Goal: Information Seeking & Learning: Compare options

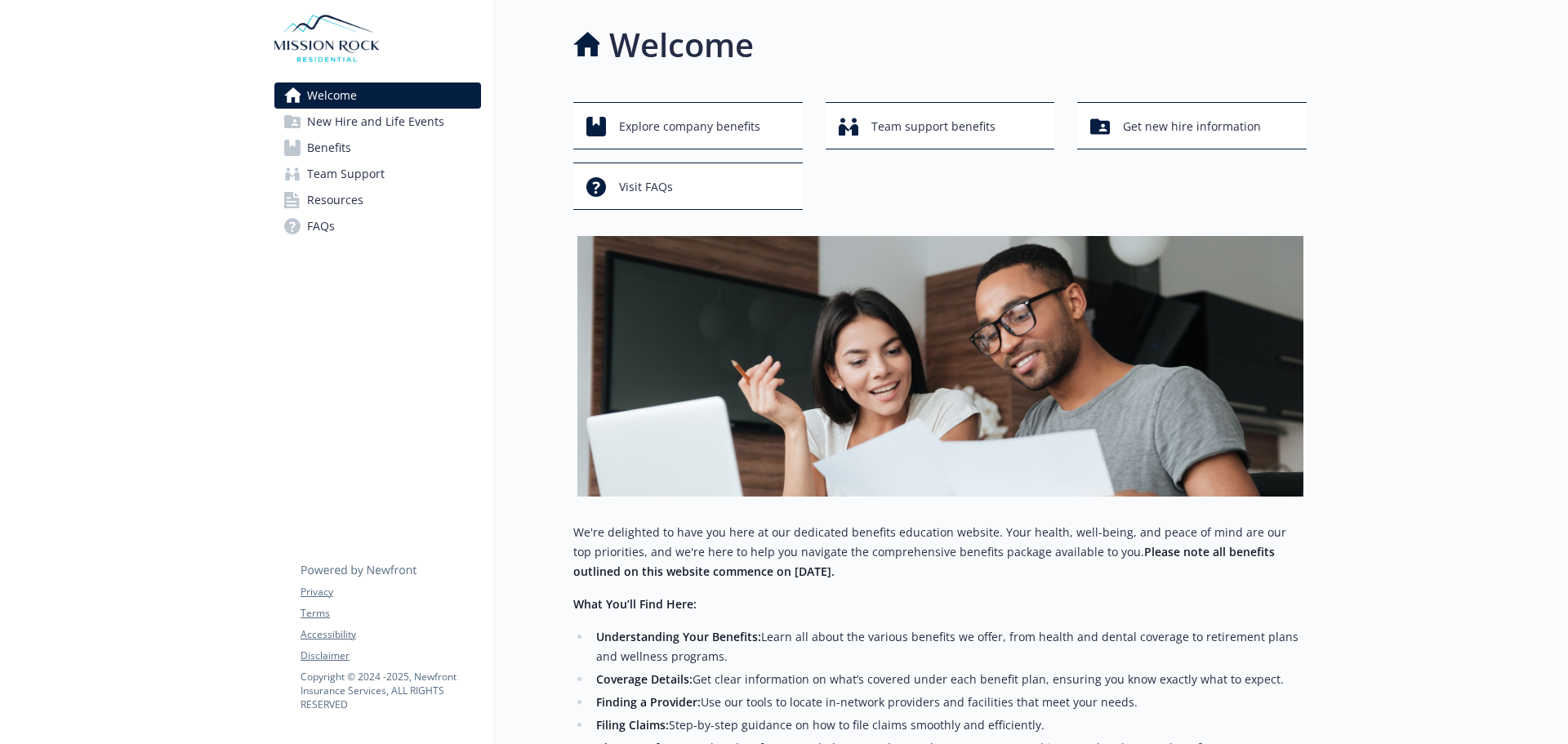
click at [334, 133] on span "New Hire and Life Events" at bounding box center [375, 122] width 137 height 26
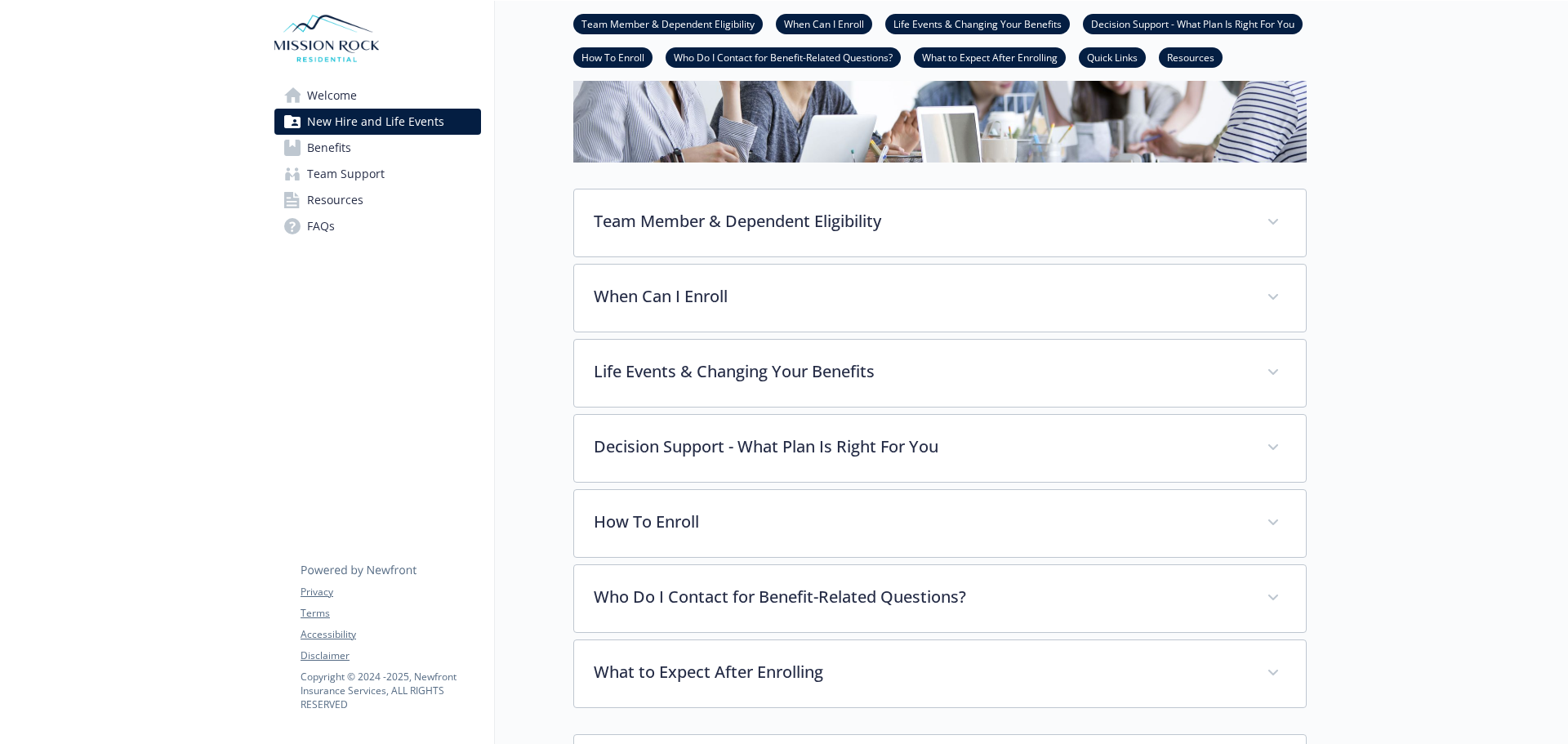
scroll to position [245, 0]
click at [319, 206] on span "Resources" at bounding box center [335, 200] width 56 height 26
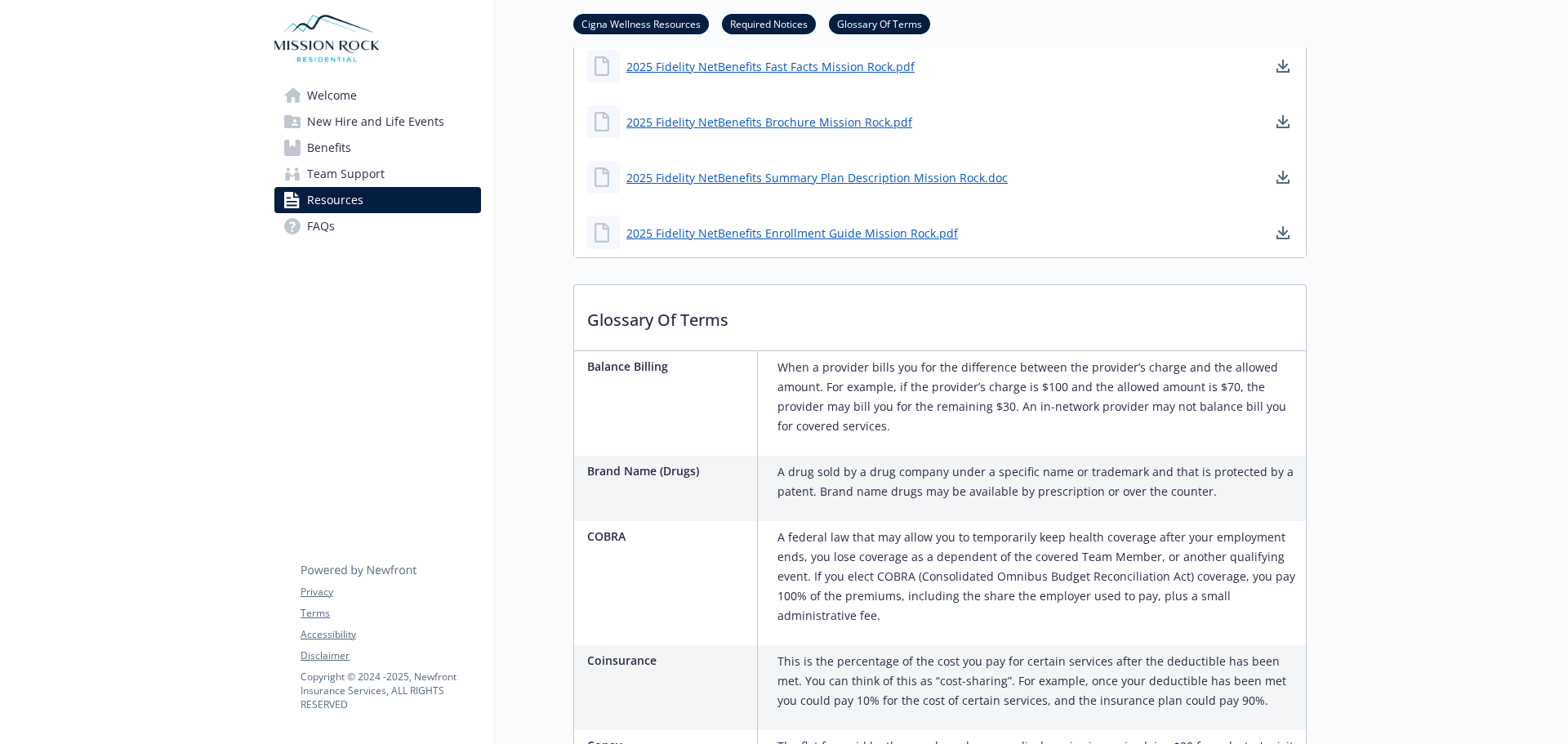
scroll to position [1552, 0]
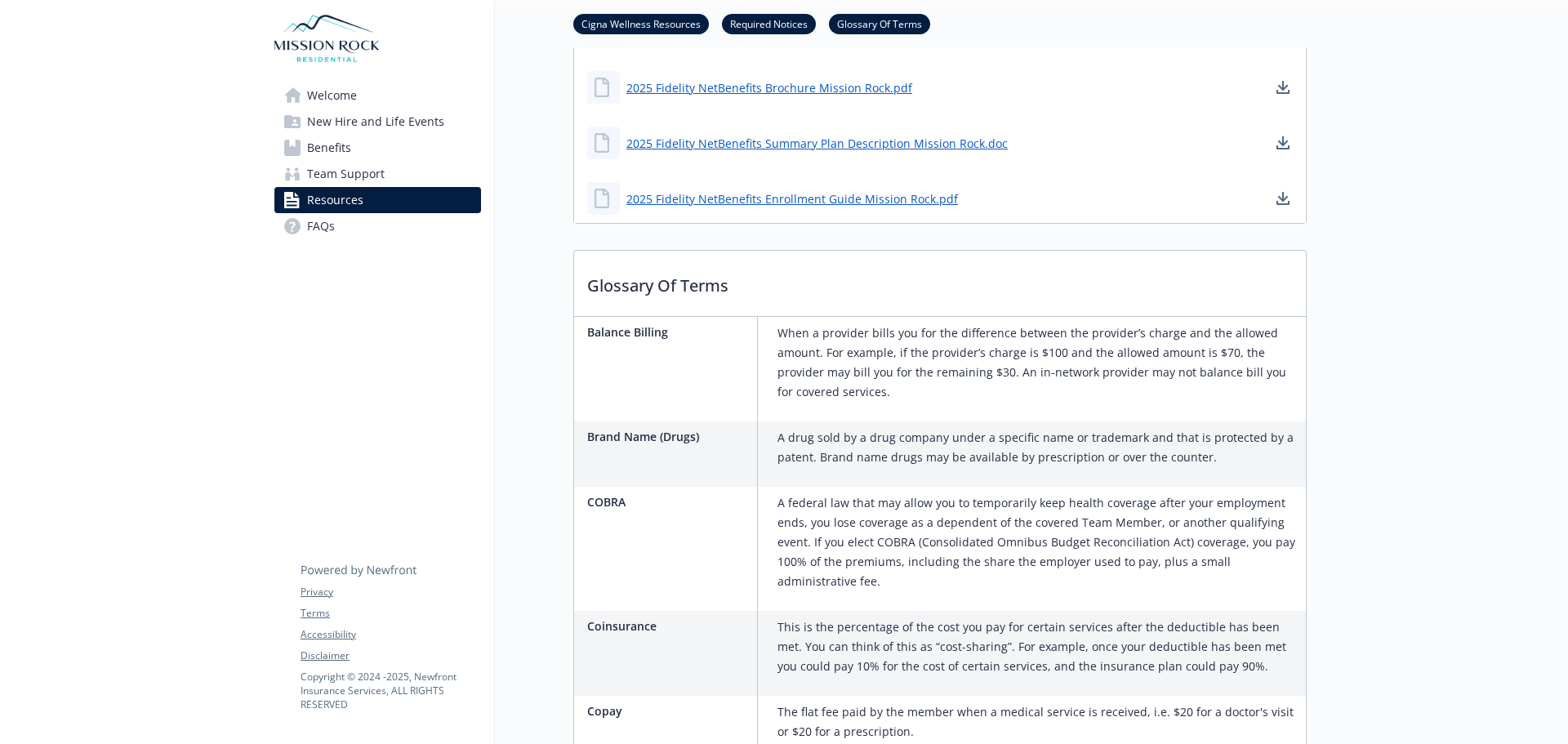
click at [312, 172] on span "Team Support" at bounding box center [345, 174] width 78 height 26
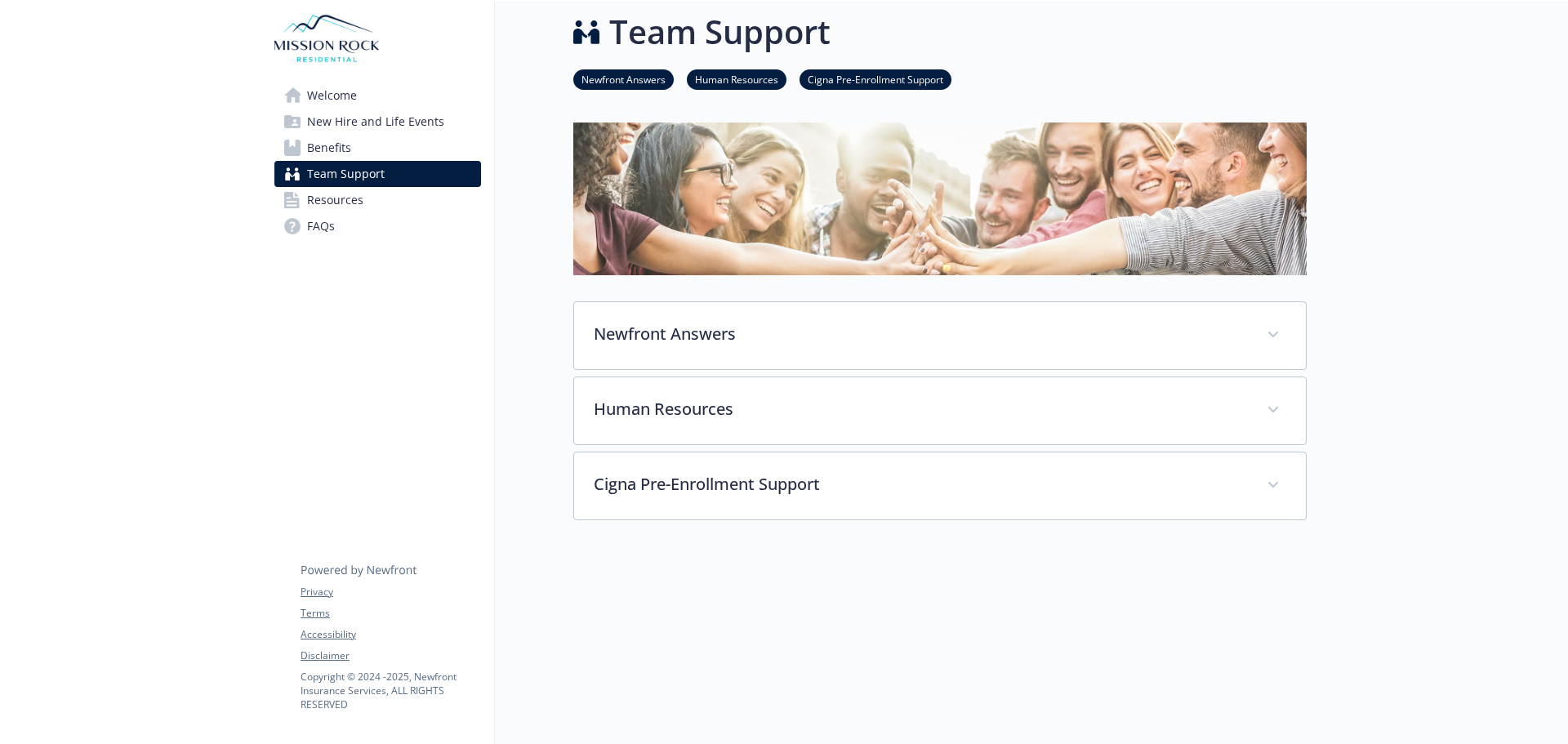
scroll to position [123, 0]
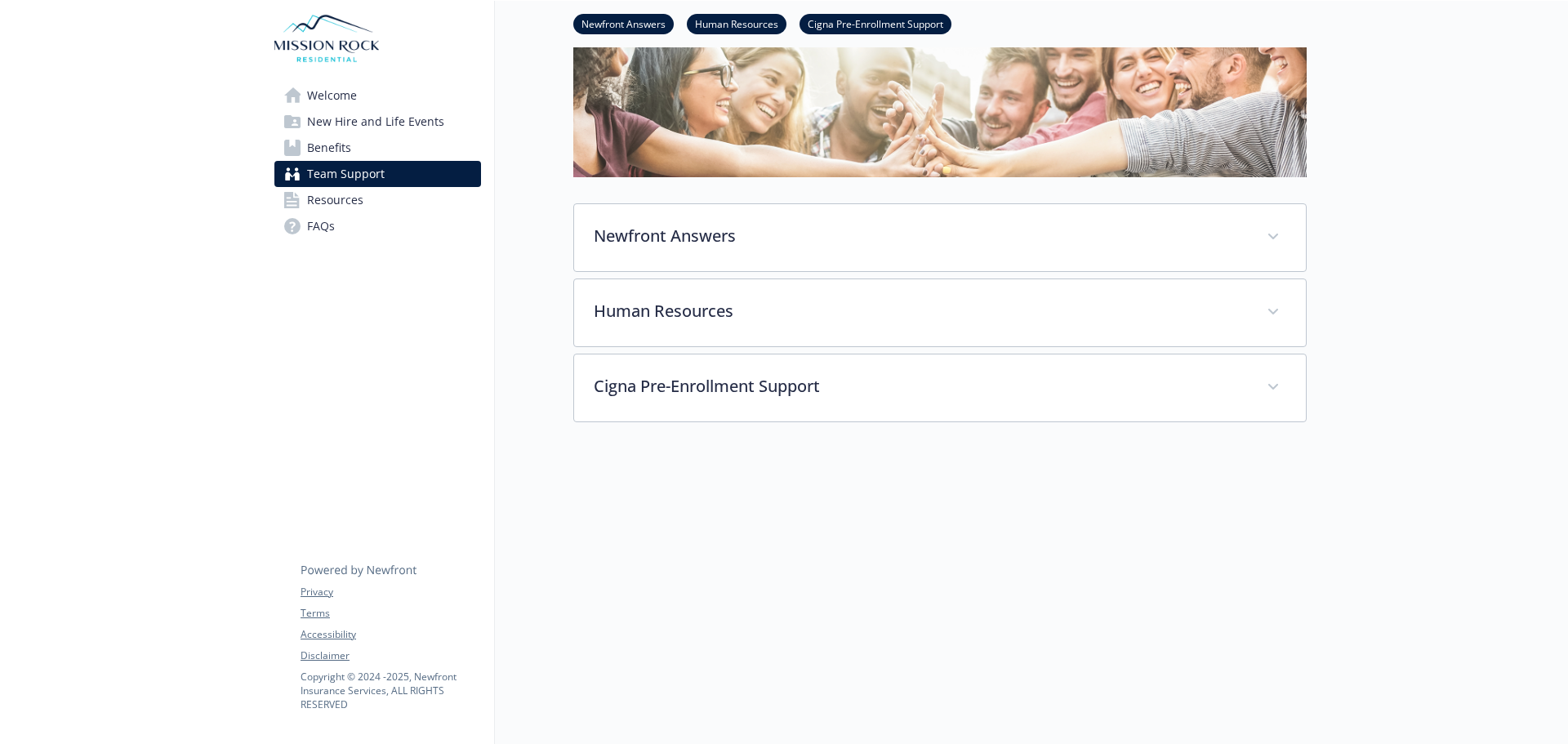
click at [319, 158] on span "Benefits" at bounding box center [328, 148] width 44 height 26
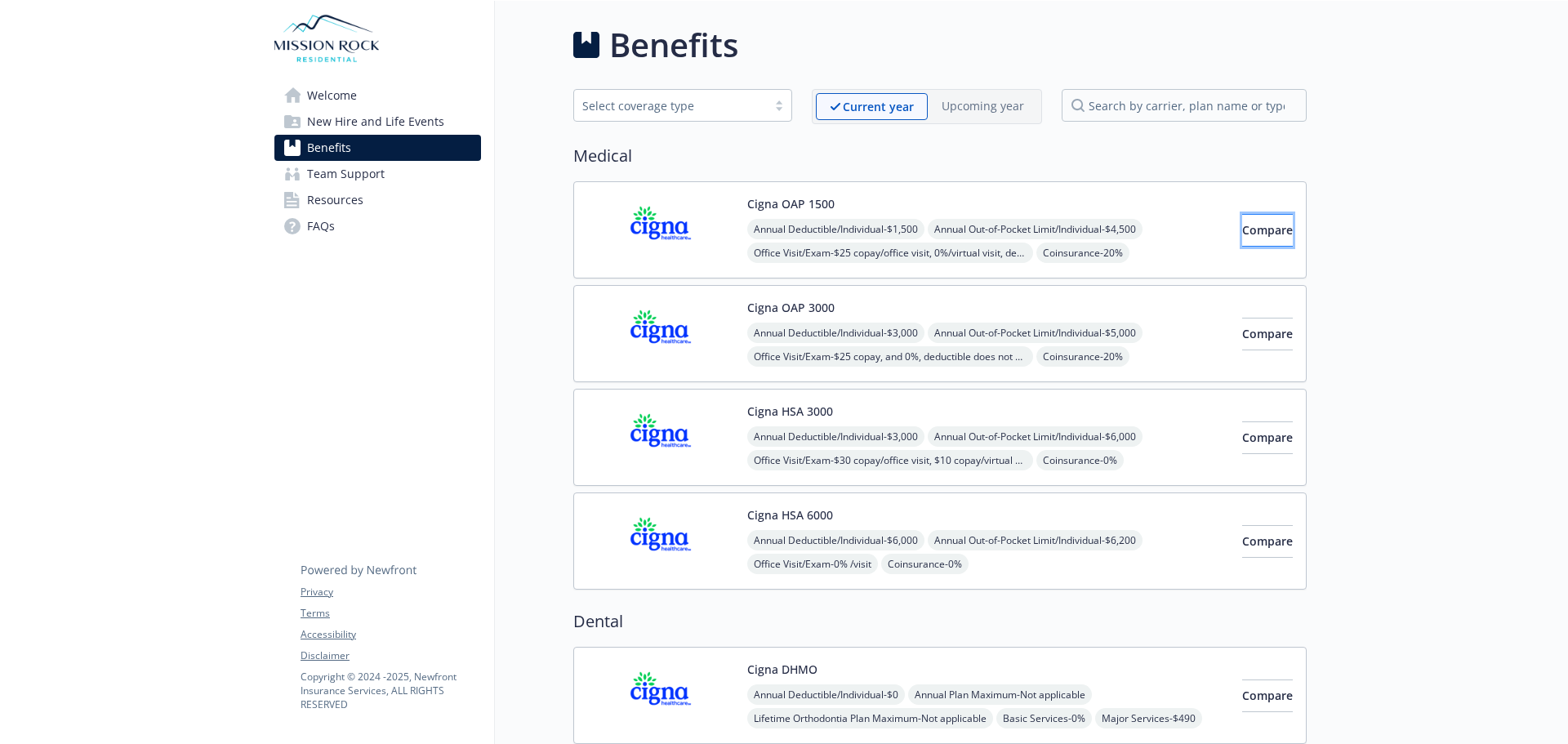
click at [1242, 229] on span "Compare" at bounding box center [1268, 230] width 51 height 16
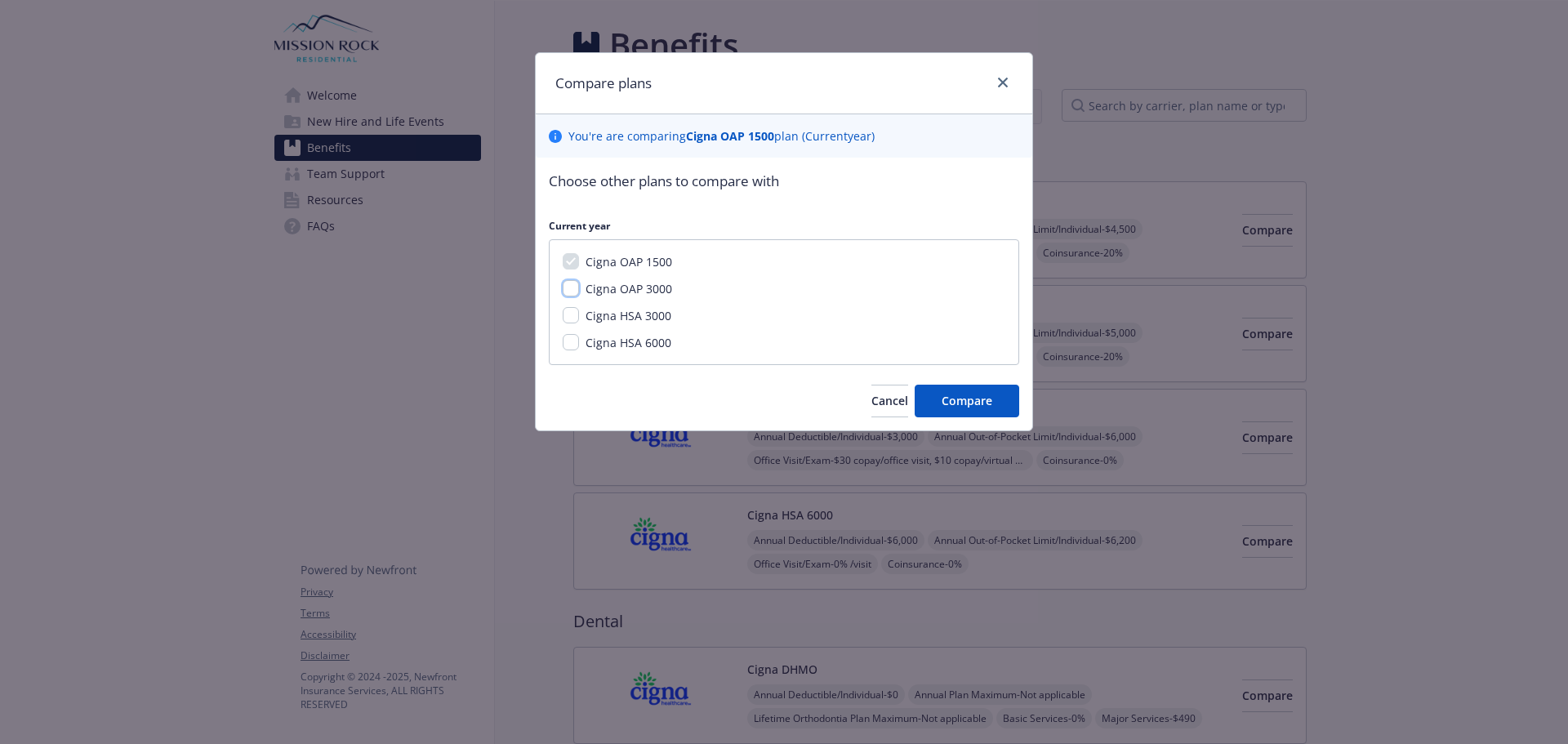
click at [563, 292] on input "Cigna OAP 3000" at bounding box center [571, 288] width 16 height 16
checkbox input "true"
click at [951, 401] on span "Compare" at bounding box center [967, 401] width 51 height 16
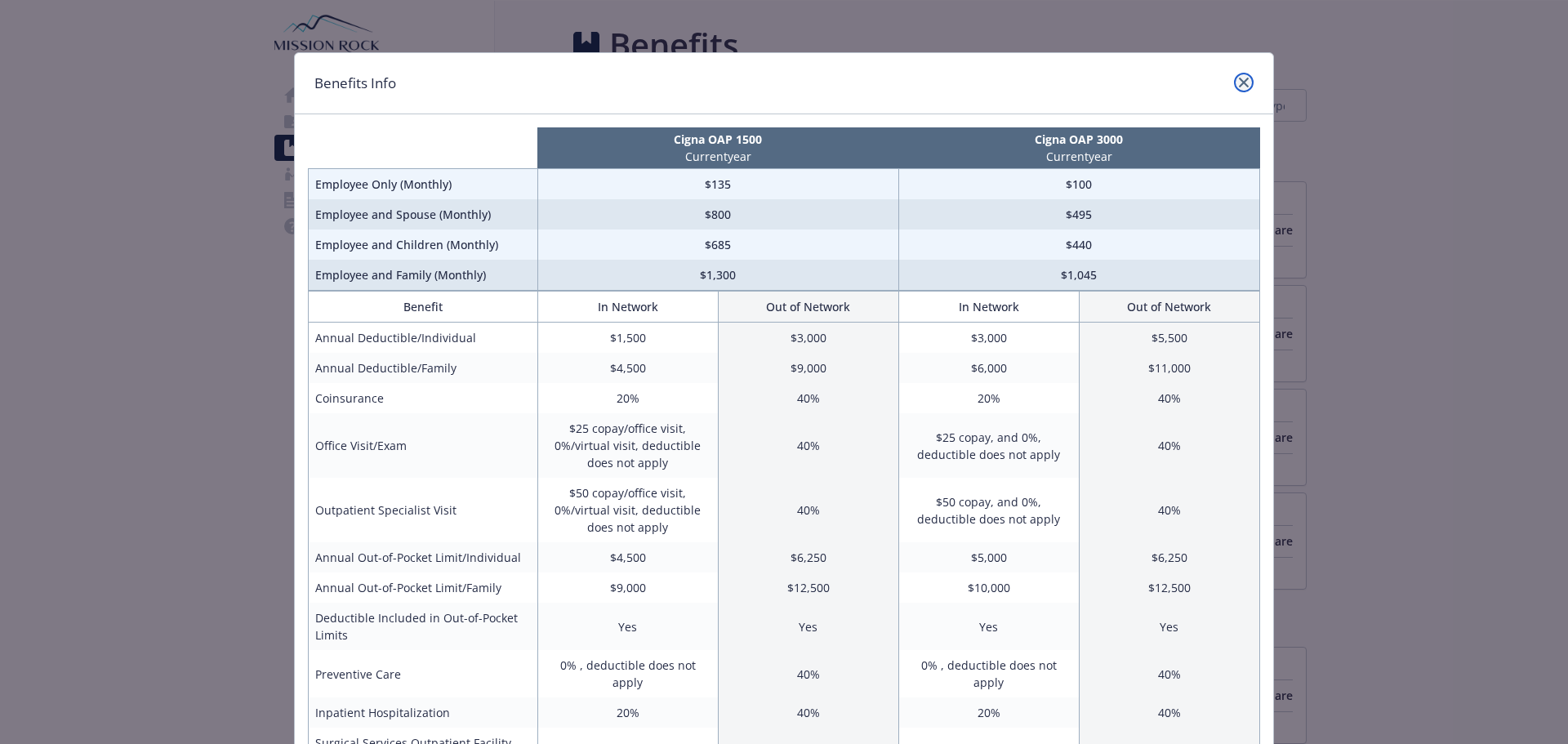
click at [1234, 87] on link "close" at bounding box center [1243, 82] width 20 height 20
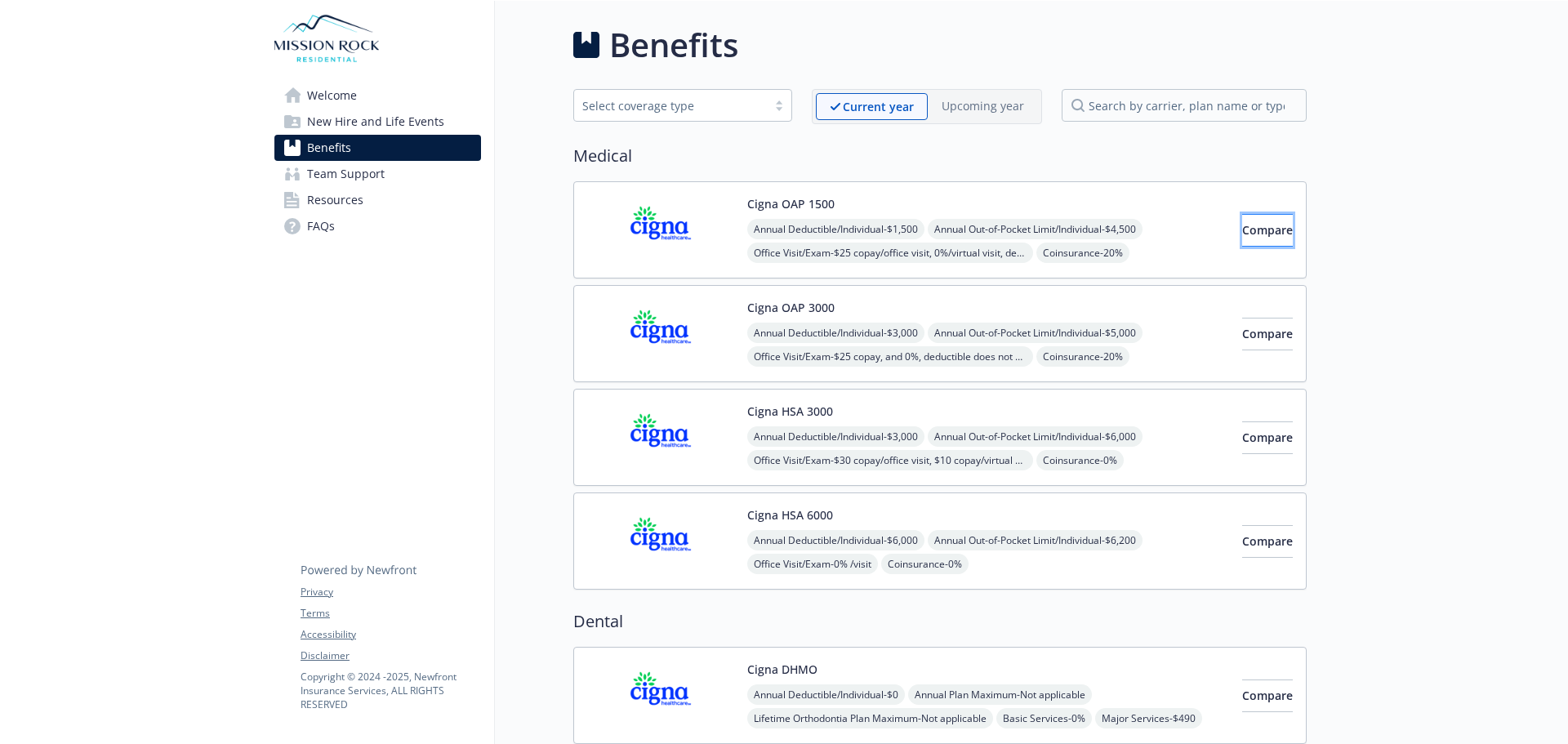
click at [1242, 243] on button "Compare" at bounding box center [1268, 230] width 51 height 33
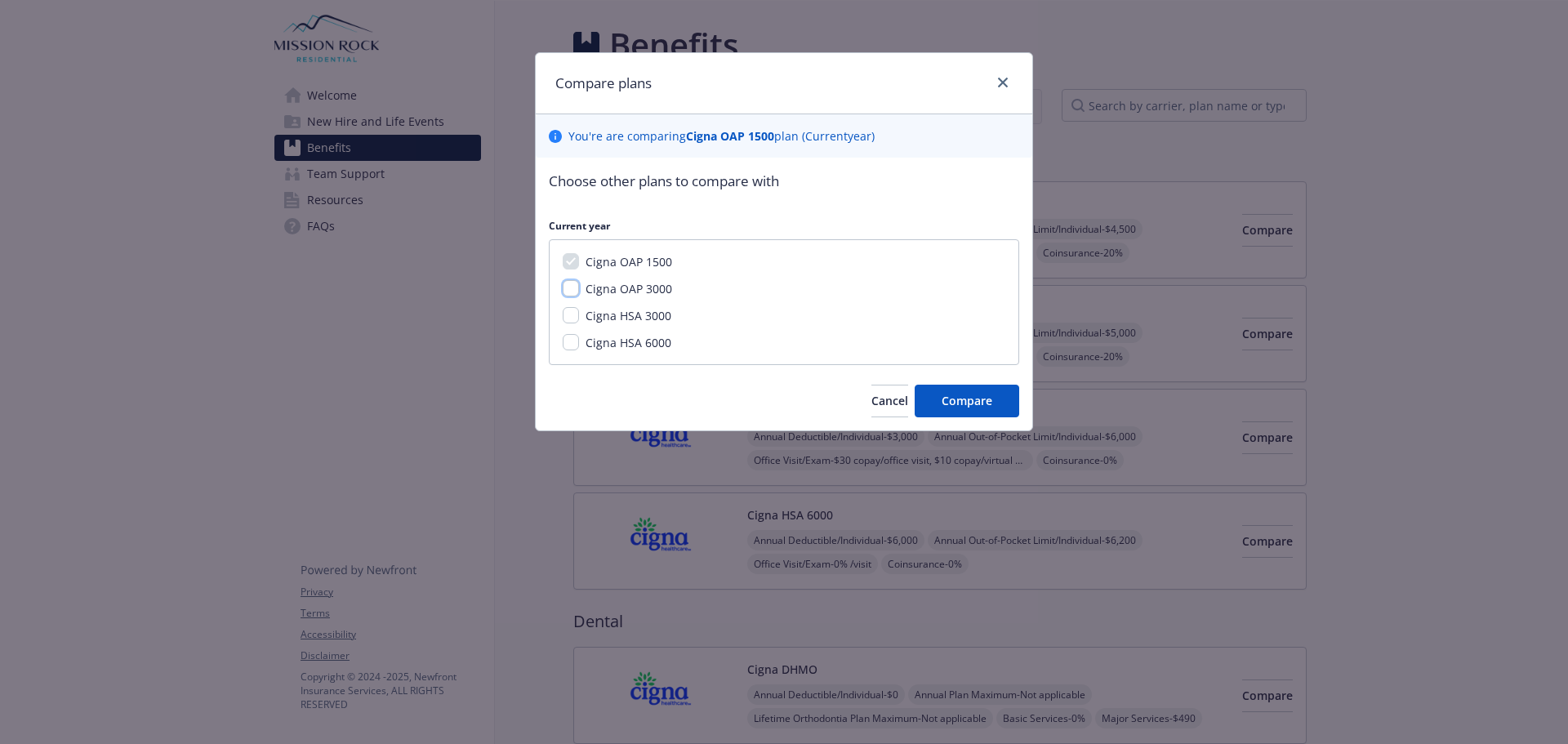
click at [572, 292] on input "Cigna OAP 3000" at bounding box center [571, 288] width 16 height 16
checkbox input "true"
click at [570, 308] on input "Cigna HSA 3000" at bounding box center [571, 314] width 16 height 16
checkbox input "true"
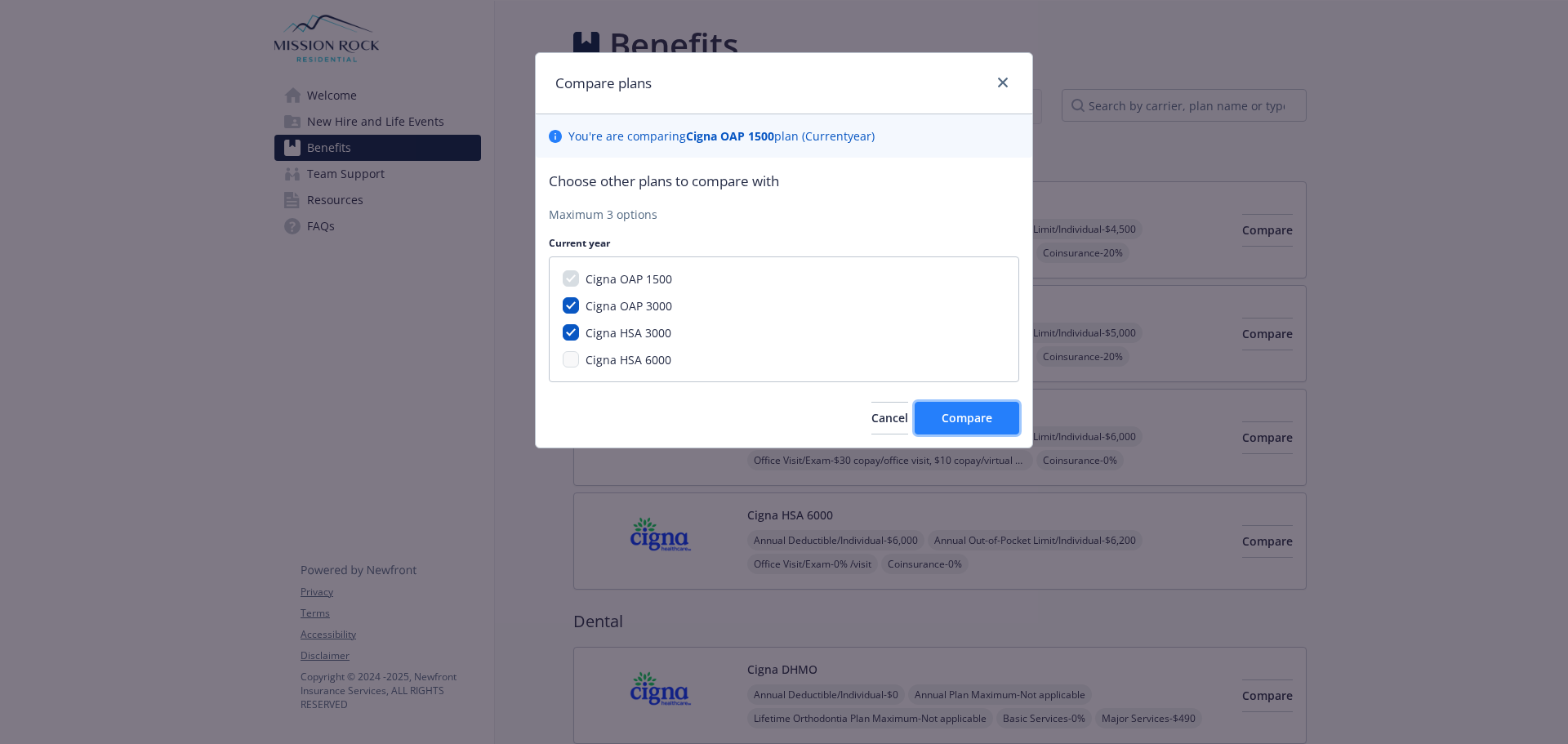
click at [980, 426] on span "Compare" at bounding box center [967, 418] width 51 height 16
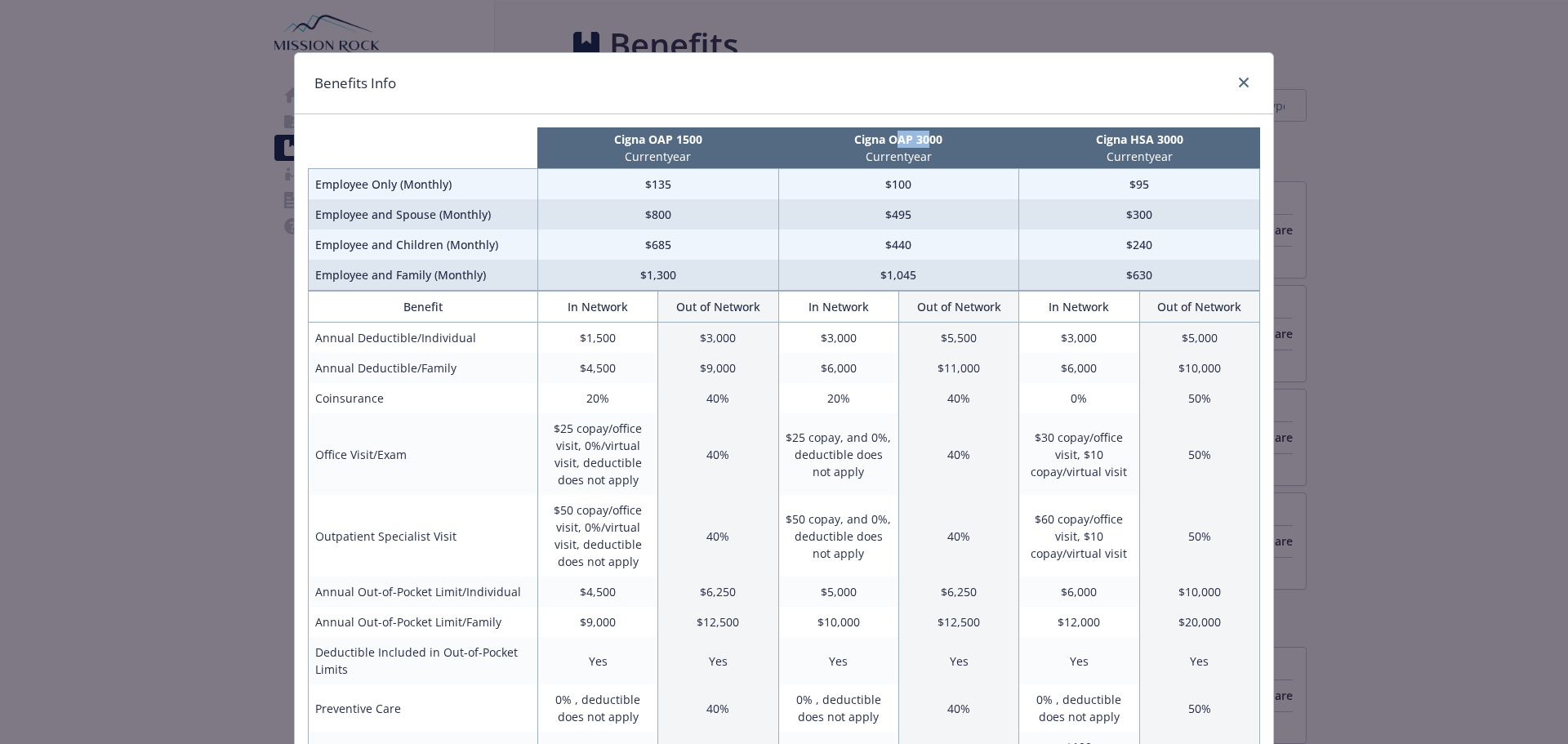
drag, startPoint x: 889, startPoint y: 142, endPoint x: 925, endPoint y: 136, distance: 36.5
click at [925, 136] on p "Cigna OAP 3000" at bounding box center [899, 139] width 235 height 17
drag, startPoint x: 1116, startPoint y: 134, endPoint x: 1149, endPoint y: 131, distance: 33.1
click at [1149, 131] on p "Cigna HSA 3000" at bounding box center [1140, 139] width 235 height 17
drag, startPoint x: 872, startPoint y: 136, endPoint x: 918, endPoint y: 132, distance: 46.2
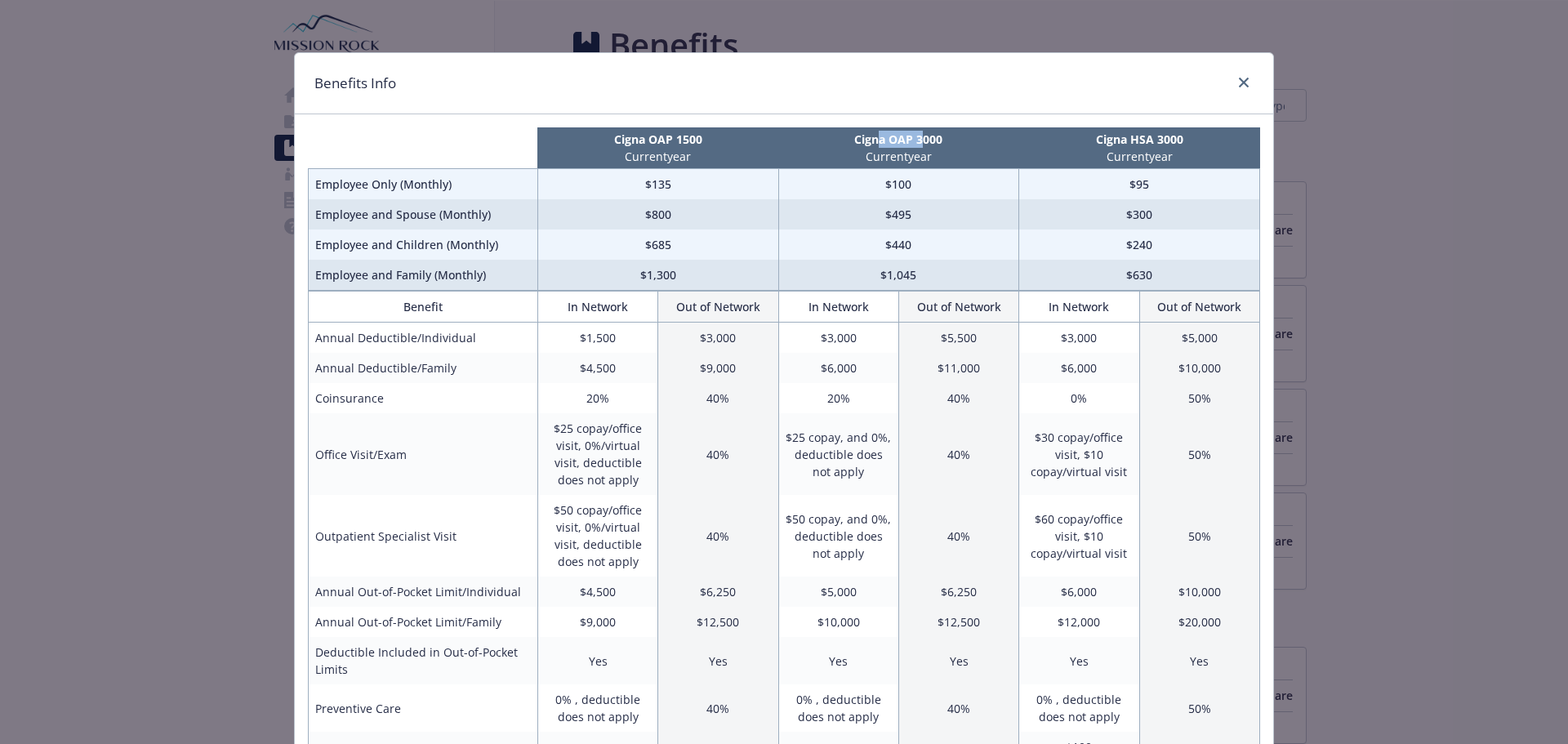
click at [918, 132] on p "Cigna OAP 3000" at bounding box center [899, 139] width 235 height 17
click at [1243, 81] on link "close" at bounding box center [1243, 82] width 20 height 20
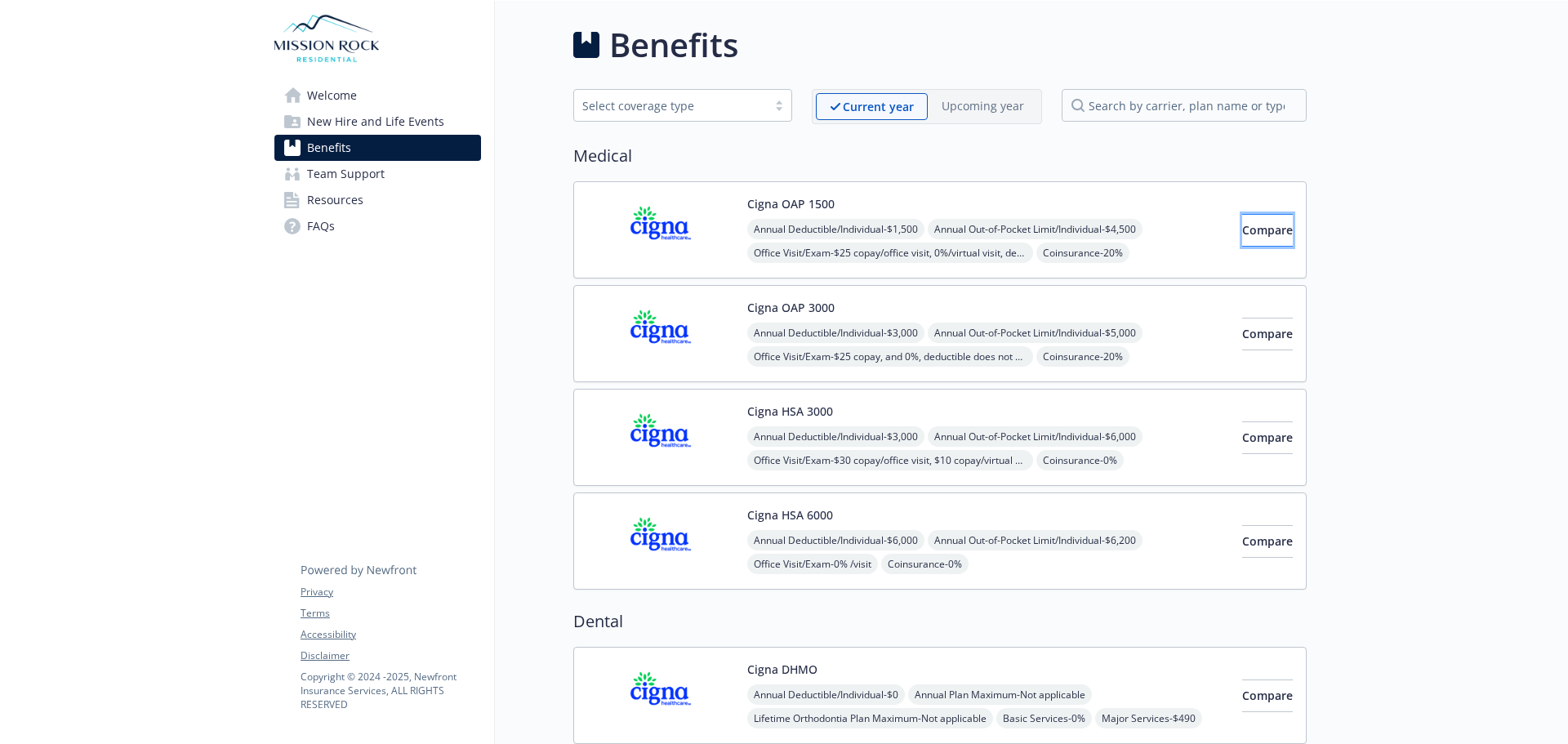
click at [1255, 228] on span "Compare" at bounding box center [1268, 230] width 51 height 16
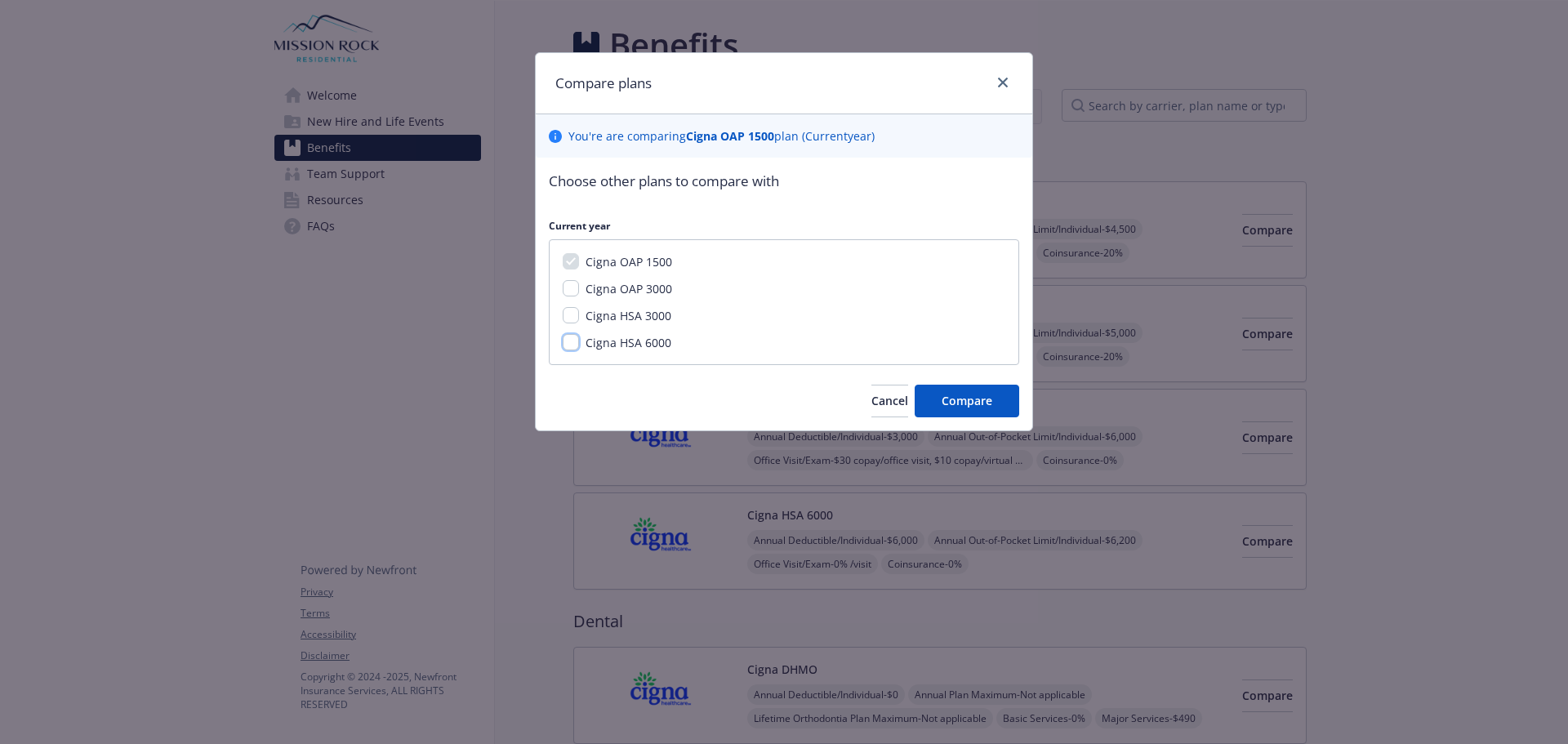
click at [569, 342] on input "Cigna HSA 6000" at bounding box center [571, 342] width 16 height 16
checkbox input "true"
click at [943, 387] on button "Compare" at bounding box center [967, 401] width 104 height 33
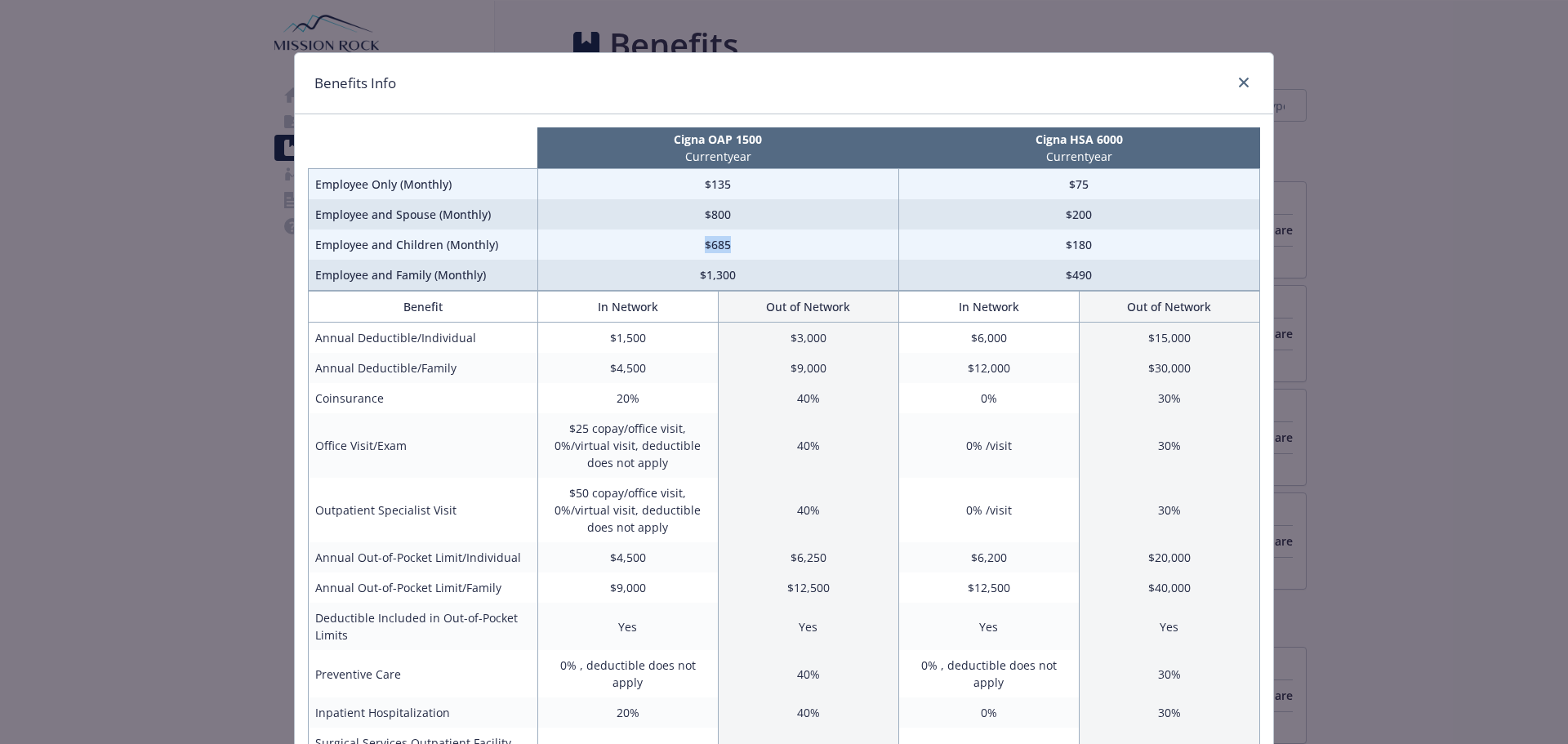
drag, startPoint x: 671, startPoint y: 249, endPoint x: 733, endPoint y: 250, distance: 62.0
click at [733, 250] on td "$685" at bounding box center [718, 245] width 361 height 30
click at [1240, 83] on icon "close" at bounding box center [1244, 83] width 9 height 9
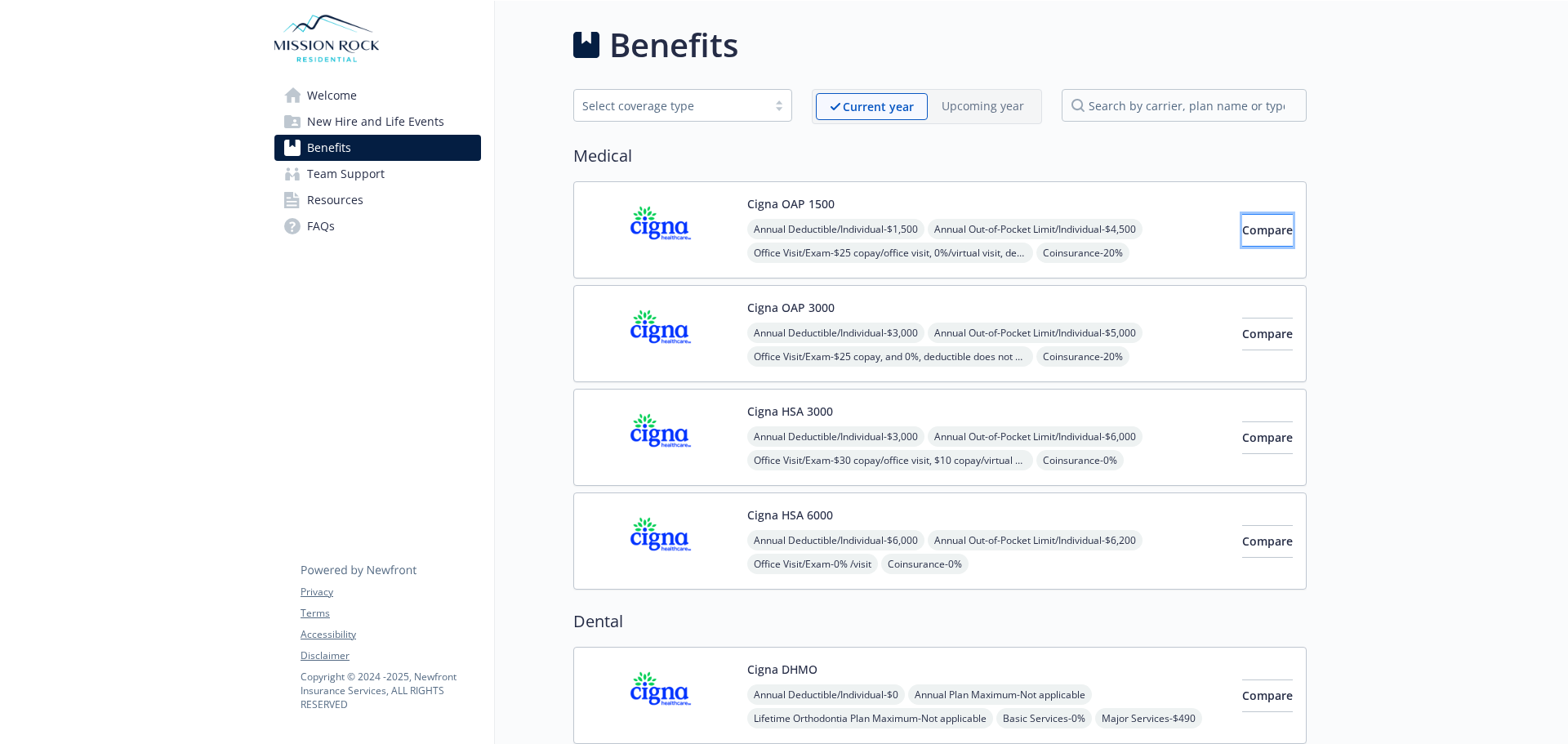
click at [1242, 235] on span "Compare" at bounding box center [1268, 230] width 51 height 16
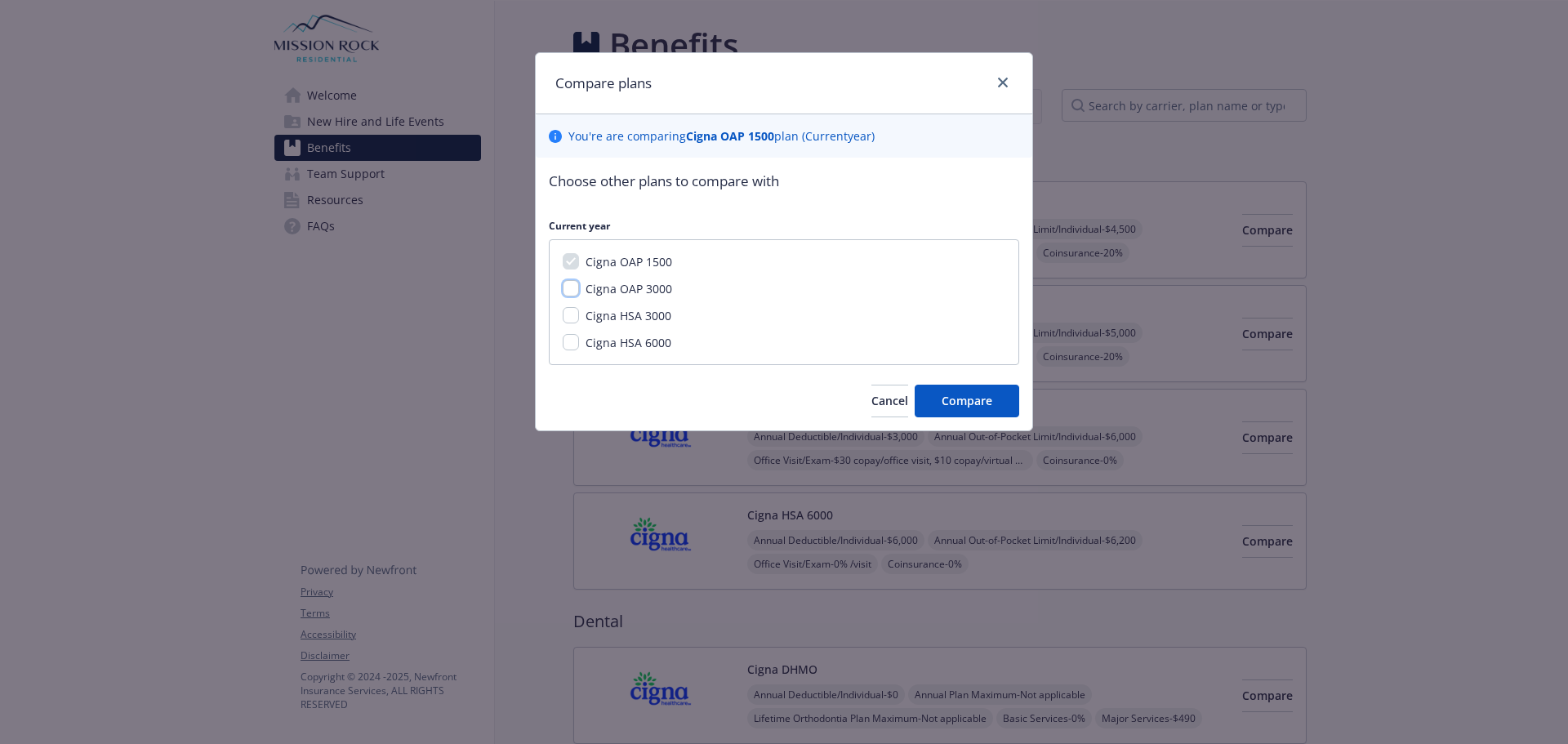
click at [573, 287] on input "Cigna OAP 3000" at bounding box center [571, 288] width 16 height 16
click at [561, 277] on div "Cigna OAP 1500 Cigna OAP 3000 Cigna HSA 3000 Cigna HSA 6000" at bounding box center [784, 302] width 470 height 126
click at [565, 286] on input "Cigna OAP 3000" at bounding box center [571, 288] width 16 height 16
checkbox input "false"
click at [574, 313] on input "Cigna HSA 3000" at bounding box center [571, 314] width 16 height 16
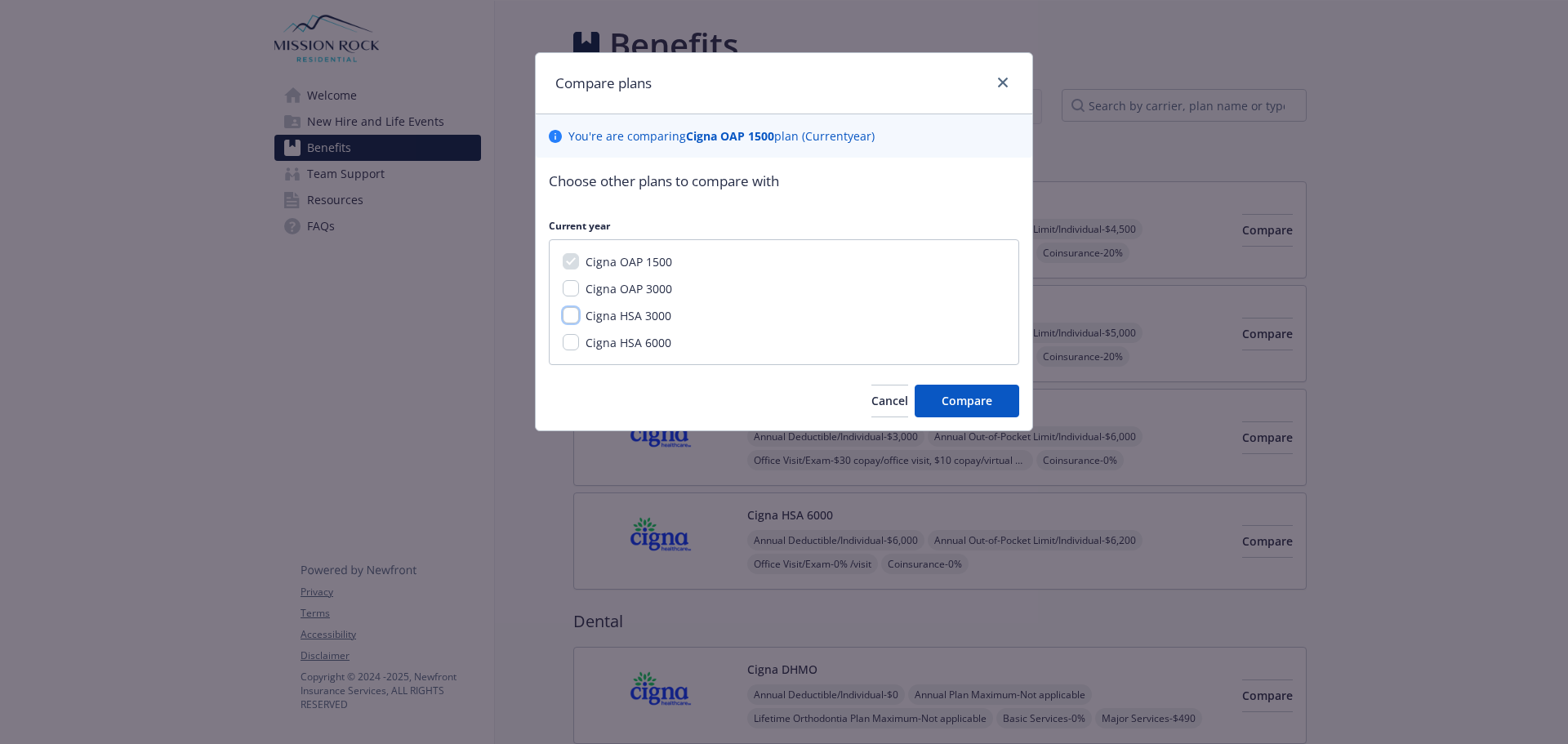
checkbox input "true"
click at [571, 288] on input "Cigna OAP 3000" at bounding box center [571, 288] width 16 height 16
checkbox input "true"
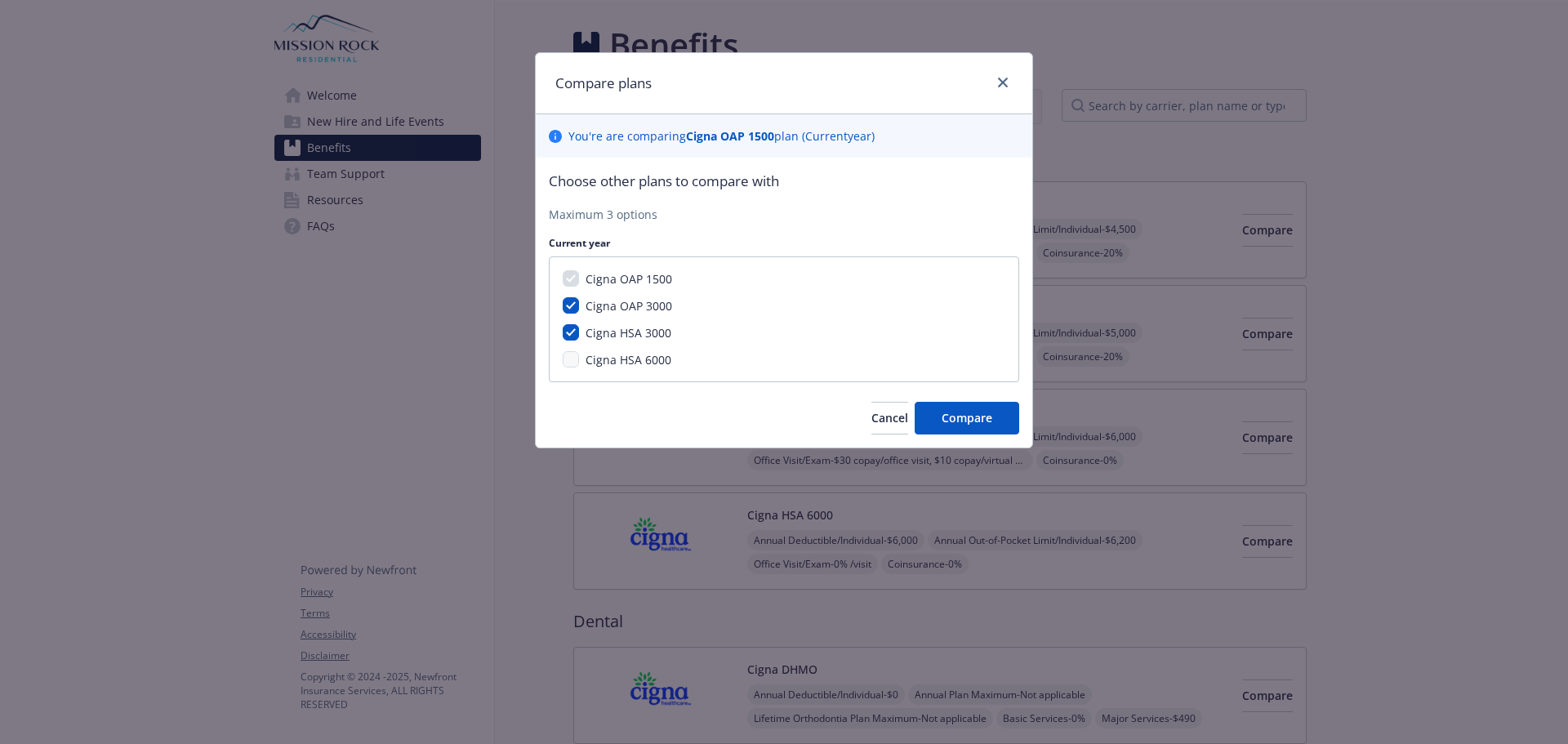
click at [994, 75] on div at bounding box center [1000, 83] width 26 height 22
click at [1005, 87] on link "close" at bounding box center [1003, 82] width 20 height 20
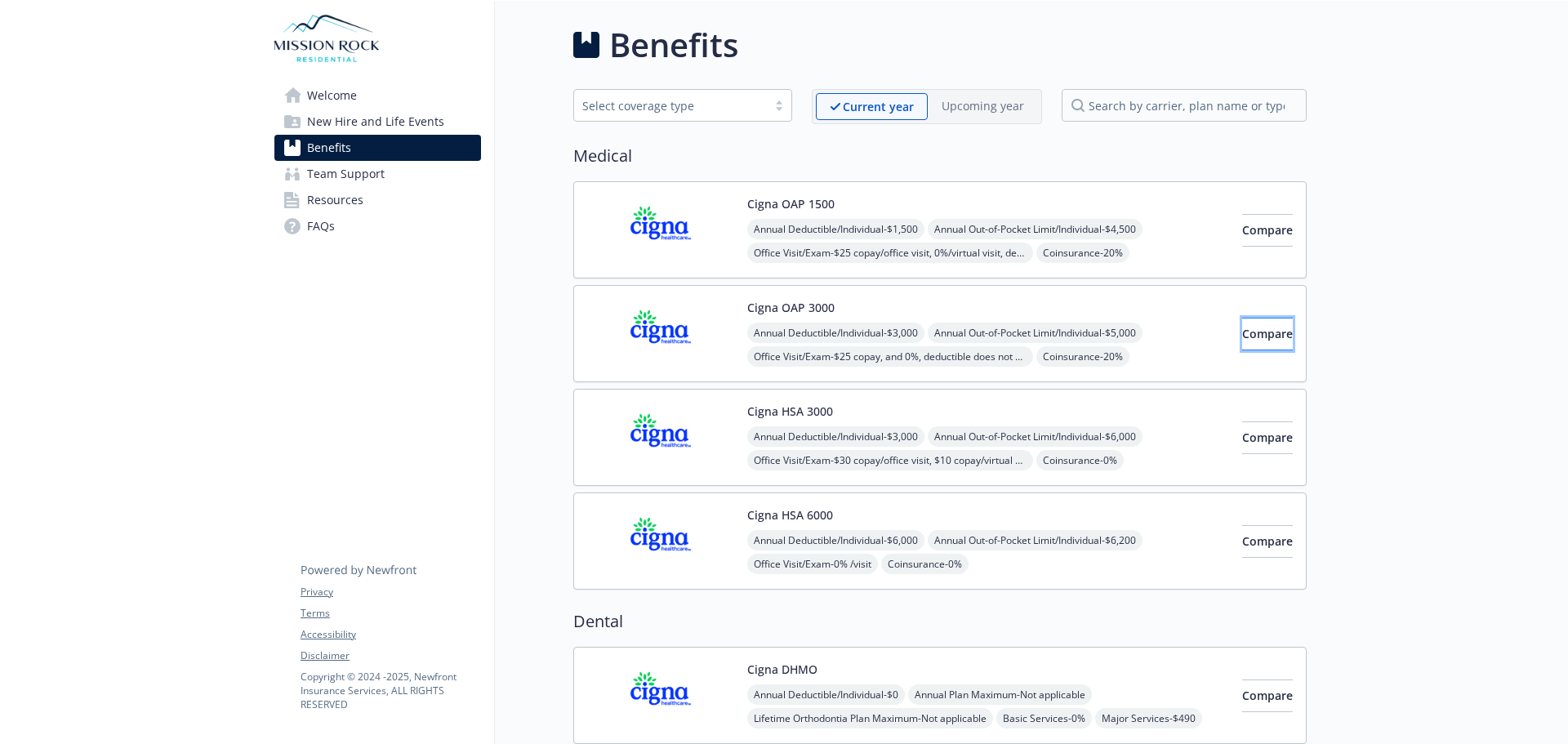
click at [1242, 332] on span "Compare" at bounding box center [1268, 333] width 51 height 16
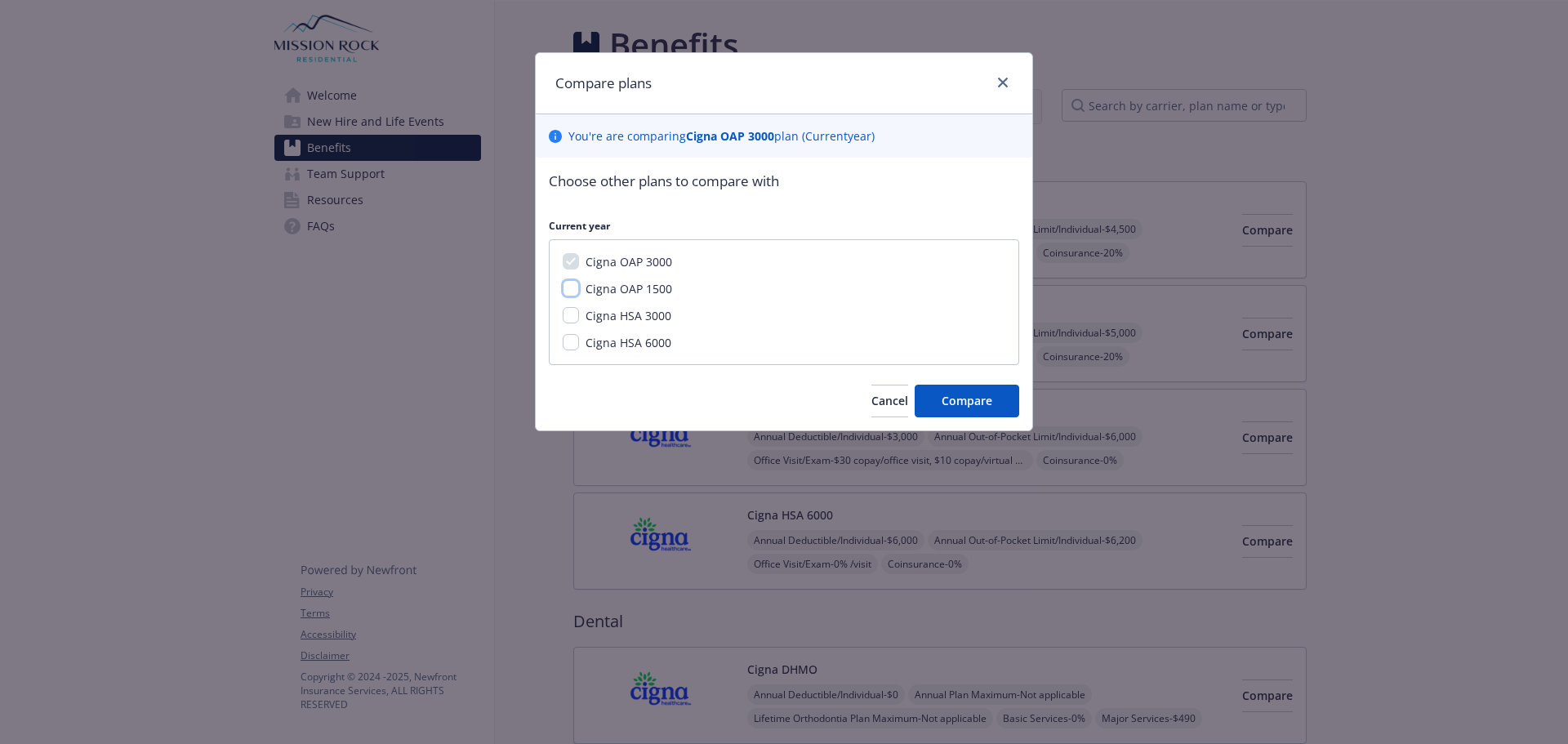
click at [571, 294] on input "Cigna OAP 1500" at bounding box center [571, 288] width 16 height 16
checkbox input "true"
click at [570, 320] on input "Cigna HSA 3000" at bounding box center [571, 314] width 16 height 16
checkbox input "true"
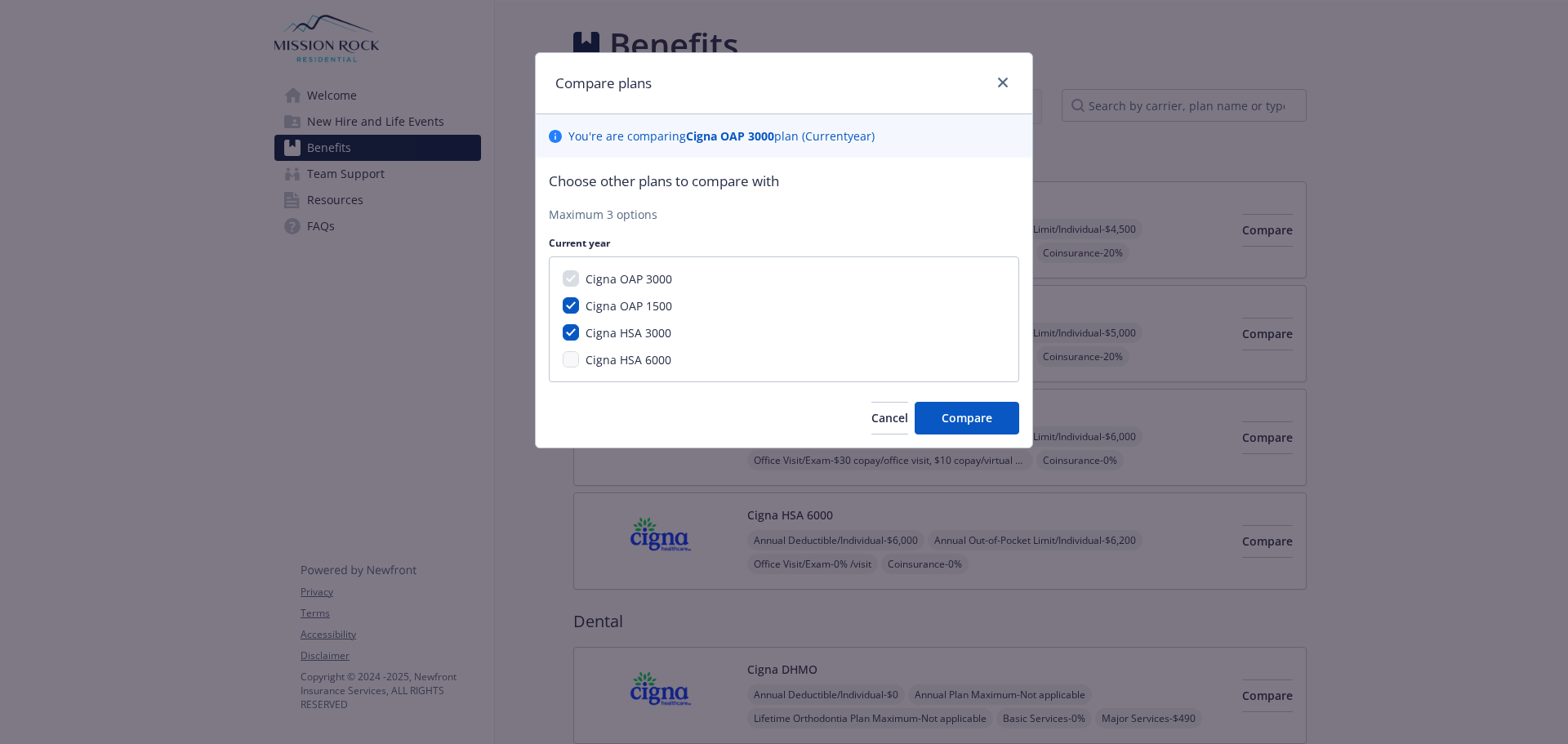
drag, startPoint x: 570, startPoint y: 366, endPoint x: 1000, endPoint y: 309, distance: 433.8
click at [1006, 313] on div "Cigna OAP 3000 Cigna OAP 1500 Cigna HSA 3000 Cigna HSA 6000" at bounding box center [784, 319] width 470 height 126
click at [1000, 91] on link "close" at bounding box center [1003, 82] width 20 height 20
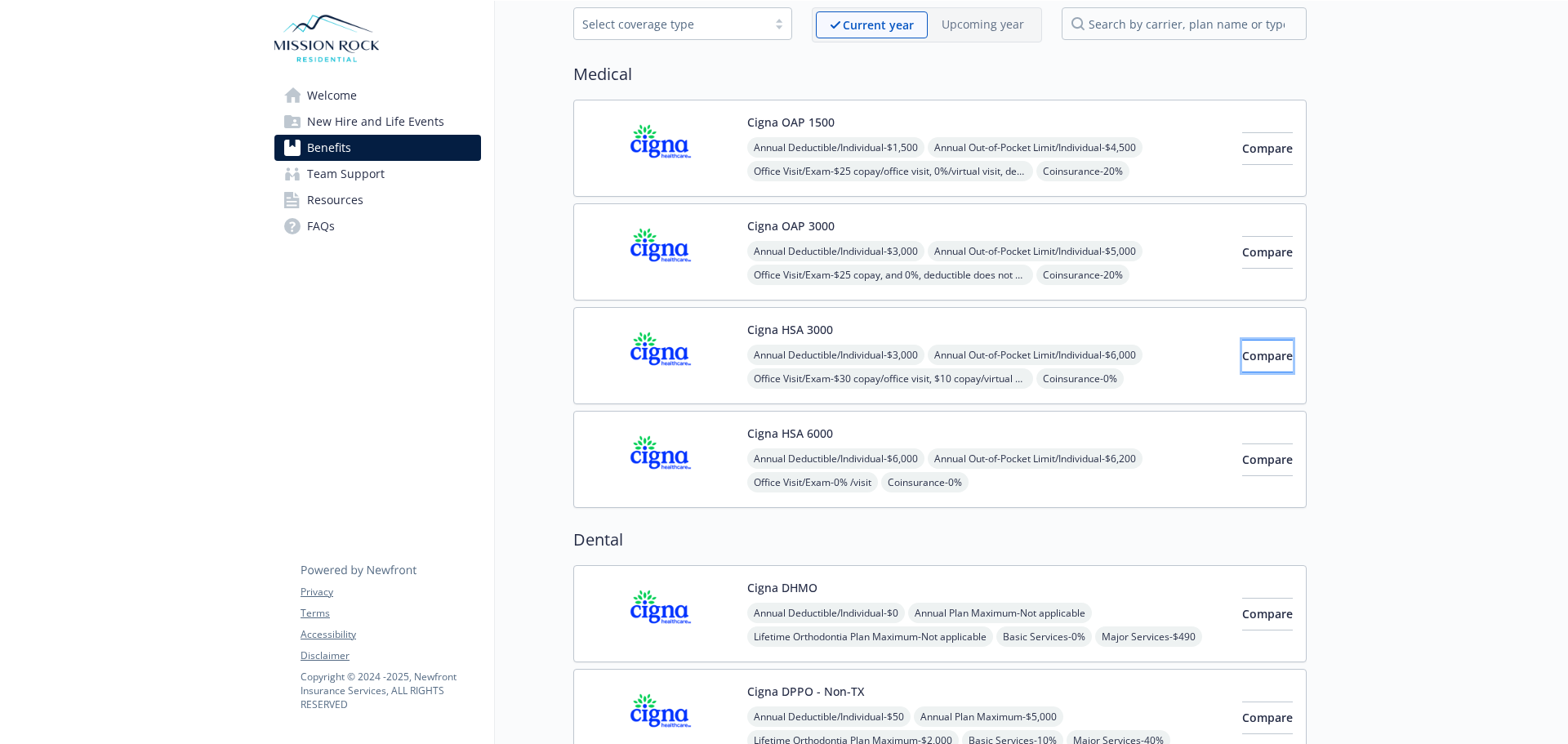
click at [1242, 355] on span "Compare" at bounding box center [1268, 356] width 51 height 16
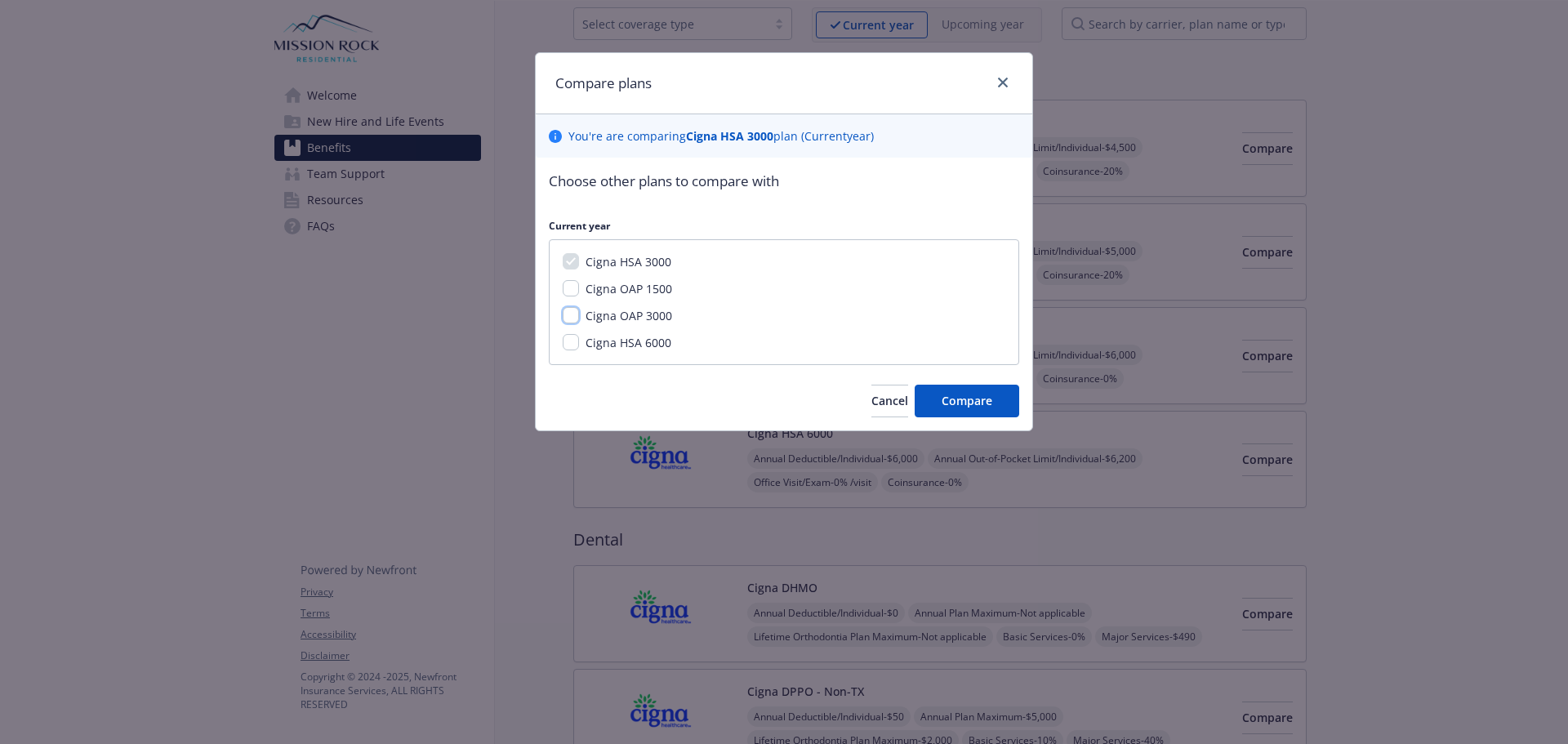
click at [570, 314] on input "Cigna OAP 3000" at bounding box center [571, 314] width 16 height 16
checkbox input "true"
click at [563, 341] on input "Cigna HSA 6000" at bounding box center [571, 342] width 16 height 16
checkbox input "true"
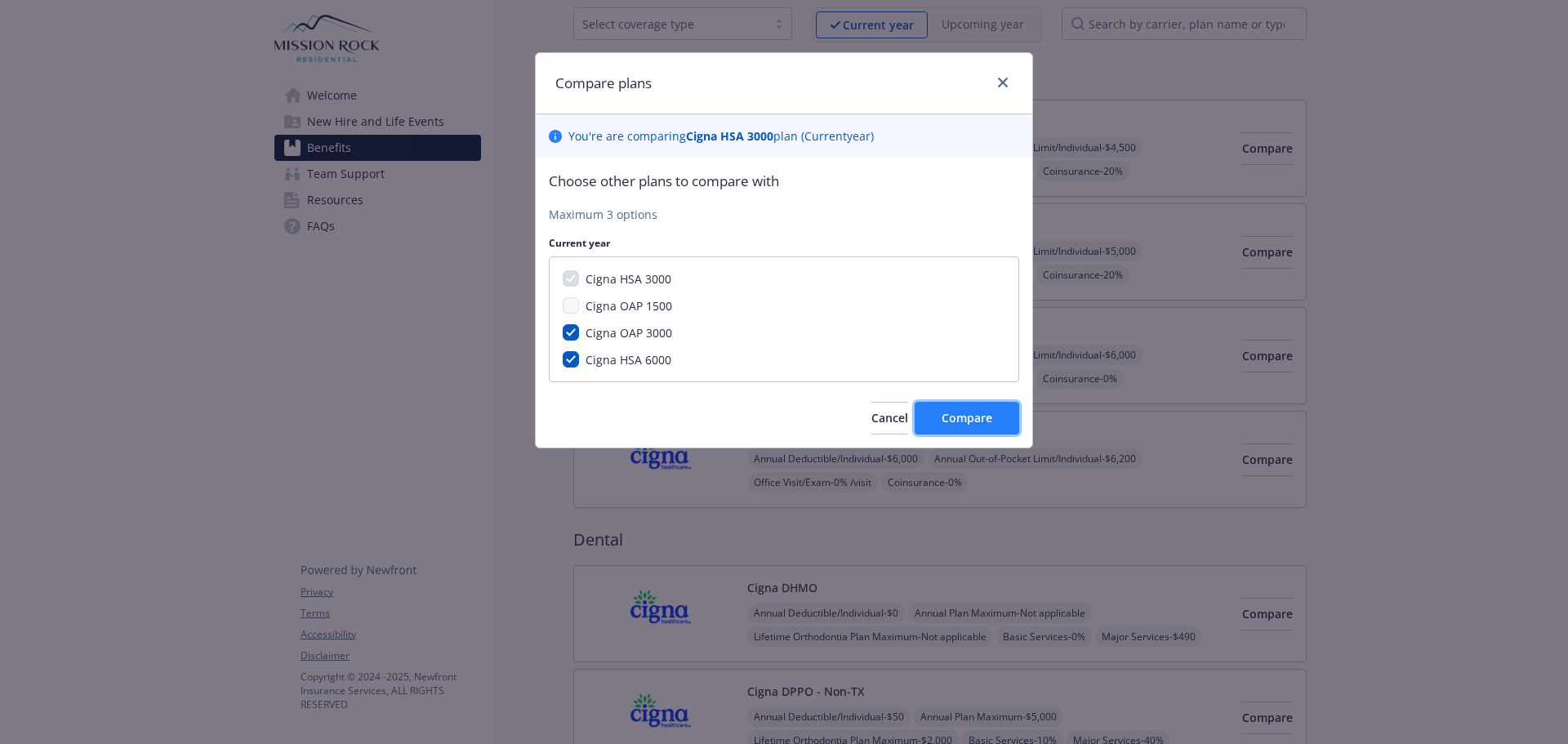
click at [1000, 414] on button "Compare" at bounding box center [967, 418] width 104 height 33
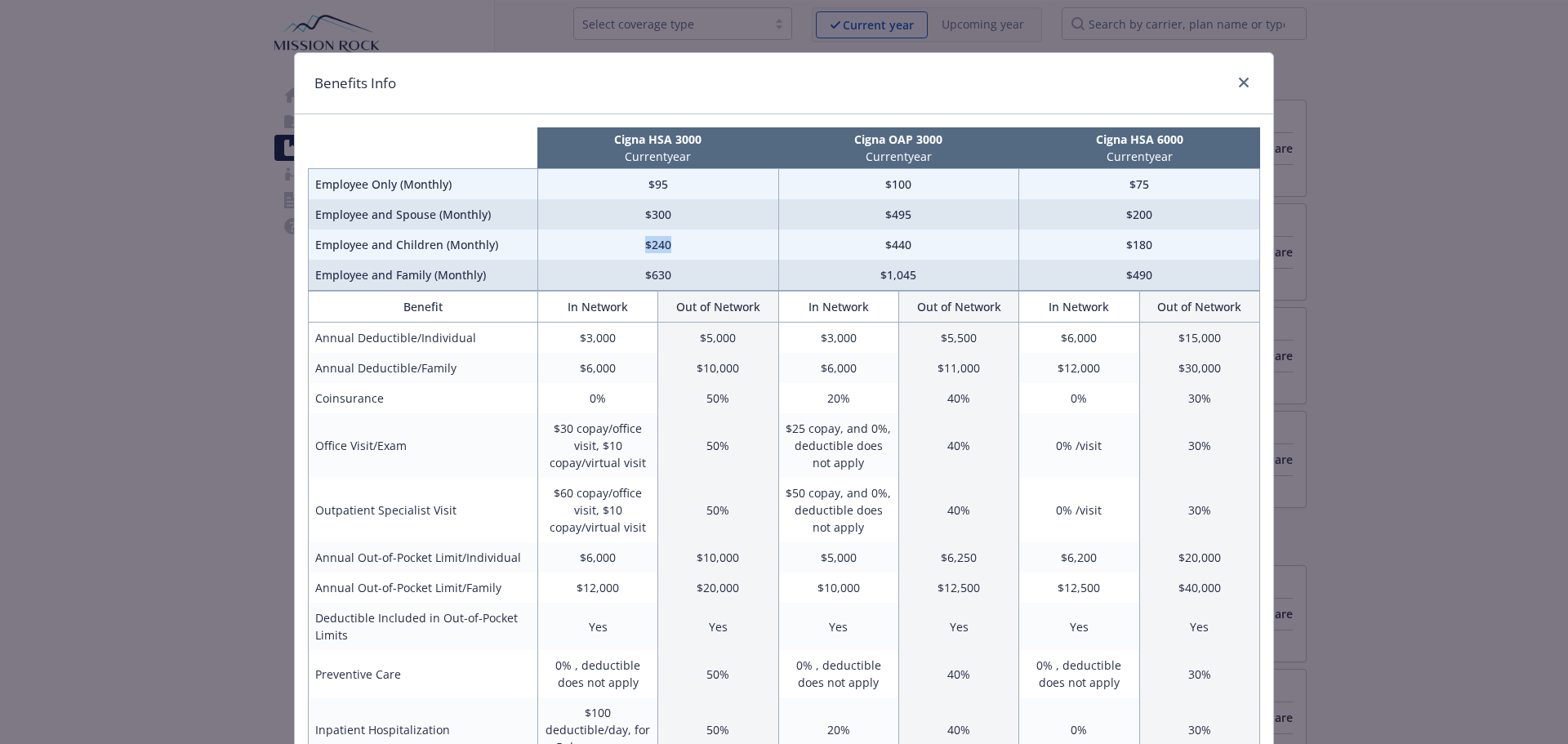
drag, startPoint x: 666, startPoint y: 243, endPoint x: 641, endPoint y: 243, distance: 25.0
click at [641, 243] on td "$240" at bounding box center [658, 245] width 241 height 30
drag, startPoint x: 979, startPoint y: 246, endPoint x: 874, endPoint y: 247, distance: 105.0
click at [874, 247] on td "$440" at bounding box center [899, 245] width 241 height 30
drag, startPoint x: 1060, startPoint y: 333, endPoint x: 1095, endPoint y: 339, distance: 35.5
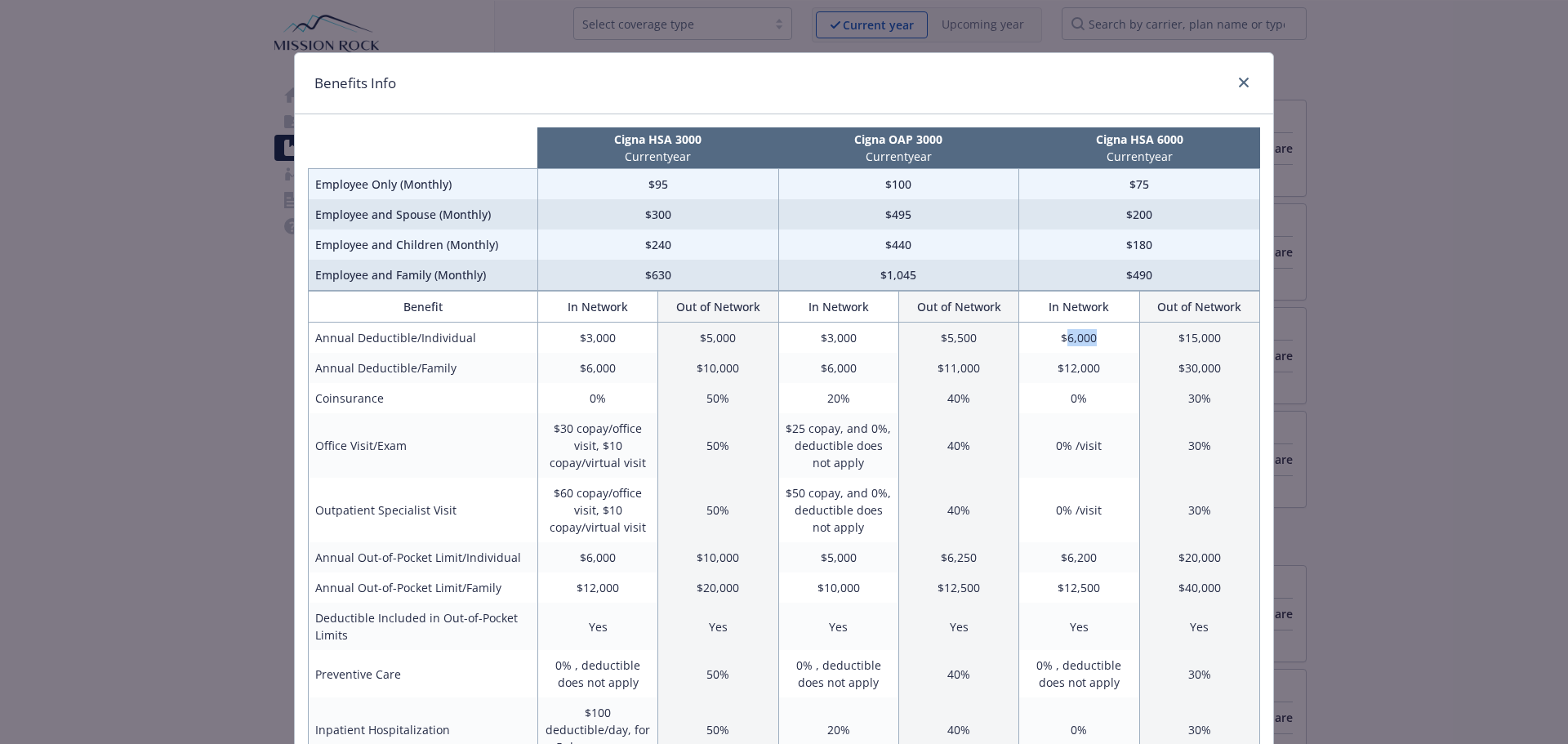
click at [1095, 339] on td "$6,000" at bounding box center [1079, 338] width 120 height 31
drag, startPoint x: 551, startPoint y: 364, endPoint x: 621, endPoint y: 372, distance: 70.5
click at [621, 372] on td "$6,000" at bounding box center [598, 368] width 120 height 30
click at [596, 370] on td "$6,000" at bounding box center [598, 368] width 120 height 30
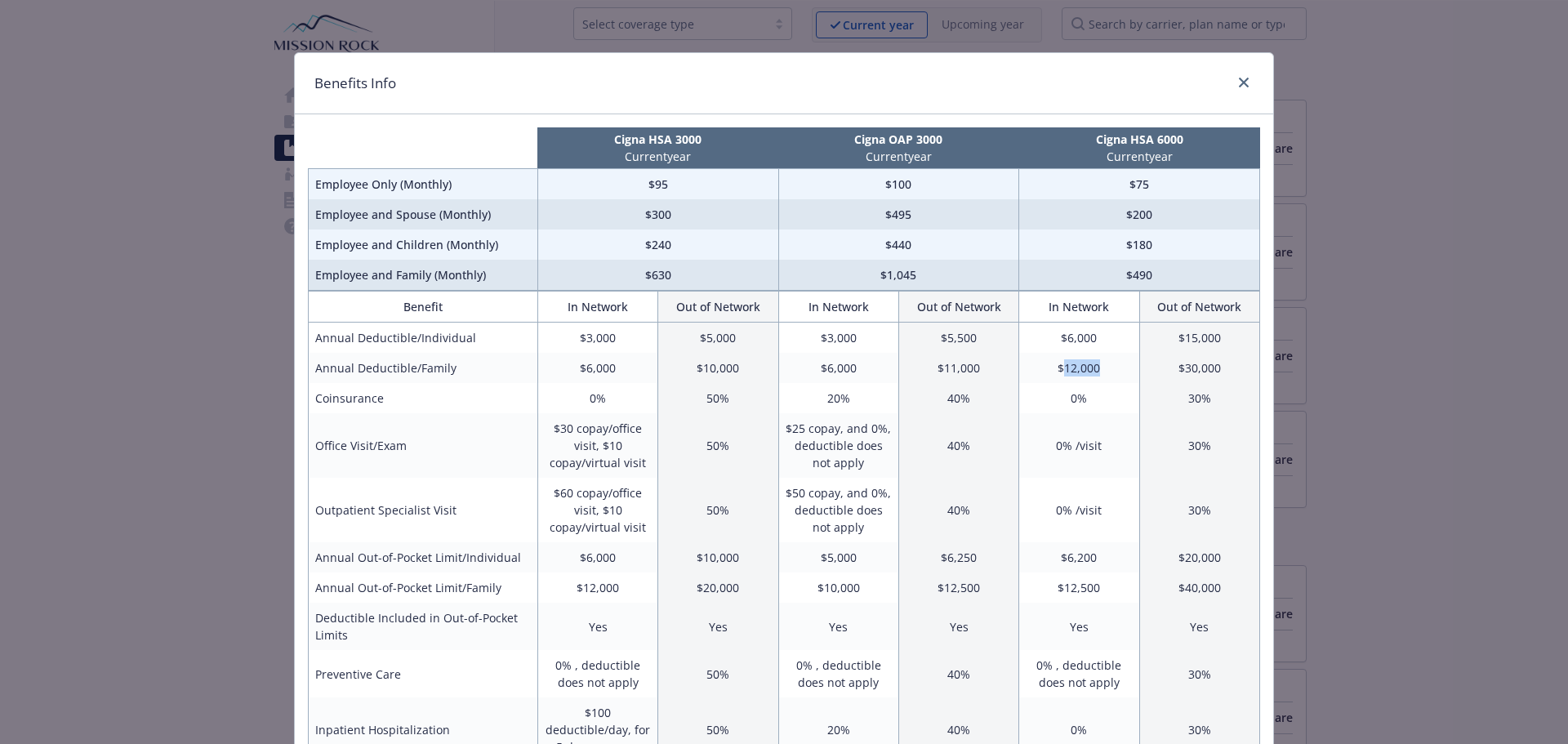
drag, startPoint x: 1058, startPoint y: 369, endPoint x: 1112, endPoint y: 366, distance: 54.1
click at [1112, 366] on td "$12,000" at bounding box center [1079, 368] width 120 height 30
drag, startPoint x: 1057, startPoint y: 367, endPoint x: 1100, endPoint y: 365, distance: 43.0
click at [1100, 365] on td "$12,000" at bounding box center [1079, 368] width 120 height 30
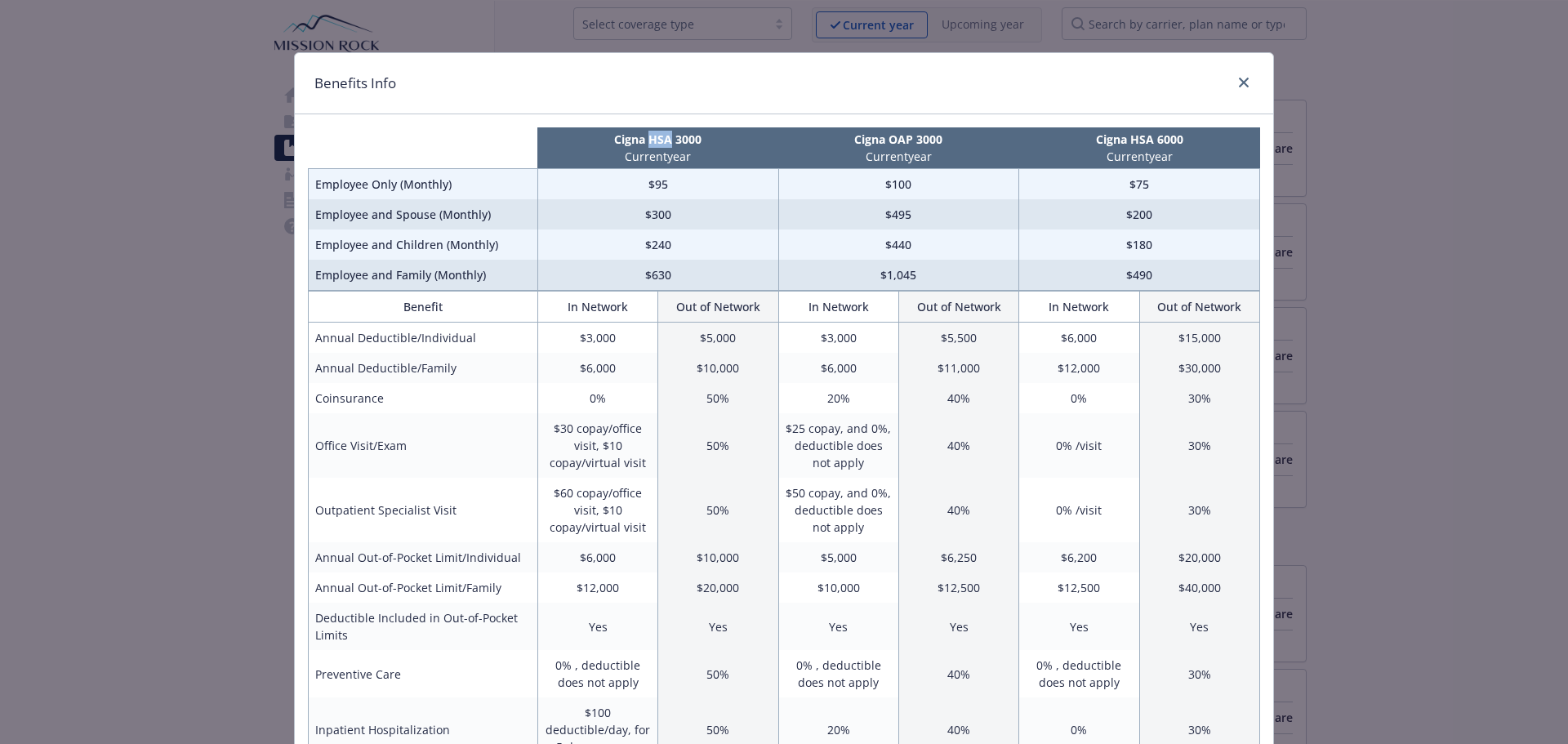
drag, startPoint x: 644, startPoint y: 141, endPoint x: 665, endPoint y: 144, distance: 21.2
click at [665, 144] on p "Cigna HSA 3000" at bounding box center [658, 139] width 235 height 17
click at [720, 140] on p "Cigna HSA 3000" at bounding box center [658, 139] width 235 height 17
drag, startPoint x: 906, startPoint y: 247, endPoint x: 888, endPoint y: 251, distance: 18.4
click at [888, 251] on td "$440" at bounding box center [899, 245] width 241 height 30
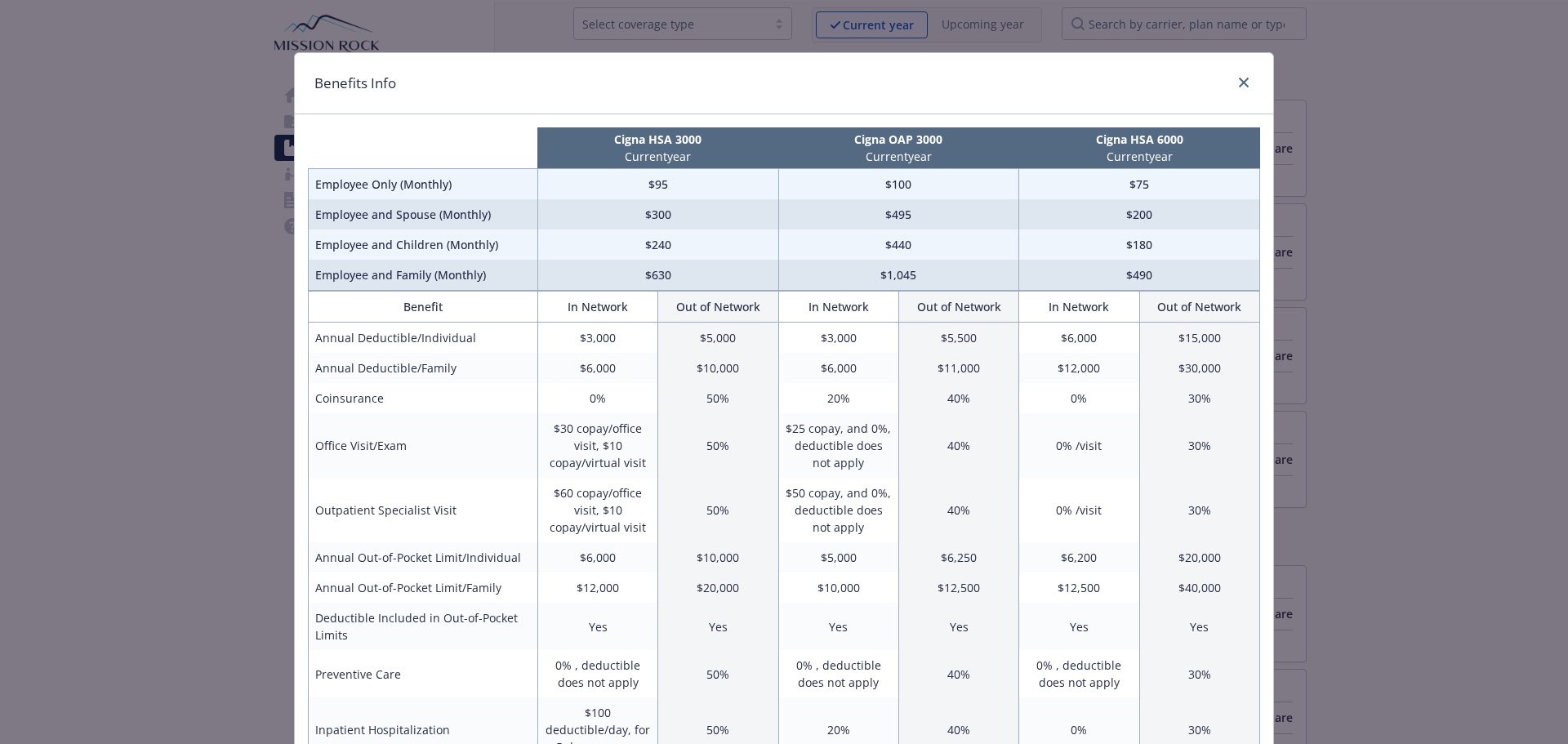
click at [817, 427] on td "$25 copay, and 0%, deductible does not apply" at bounding box center [839, 445] width 120 height 65
drag, startPoint x: 801, startPoint y: 433, endPoint x: 845, endPoint y: 458, distance: 50.6
click at [845, 458] on td "$25 copay, and 0%, deductible does not apply" at bounding box center [839, 445] width 120 height 65
click at [878, 402] on td "20%" at bounding box center [839, 398] width 120 height 30
drag, startPoint x: 574, startPoint y: 406, endPoint x: 646, endPoint y: 405, distance: 72.0
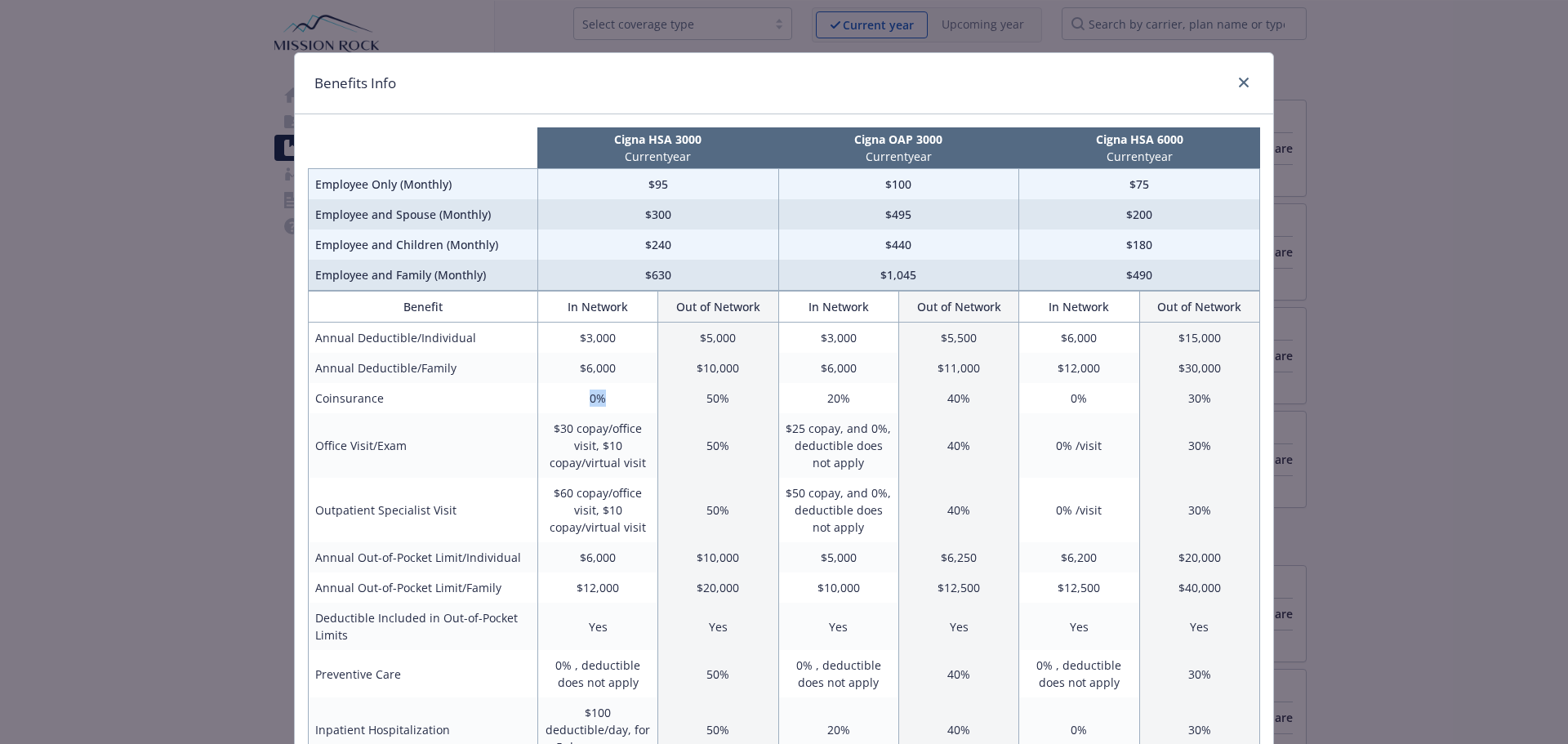
click at [646, 405] on td "0%" at bounding box center [598, 398] width 120 height 30
drag, startPoint x: 817, startPoint y: 401, endPoint x: 861, endPoint y: 401, distance: 44.0
click at [861, 401] on td "20%" at bounding box center [839, 398] width 120 height 30
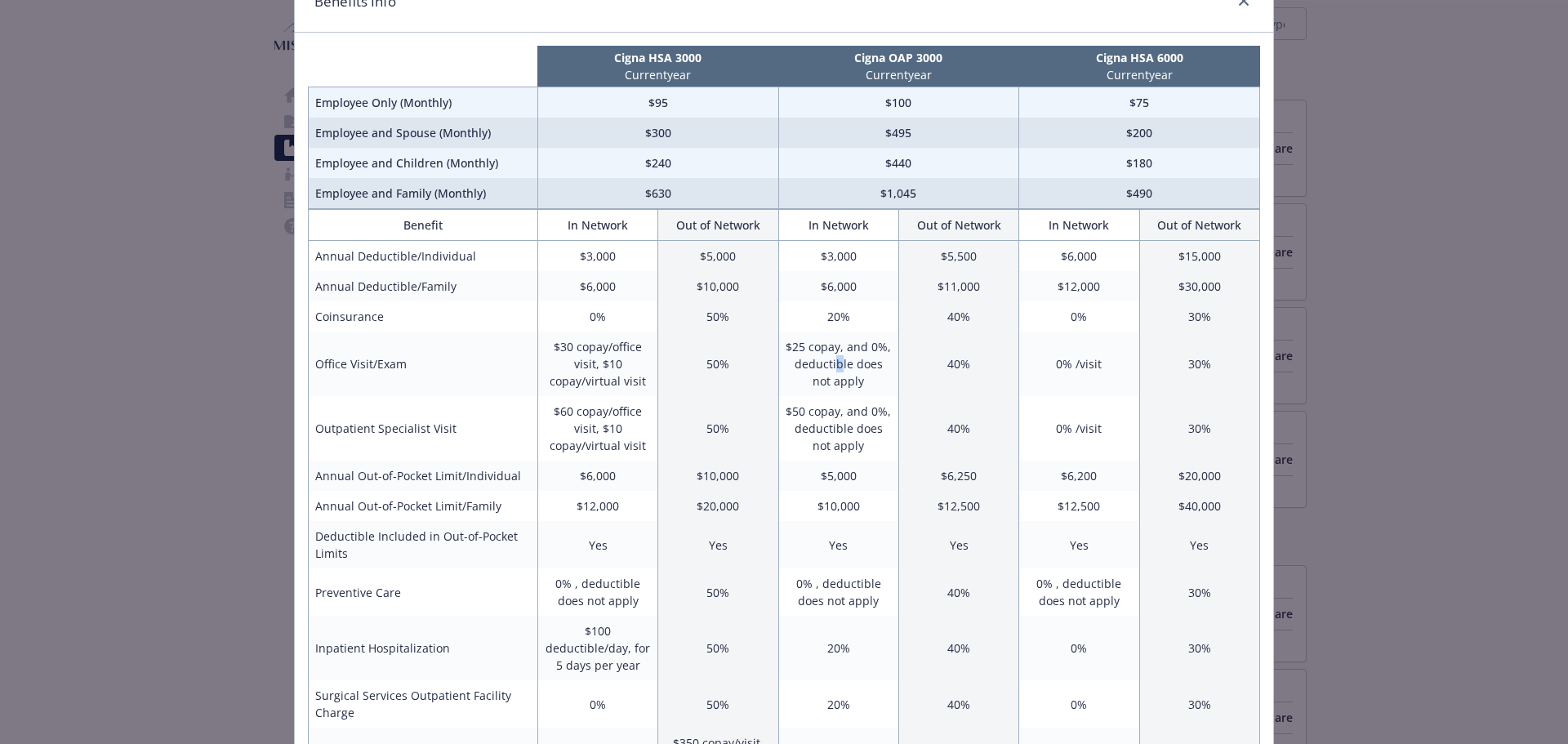
click at [823, 364] on td "$25 copay, and 0%, deductible does not apply" at bounding box center [839, 363] width 120 height 65
click at [836, 345] on td "$25 copay, and 0%, deductible does not apply" at bounding box center [839, 363] width 120 height 65
drag, startPoint x: 784, startPoint y: 343, endPoint x: 860, endPoint y: 382, distance: 85.4
click at [860, 382] on td "$25 copay, and 0%, deductible does not apply" at bounding box center [839, 363] width 120 height 65
drag, startPoint x: 799, startPoint y: 409, endPoint x: 821, endPoint y: 412, distance: 22.2
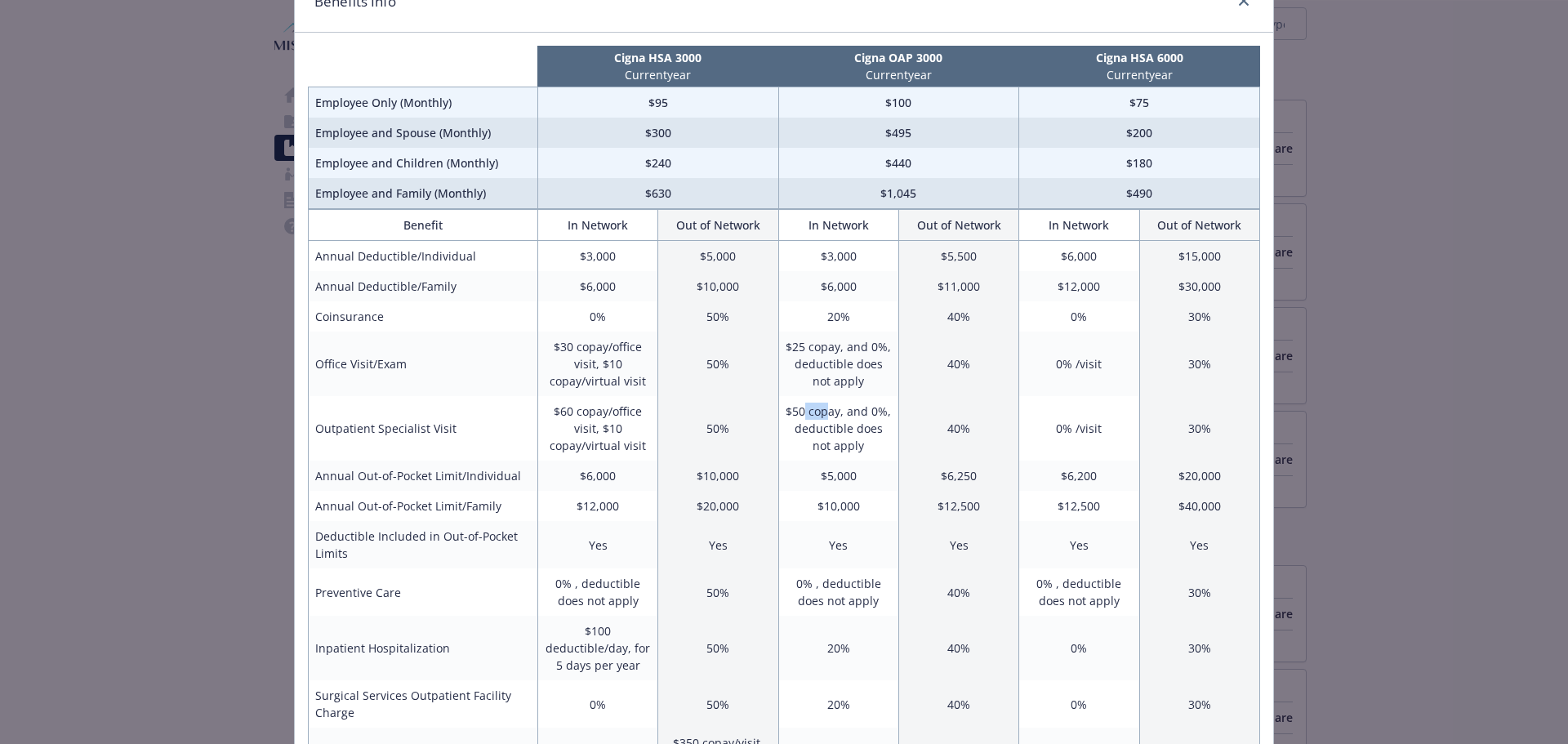
click at [821, 412] on td "$50 copay, and 0%, deductible does not apply" at bounding box center [839, 428] width 120 height 65
drag, startPoint x: 845, startPoint y: 508, endPoint x: 814, endPoint y: 508, distance: 31.0
click at [814, 508] on td "$10,000" at bounding box center [839, 506] width 120 height 30
drag, startPoint x: 864, startPoint y: 502, endPoint x: 813, endPoint y: 506, distance: 51.2
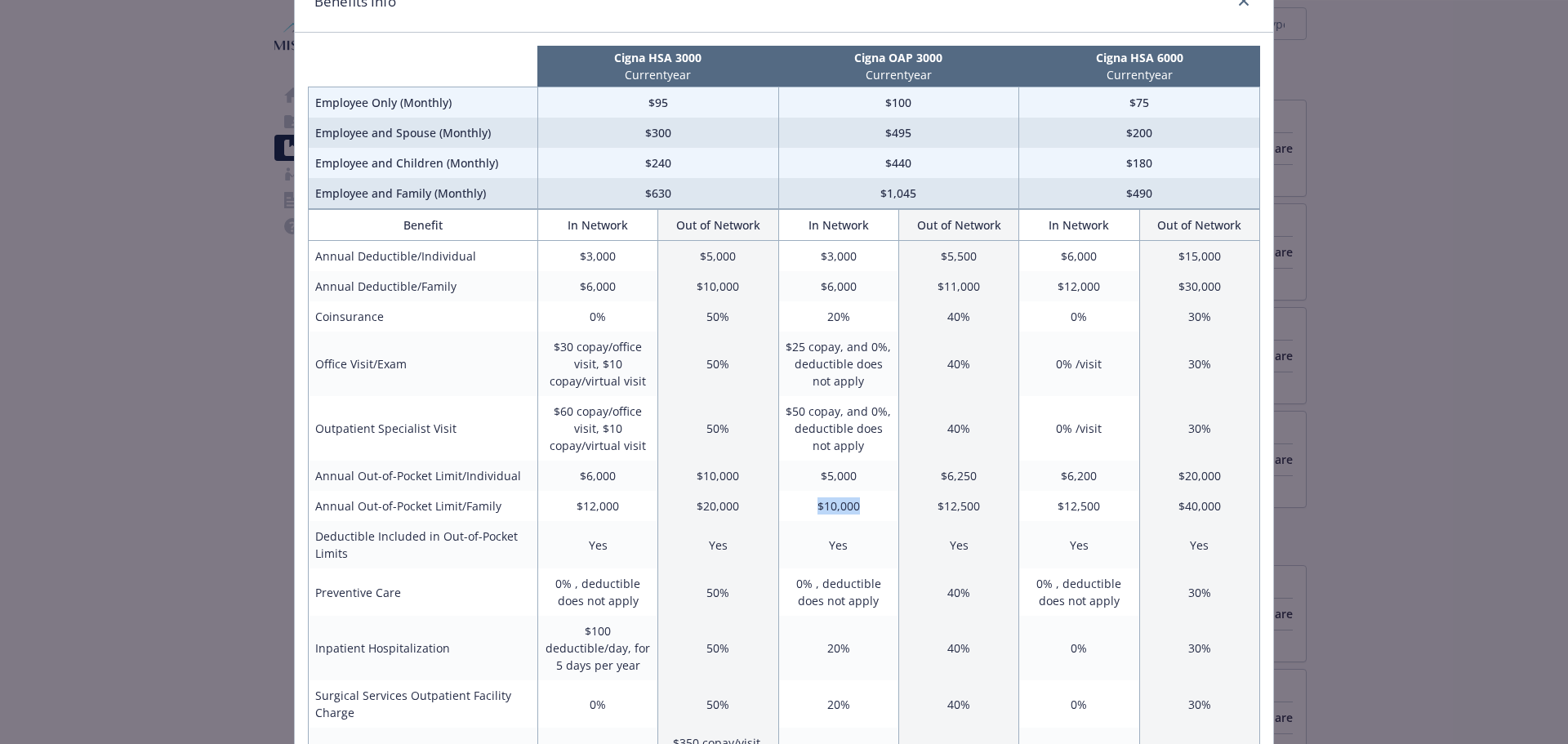
click at [813, 506] on td "$10,000" at bounding box center [839, 506] width 120 height 30
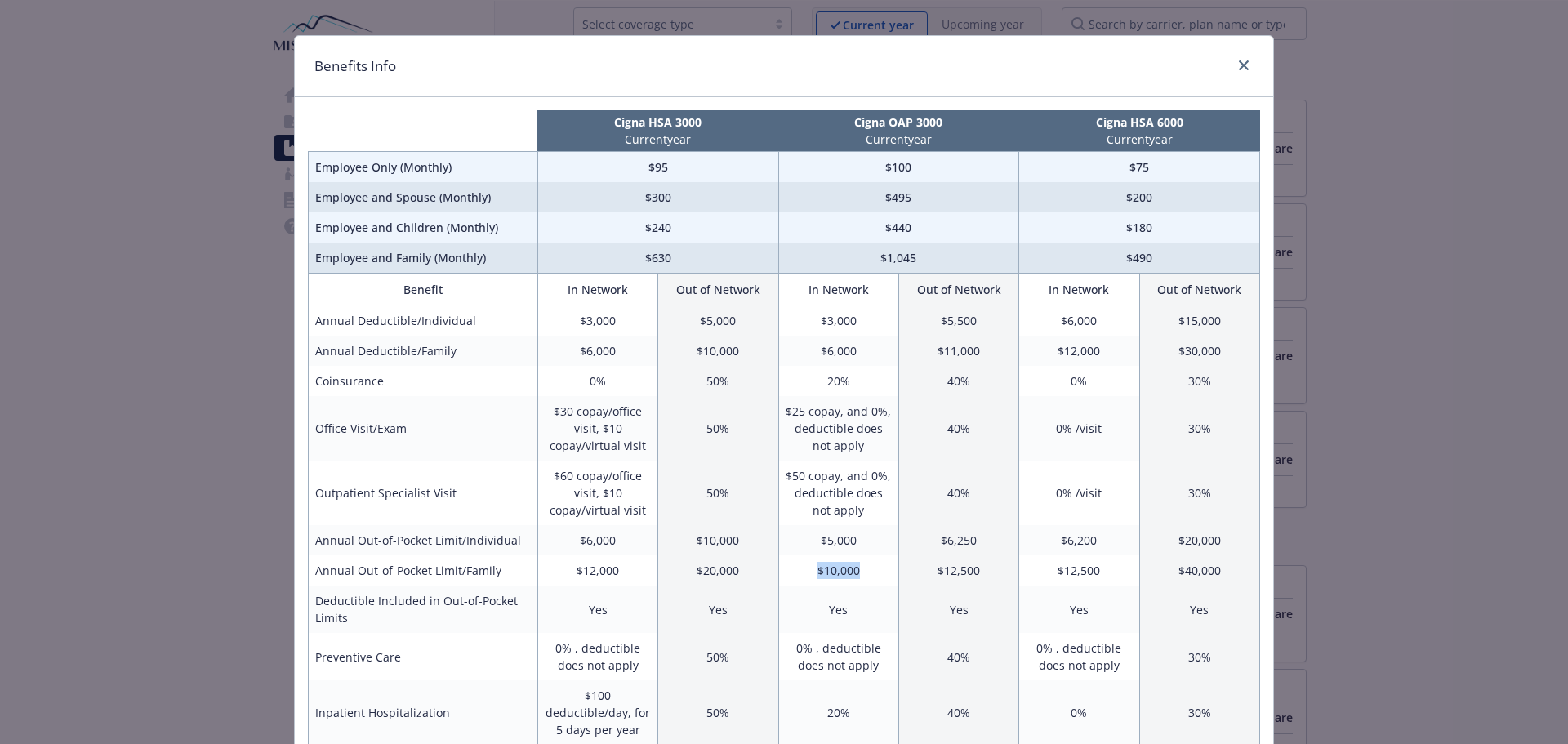
scroll to position [0, 0]
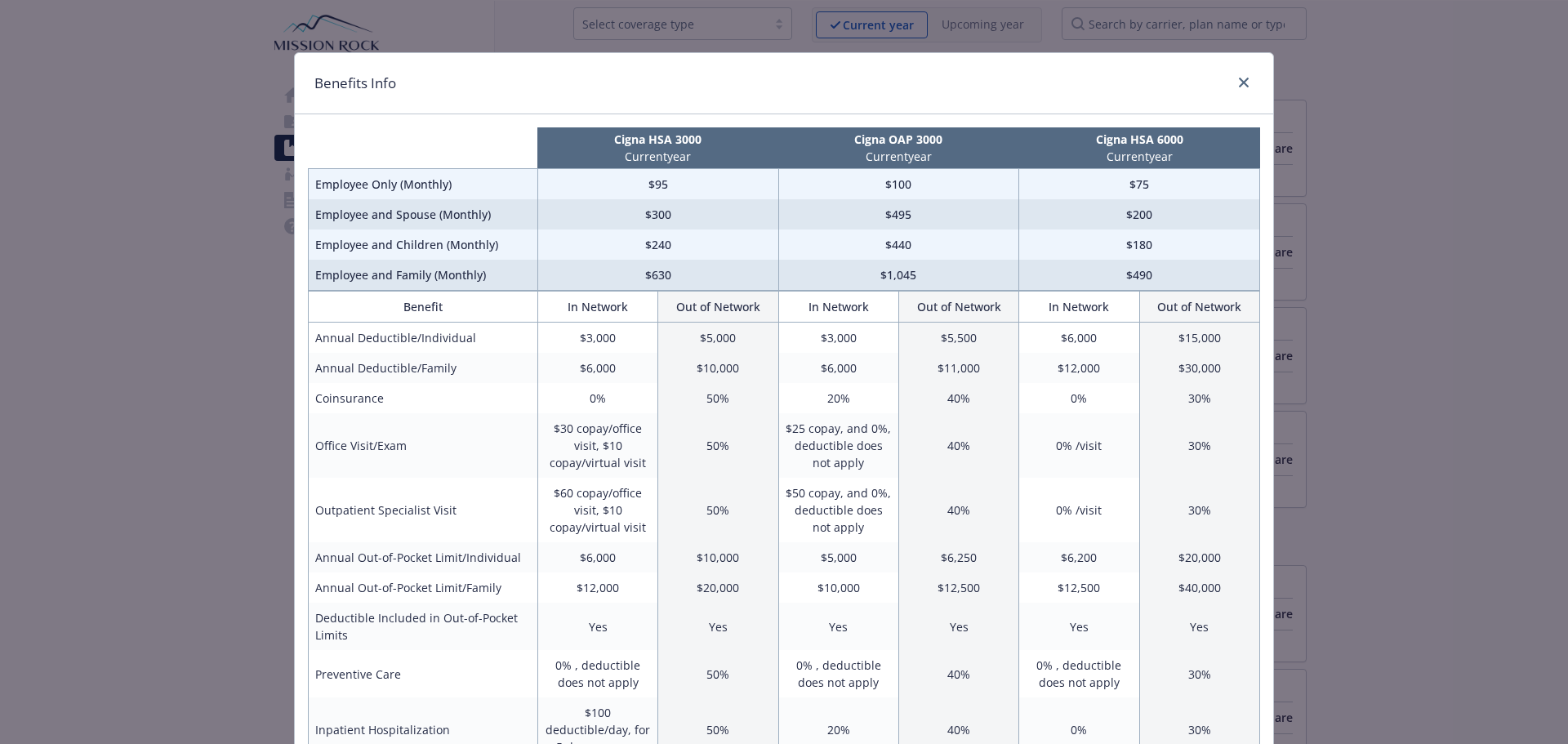
click at [843, 556] on td "$5,000" at bounding box center [839, 557] width 120 height 30
drag, startPoint x: 843, startPoint y: 556, endPoint x: 785, endPoint y: 552, distance: 58.1
click at [785, 552] on td "$5,000" at bounding box center [839, 557] width 120 height 30
click at [809, 558] on td "$5,000" at bounding box center [839, 557] width 120 height 30
drag, startPoint x: 814, startPoint y: 557, endPoint x: 851, endPoint y: 557, distance: 37.0
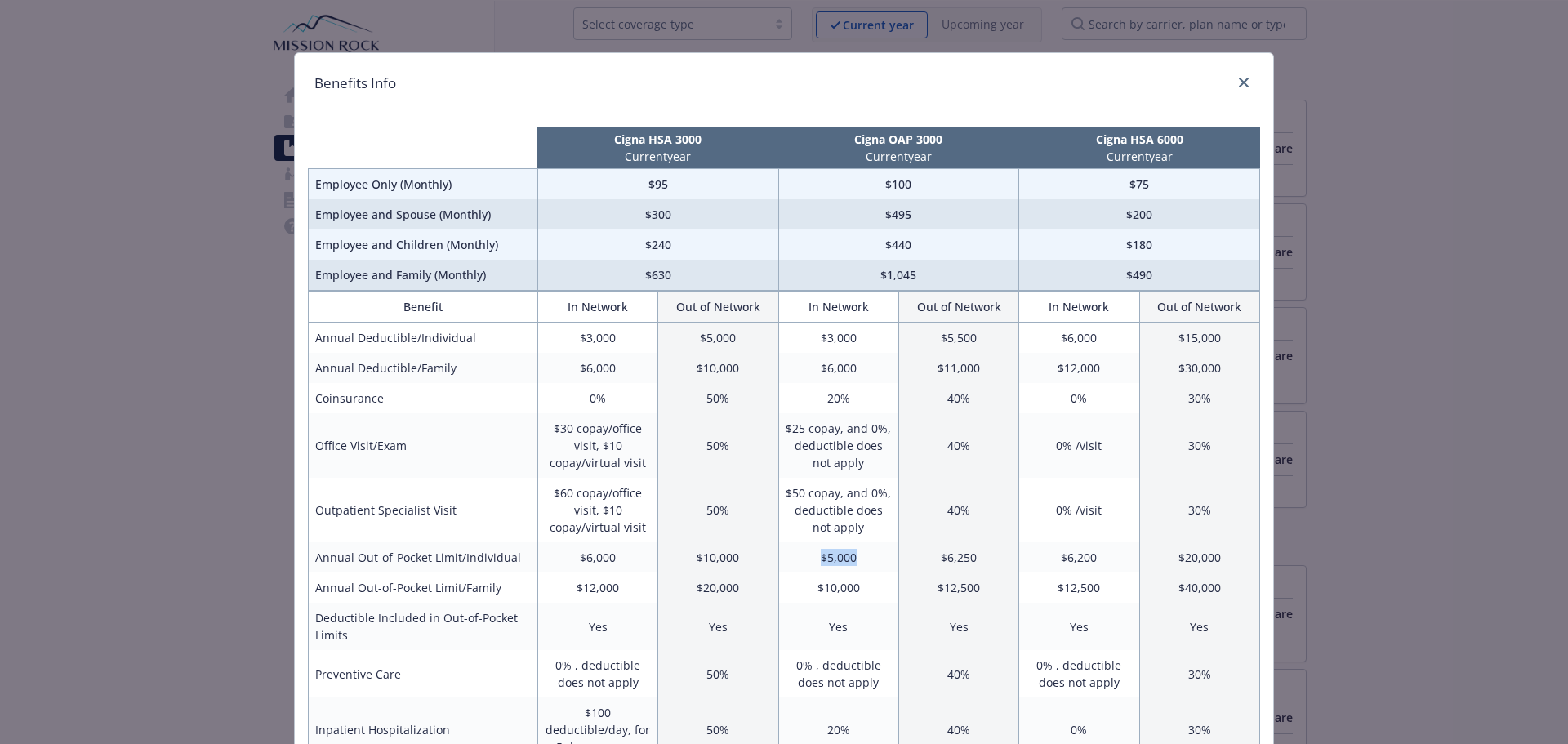
click at [851, 557] on td "$5,000" at bounding box center [839, 557] width 120 height 30
drag, startPoint x: 823, startPoint y: 397, endPoint x: 840, endPoint y: 397, distance: 17.0
click at [840, 397] on td "20%" at bounding box center [839, 398] width 120 height 30
click at [855, 421] on td "$25 copay, and 0%, deductible does not apply" at bounding box center [839, 445] width 120 height 65
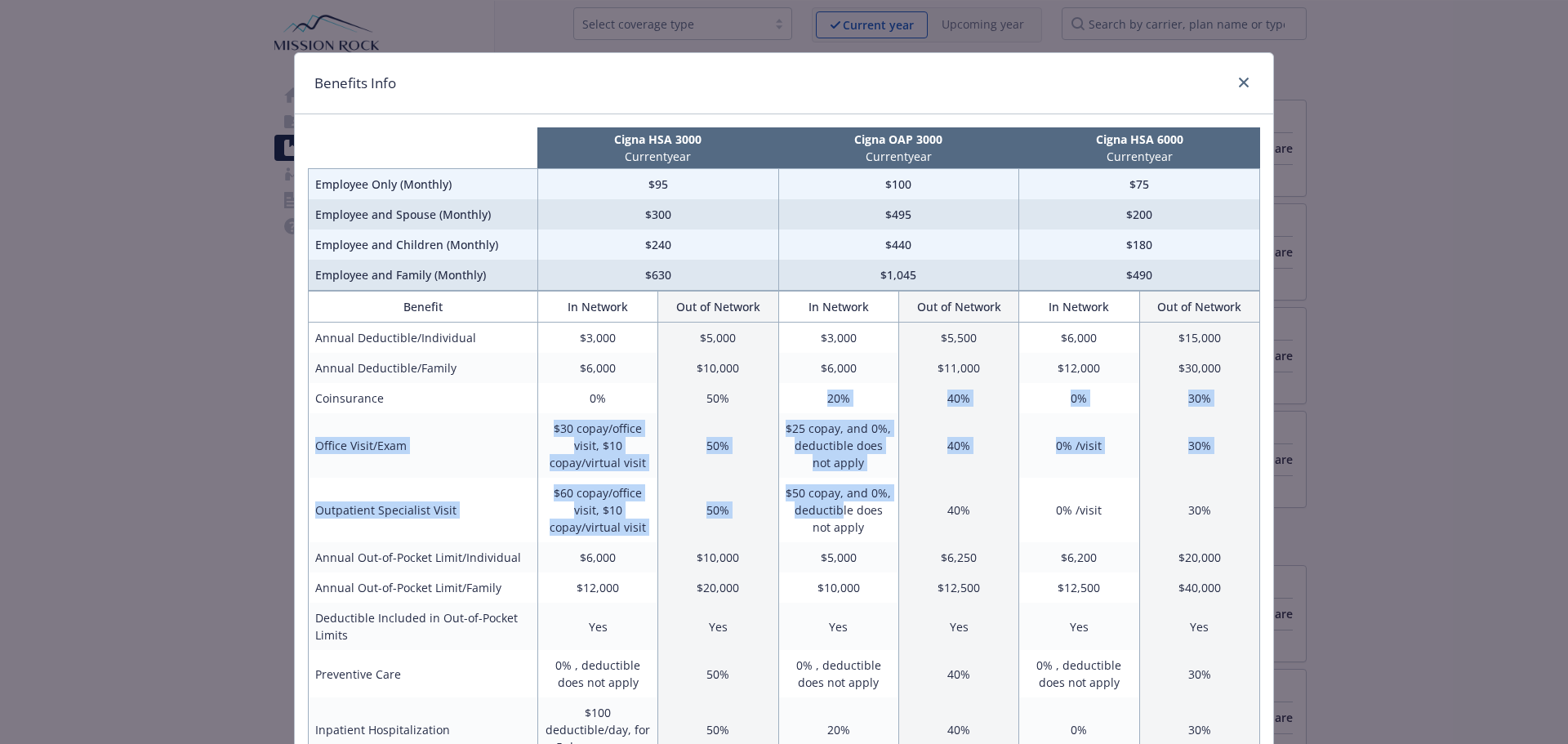
drag, startPoint x: 822, startPoint y: 394, endPoint x: 827, endPoint y: 517, distance: 123.1
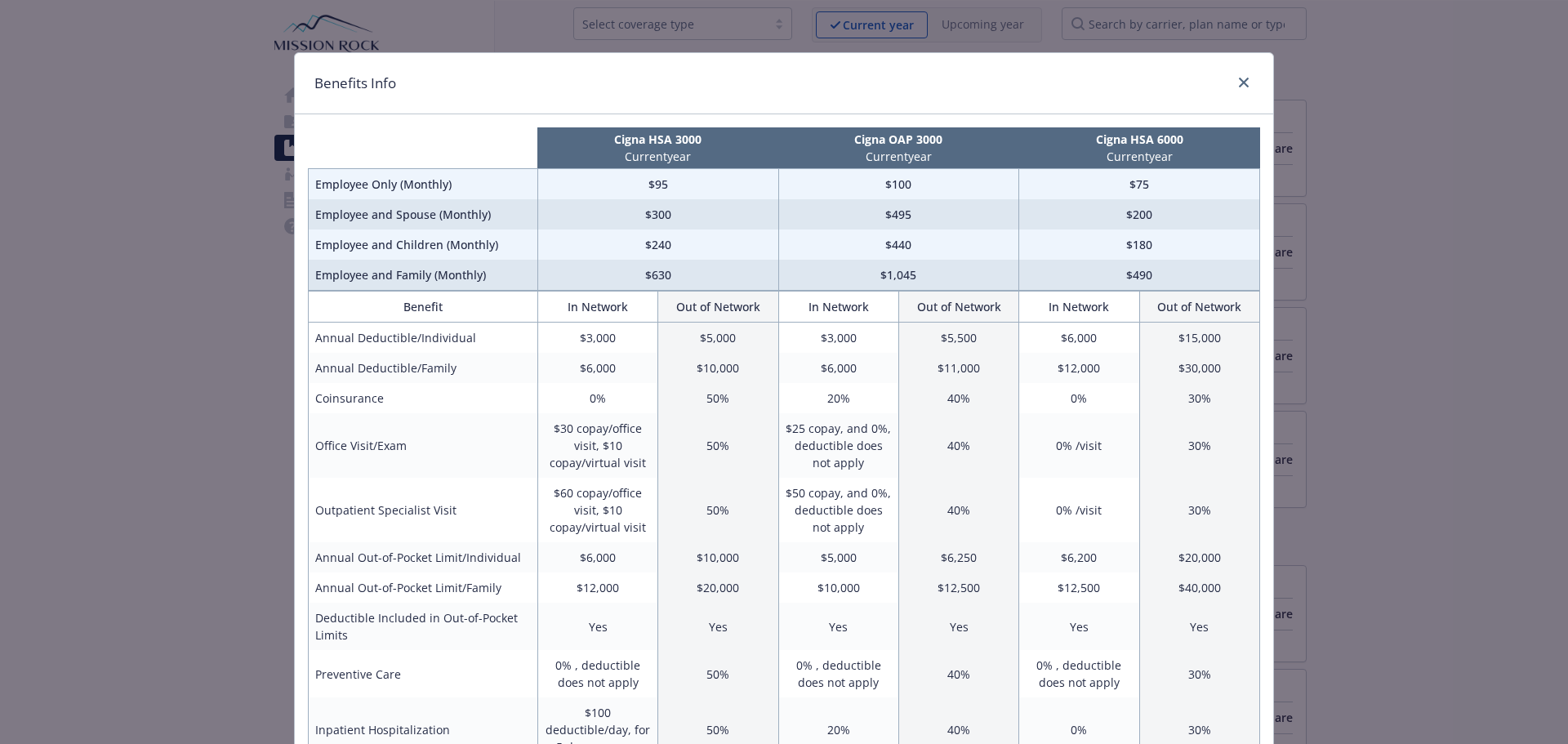
click at [835, 508] on td "$50 copay, and 0%, deductible does not apply" at bounding box center [839, 509] width 120 height 65
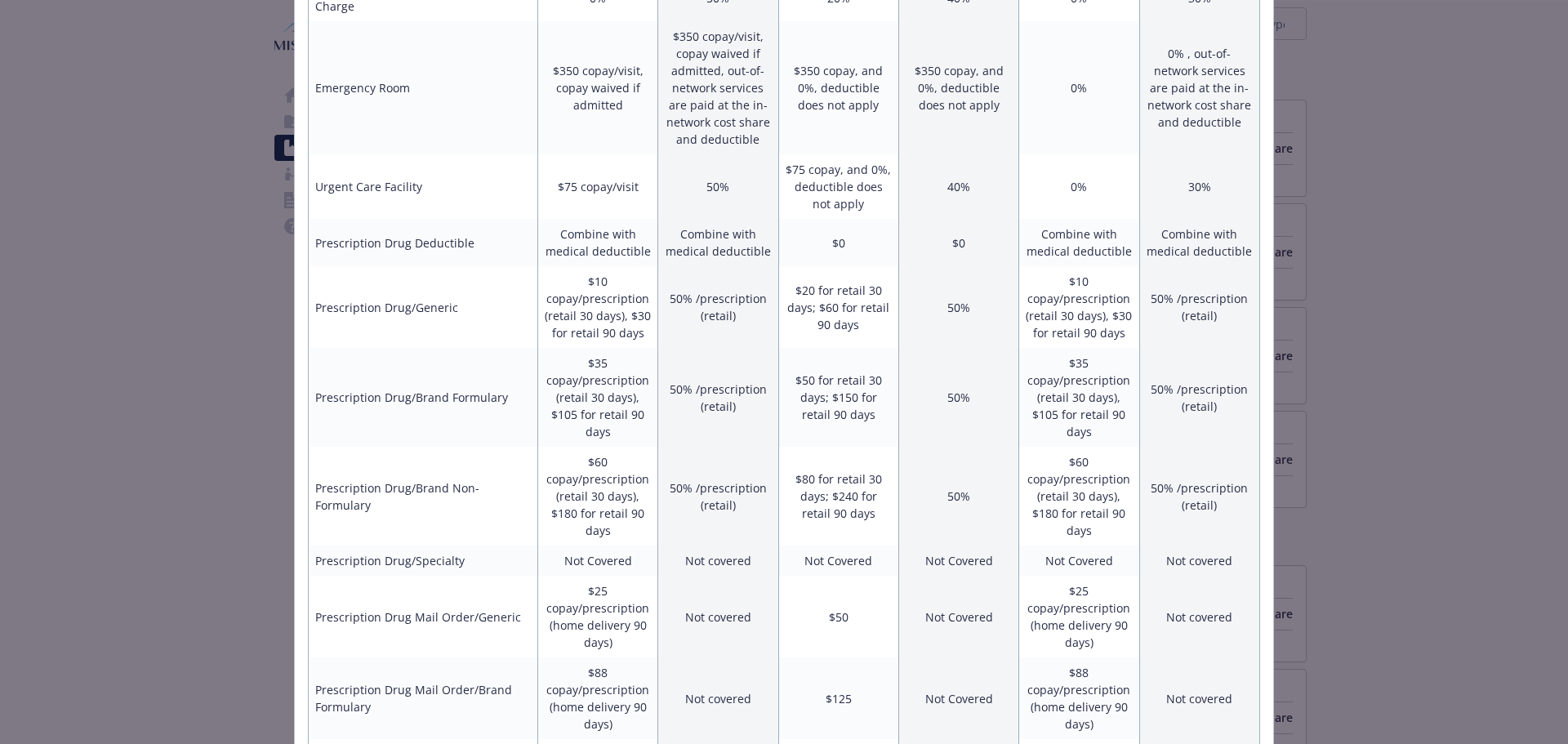
scroll to position [817, 0]
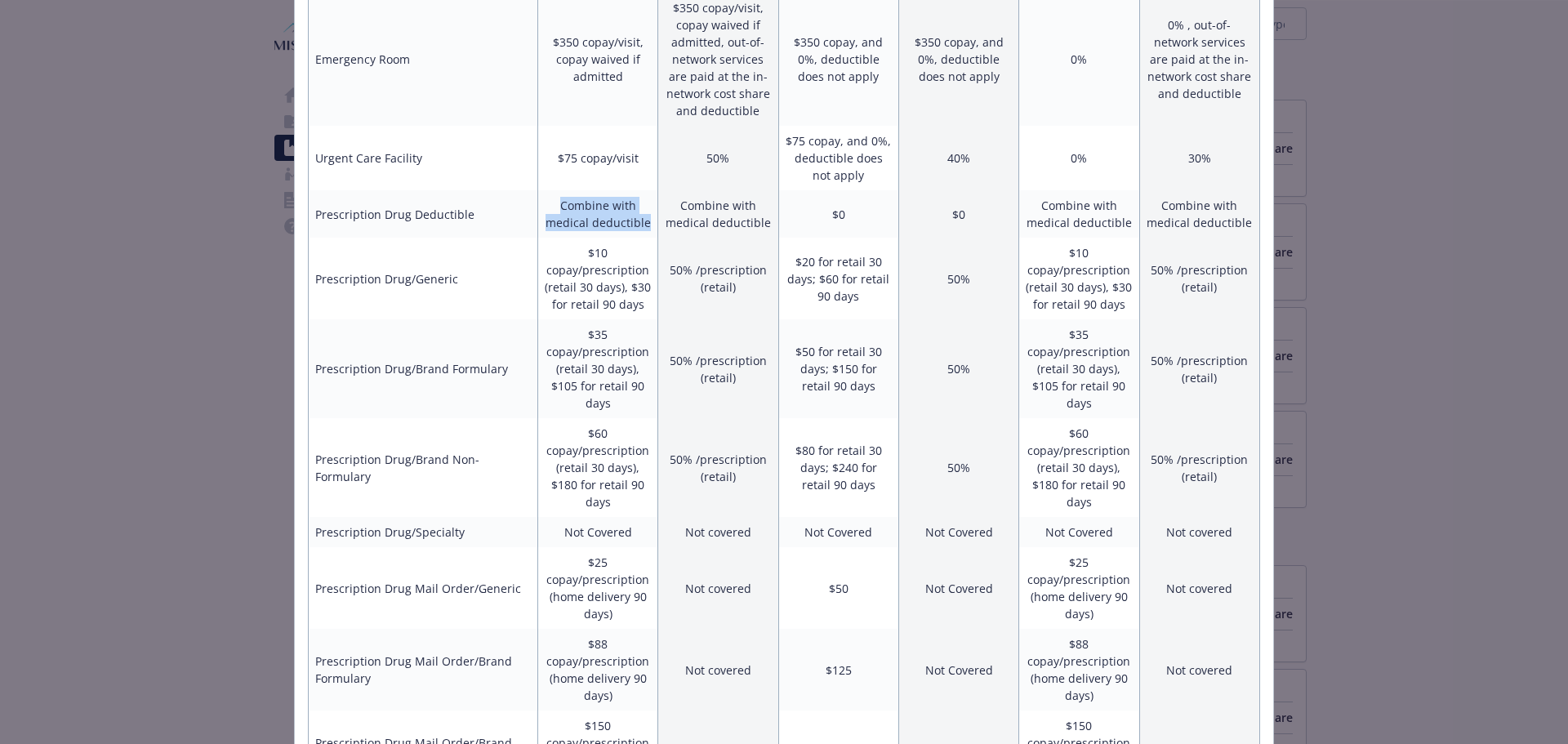
drag, startPoint x: 545, startPoint y: 199, endPoint x: 646, endPoint y: 226, distance: 104.5
click at [646, 226] on td "Combine with medical deductible" at bounding box center [598, 214] width 120 height 47
click at [562, 230] on td "Combine with medical deductible" at bounding box center [598, 214] width 120 height 47
drag, startPoint x: 640, startPoint y: 225, endPoint x: 525, endPoint y: 205, distance: 116.7
click at [525, 205] on tr "Prescription Drug Deductible Combine with medical deductible Combine with medic…" at bounding box center [784, 214] width 951 height 47
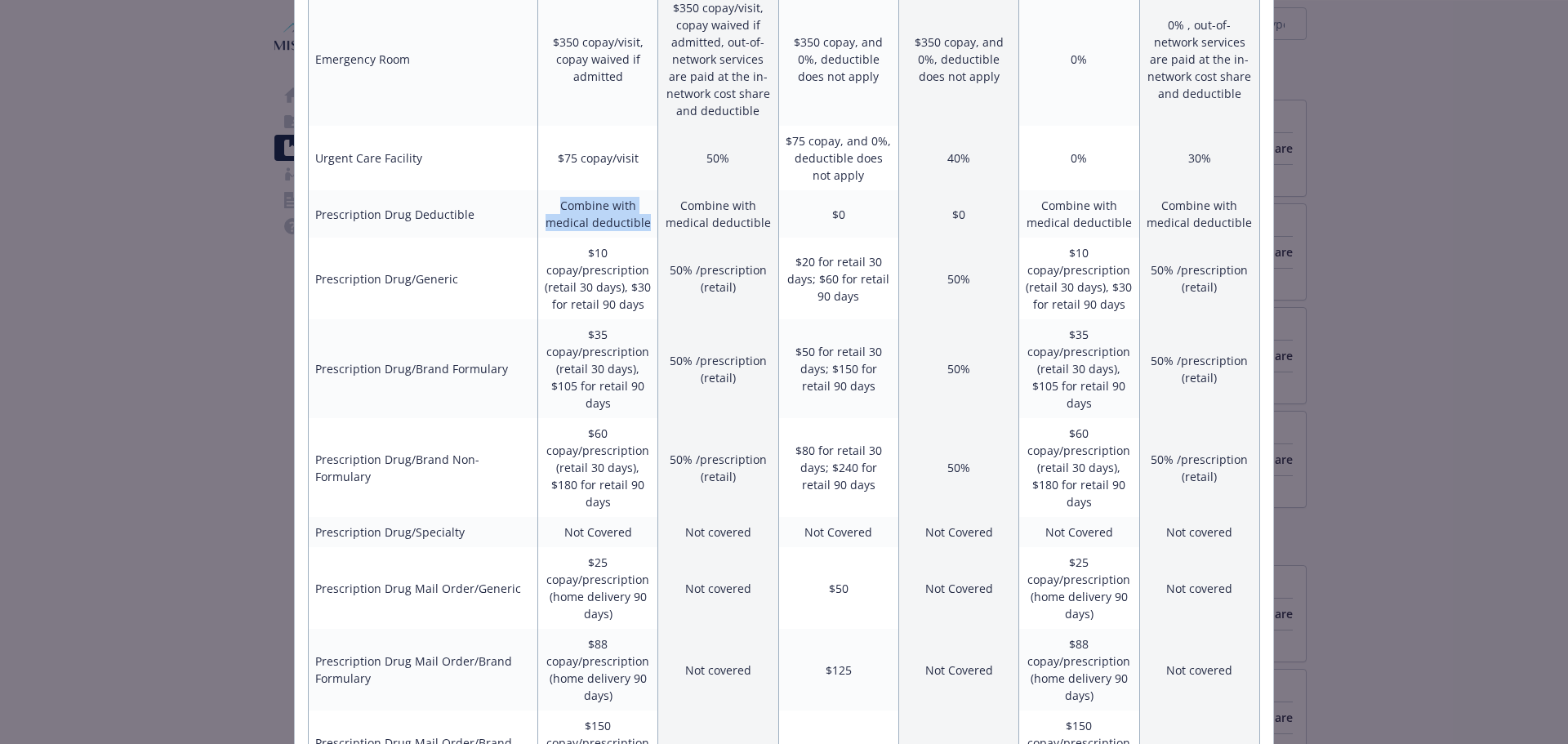
click at [539, 202] on td "Combine with medical deductible" at bounding box center [598, 214] width 120 height 47
drag, startPoint x: 321, startPoint y: 214, endPoint x: 864, endPoint y: 219, distance: 543.0
click at [864, 219] on tr "Prescription Drug Deductible Combine with medical deductible Combine with medic…" at bounding box center [784, 214] width 951 height 47
drag, startPoint x: 547, startPoint y: 243, endPoint x: 524, endPoint y: 236, distance: 24.0
click at [526, 245] on tr "Prescription Drug/Generic $10 copay/prescription (retail 30 days), $30 for reta…" at bounding box center [784, 278] width 951 height 82
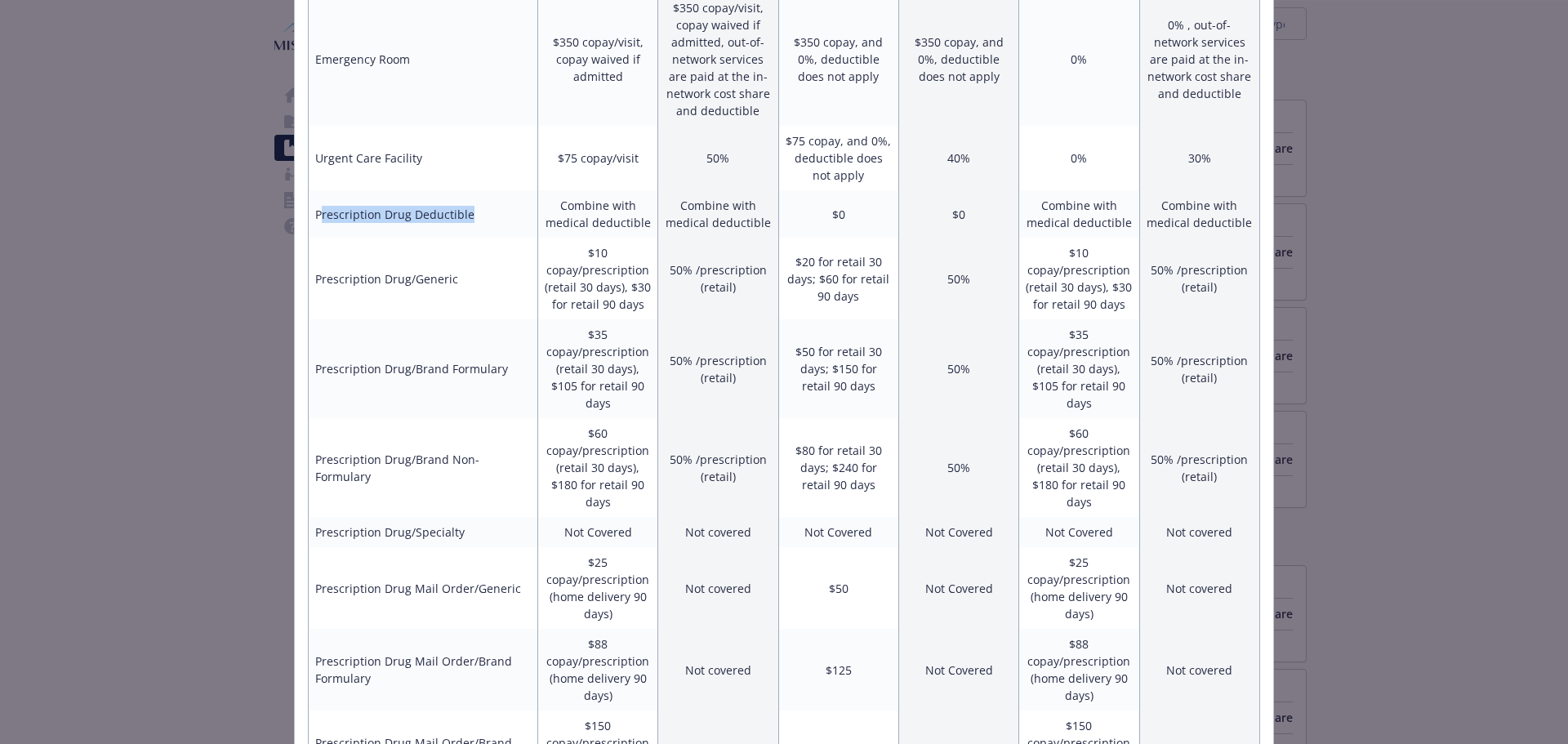
drag, startPoint x: 313, startPoint y: 213, endPoint x: 483, endPoint y: 202, distance: 170.4
click at [483, 202] on td "Prescription Drug Deductible" at bounding box center [423, 214] width 230 height 47
click at [470, 215] on td "Prescription Drug Deductible" at bounding box center [423, 214] width 230 height 47
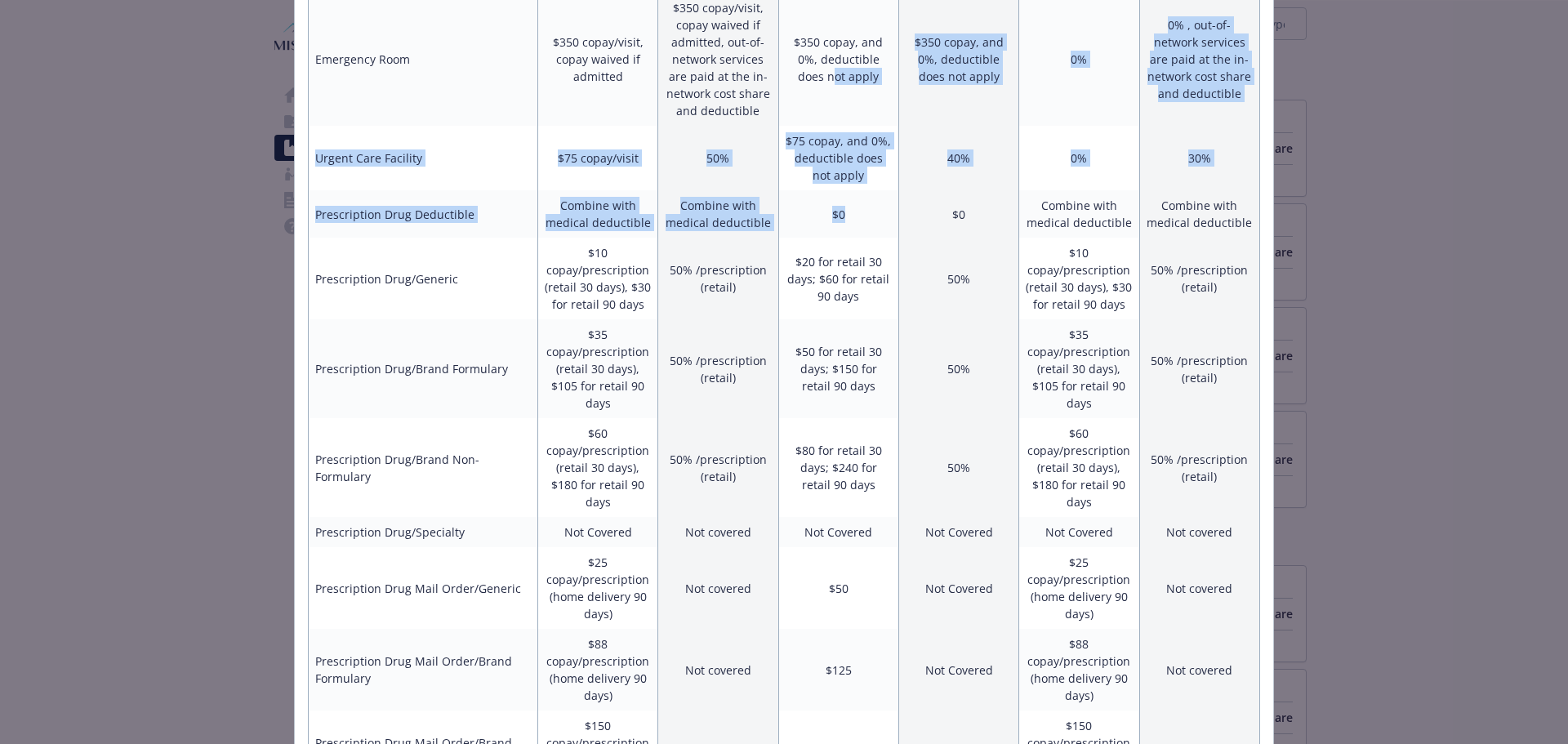
drag, startPoint x: 849, startPoint y: 211, endPoint x: 830, endPoint y: 90, distance: 122.5
click at [830, 90] on tbody "Annual Deductible/Individual $3,000 $5,000 $3,000 $5,500 $6,000 $15,000 Annual …" at bounding box center [784, 188] width 951 height 1365
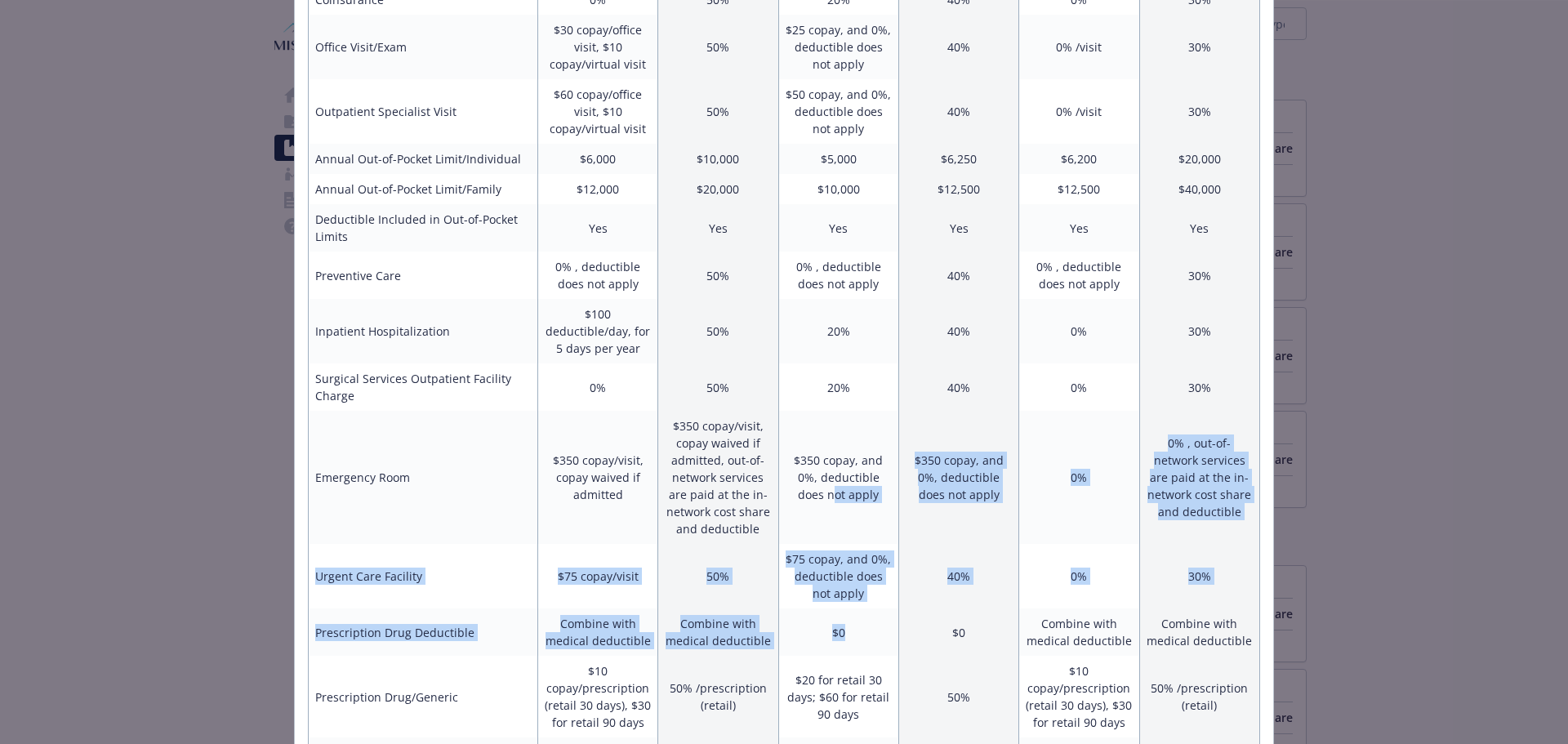
scroll to position [735, 0]
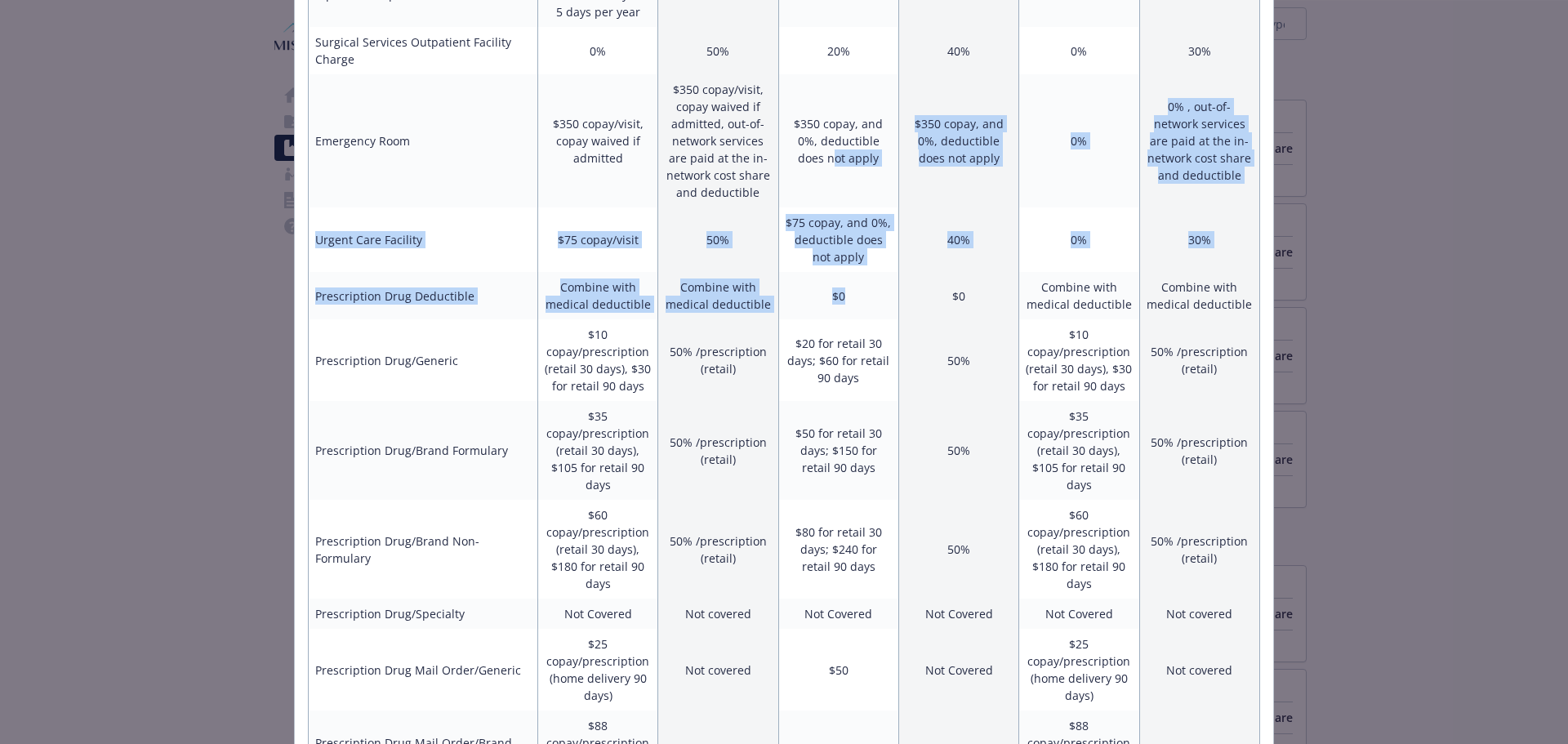
click at [836, 289] on td "$0" at bounding box center [839, 296] width 120 height 47
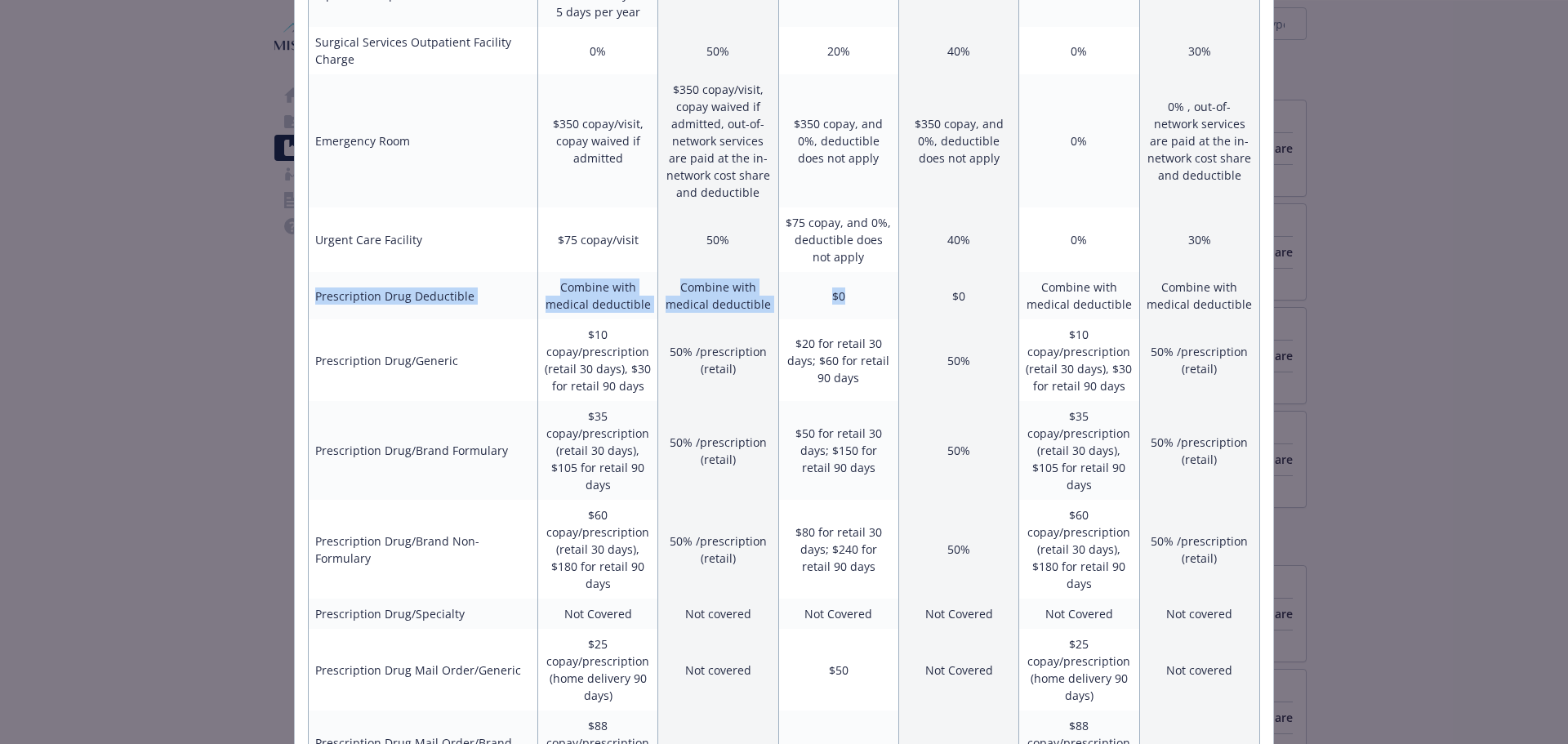
drag, startPoint x: 847, startPoint y: 290, endPoint x: 311, endPoint y: 294, distance: 536.0
click at [311, 294] on tr "Prescription Drug Deductible Combine with medical deductible Combine with medic…" at bounding box center [784, 296] width 951 height 47
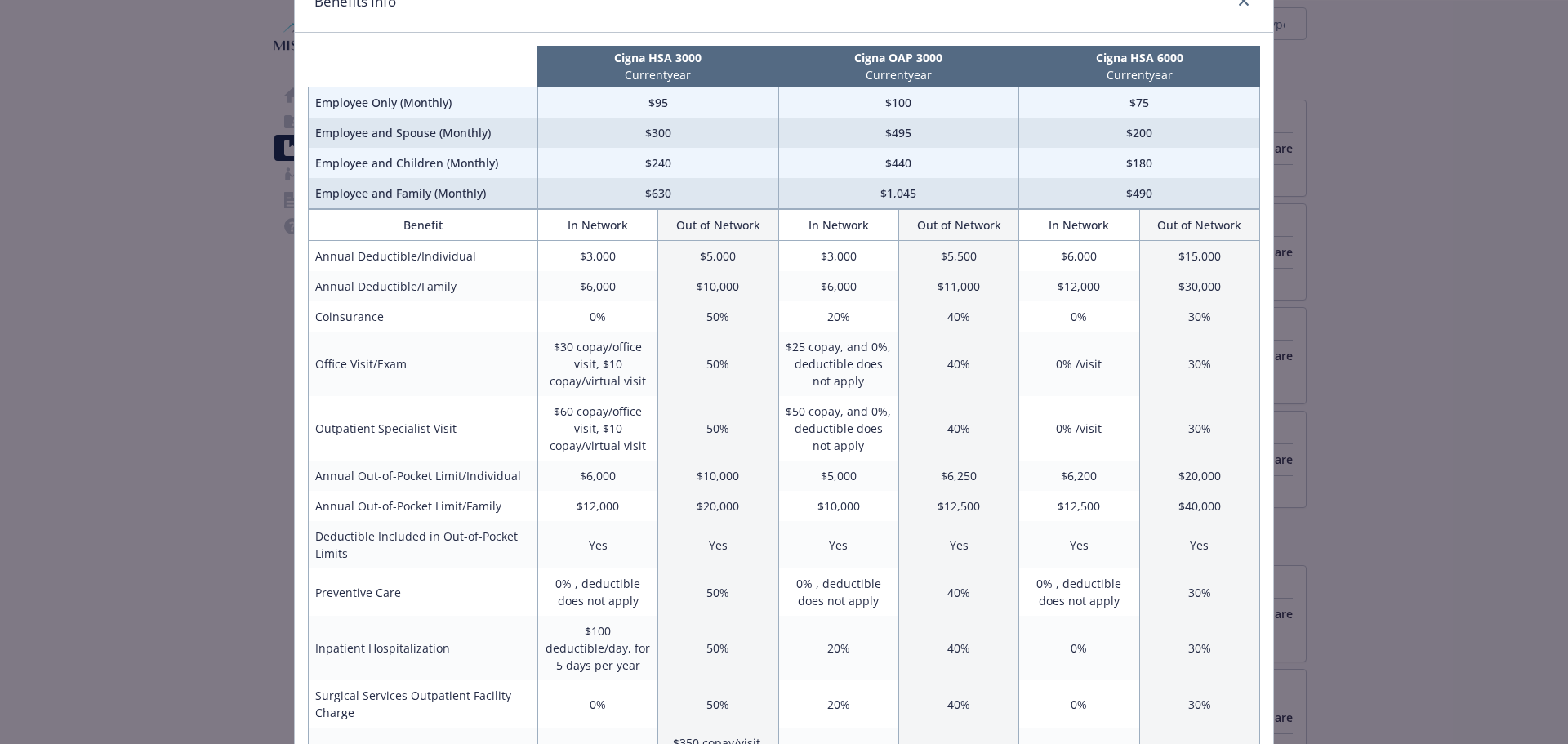
scroll to position [0, 0]
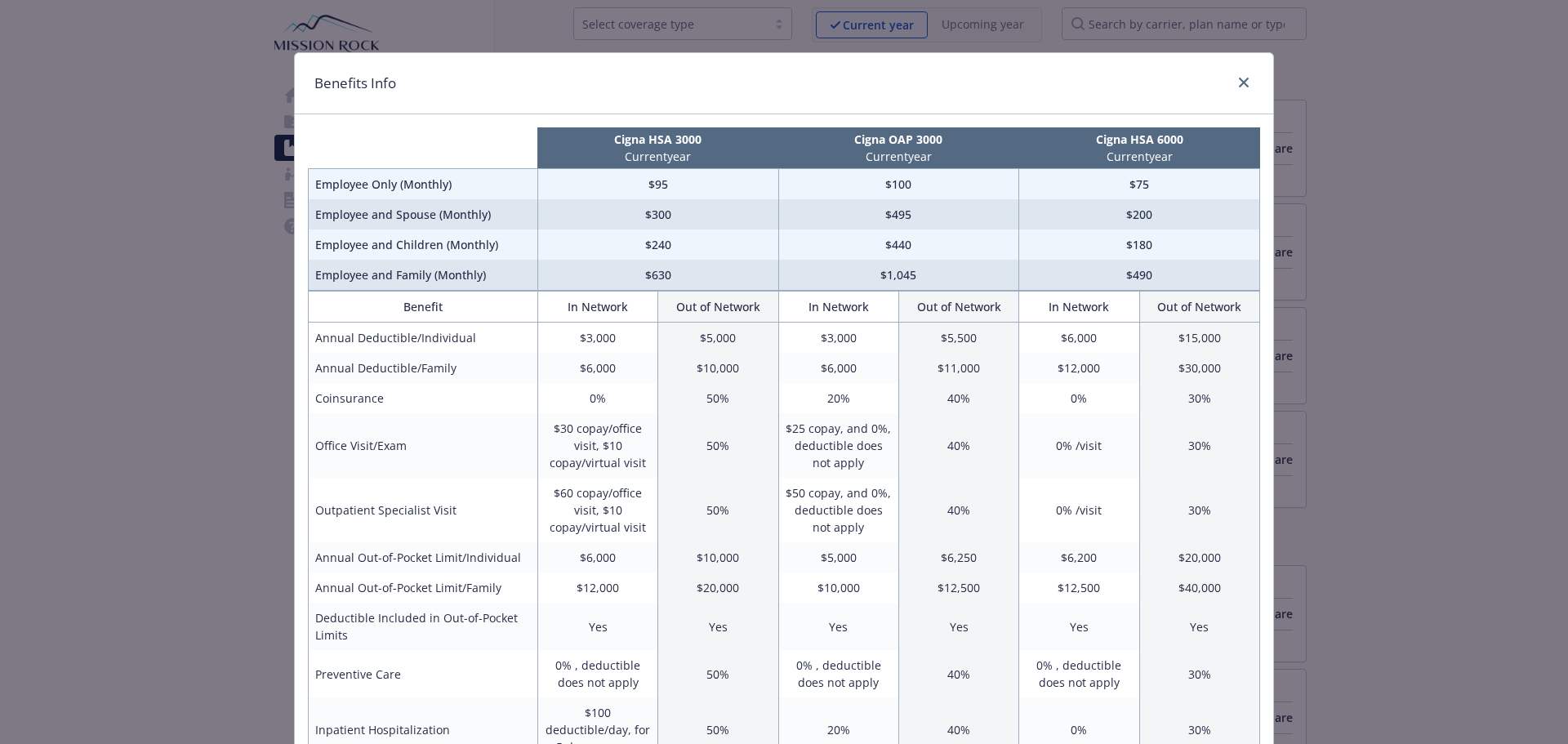
click at [792, 369] on td "$6,000" at bounding box center [839, 368] width 120 height 30
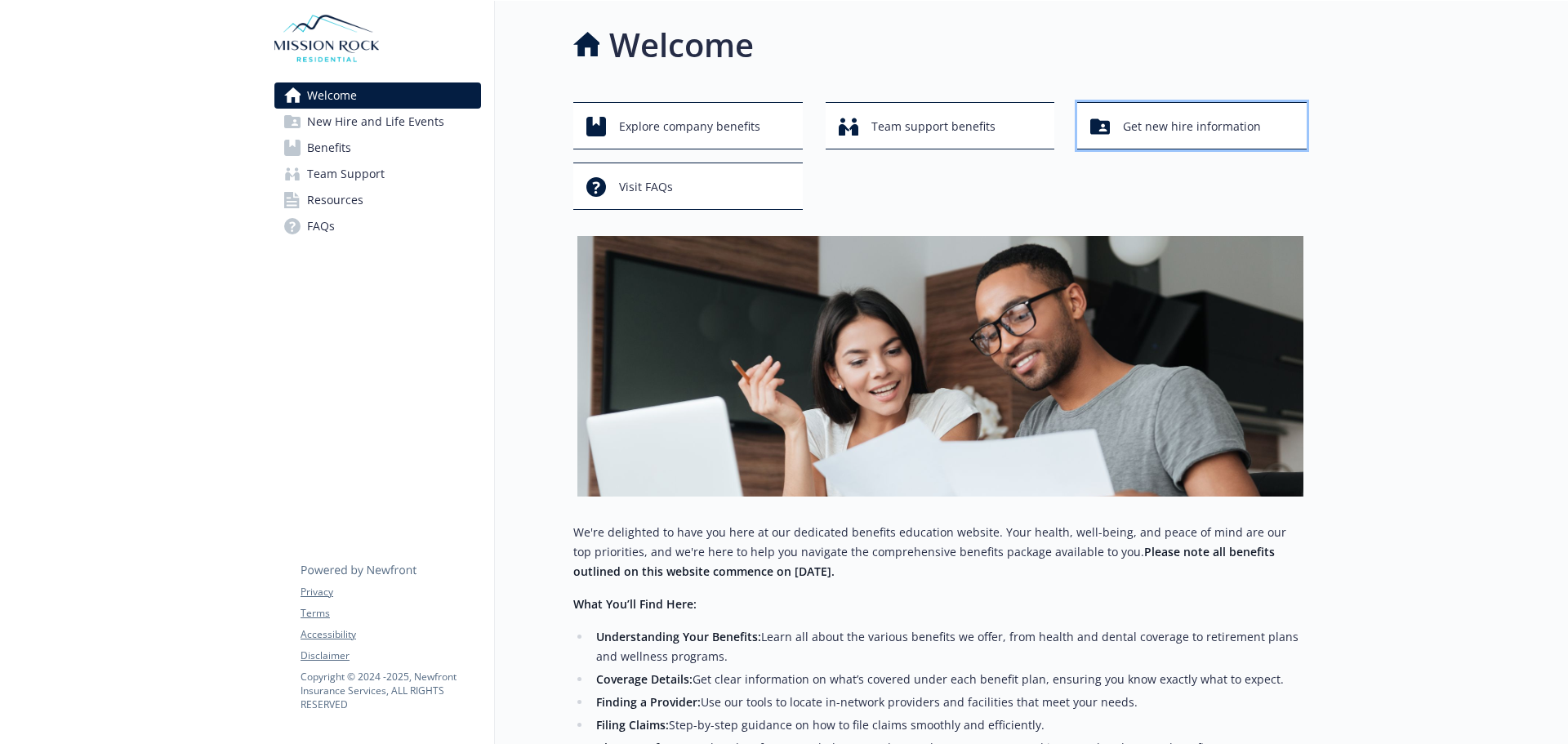
click at [1191, 128] on span "Get new hire information" at bounding box center [1192, 126] width 138 height 31
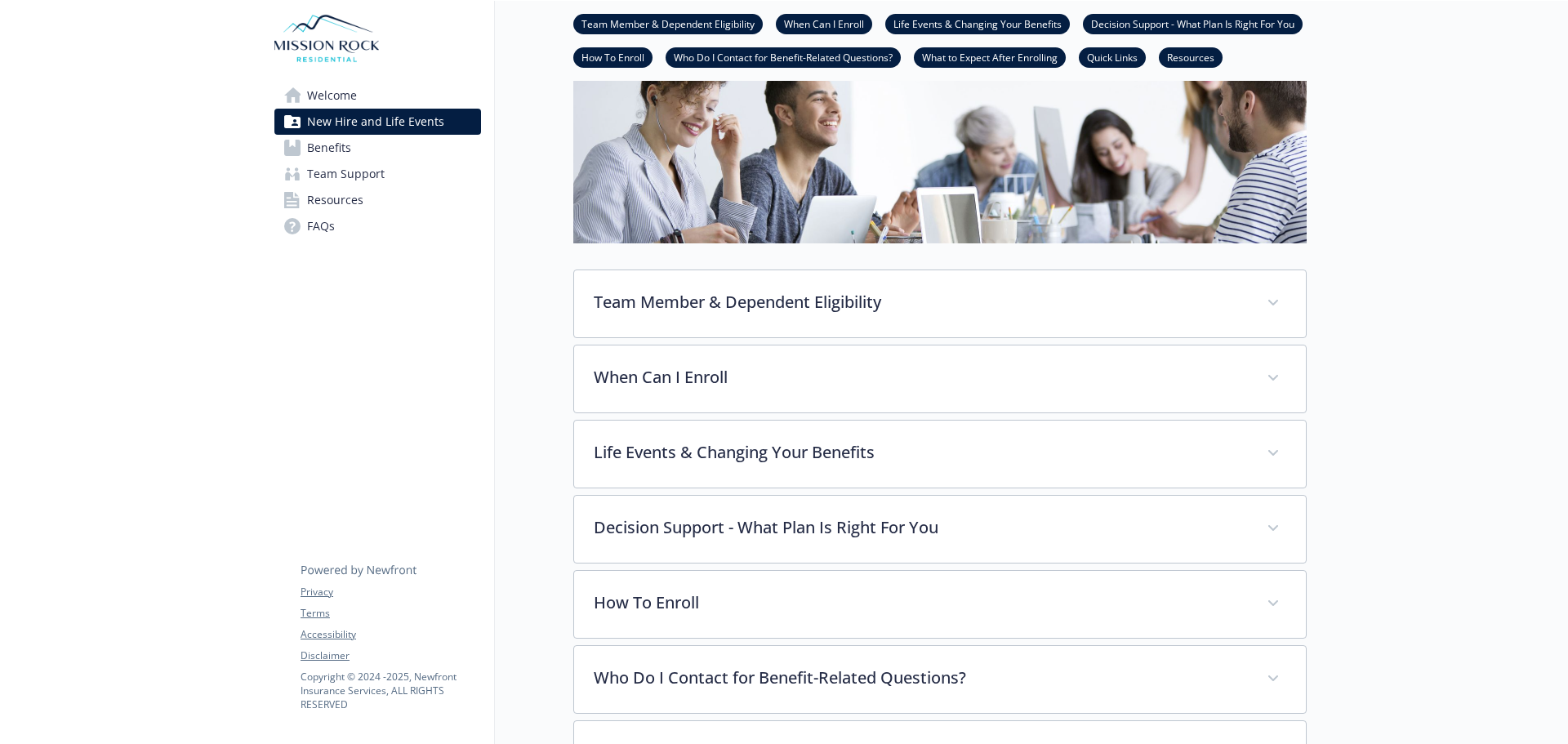
scroll to position [245, 0]
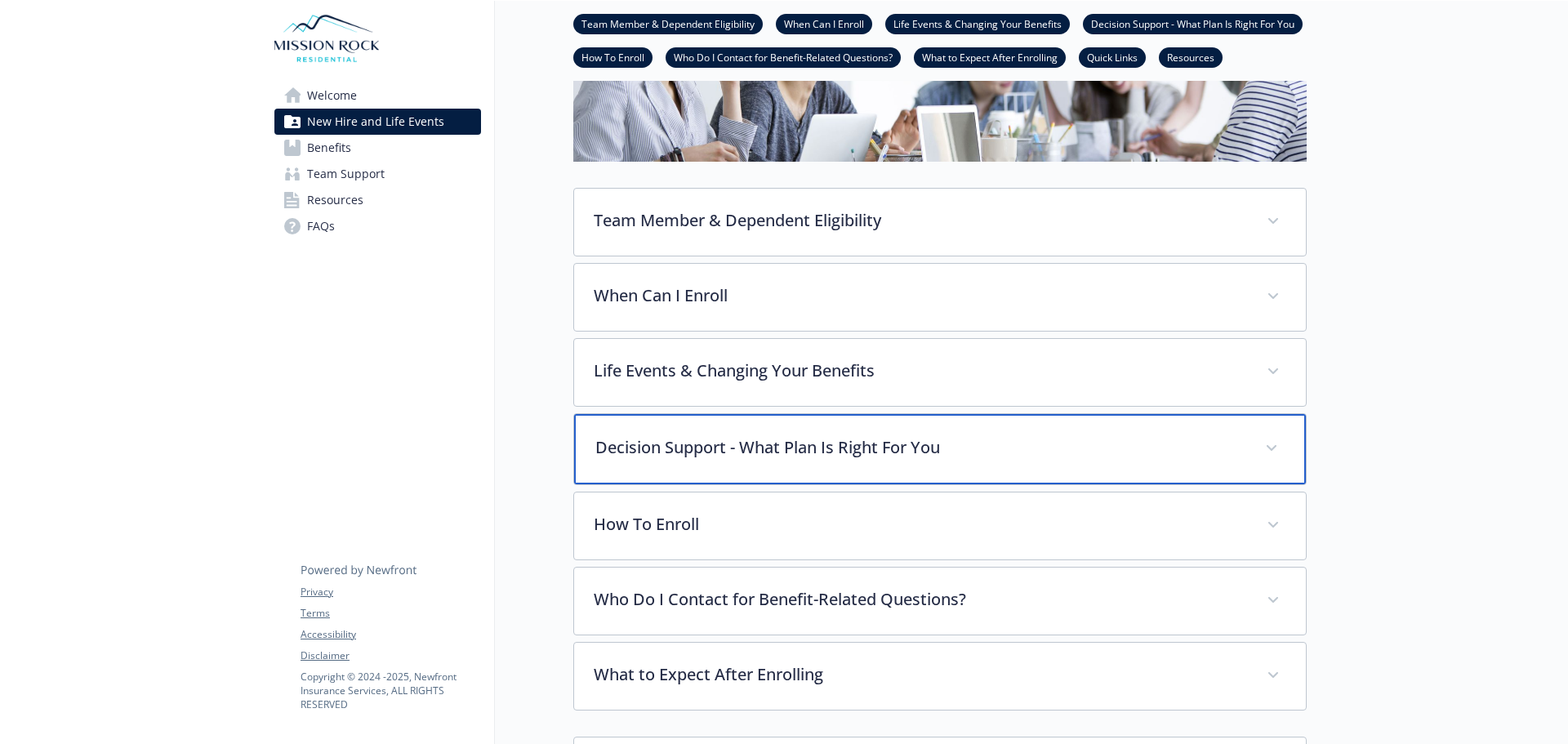
click at [719, 472] on div "Decision Support - What Plan Is Right For You" at bounding box center [940, 448] width 732 height 70
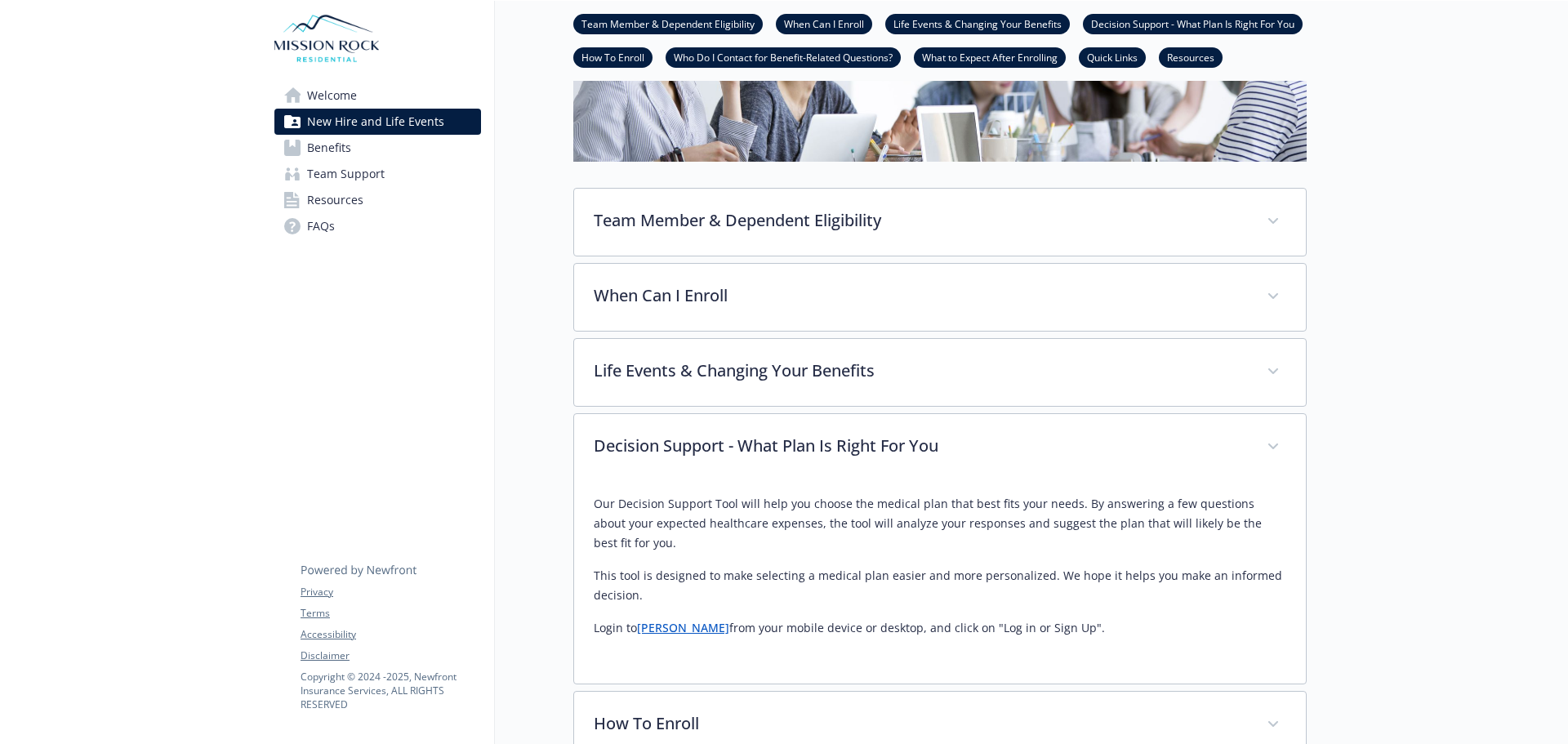
click at [647, 637] on p "Login to [PERSON_NAME] from your mobile device or desktop, and click on "Log in…" at bounding box center [940, 628] width 693 height 20
click at [654, 624] on link "[PERSON_NAME]" at bounding box center [683, 628] width 92 height 16
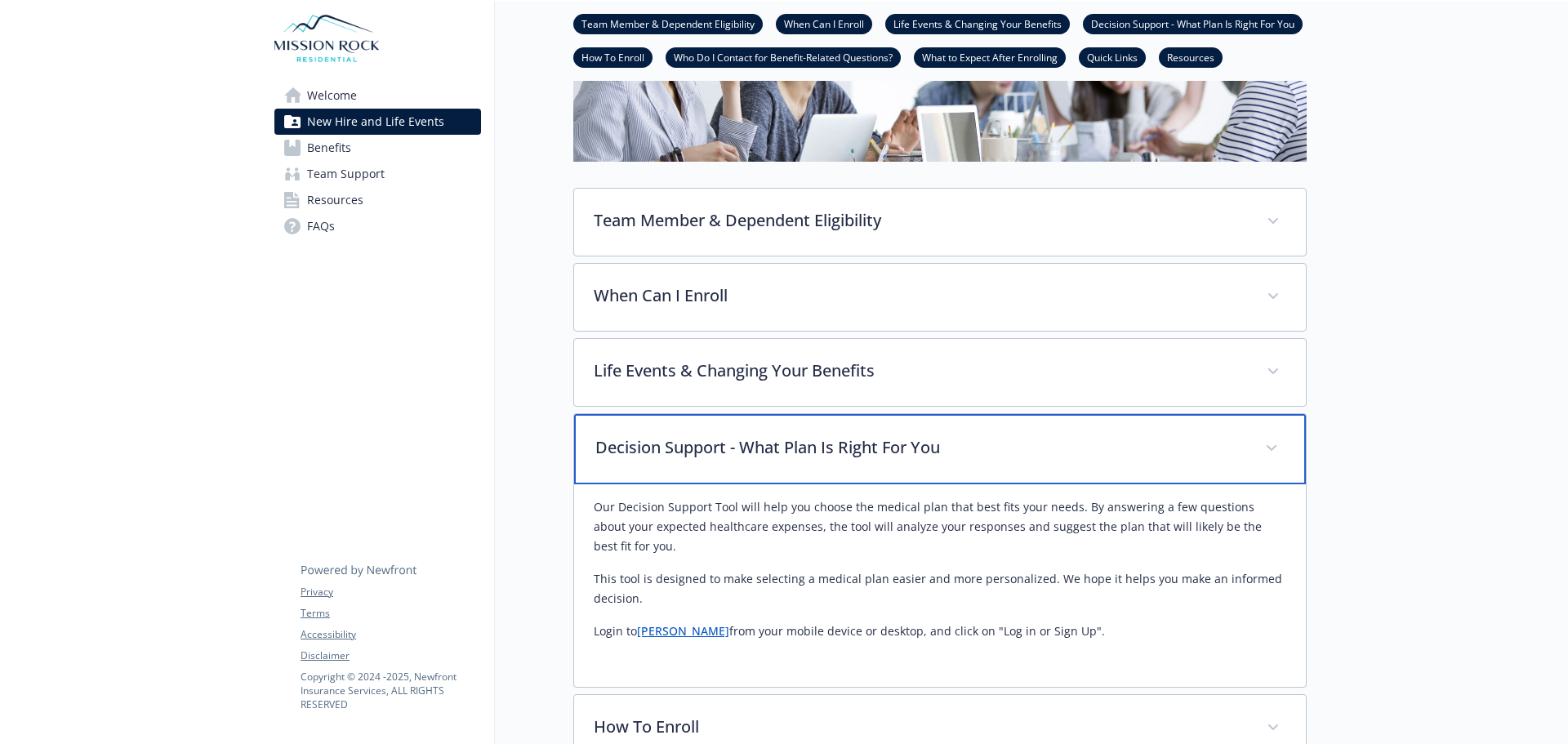
click at [947, 442] on p "Decision Support - What Plan Is Right For You" at bounding box center [921, 448] width 650 height 24
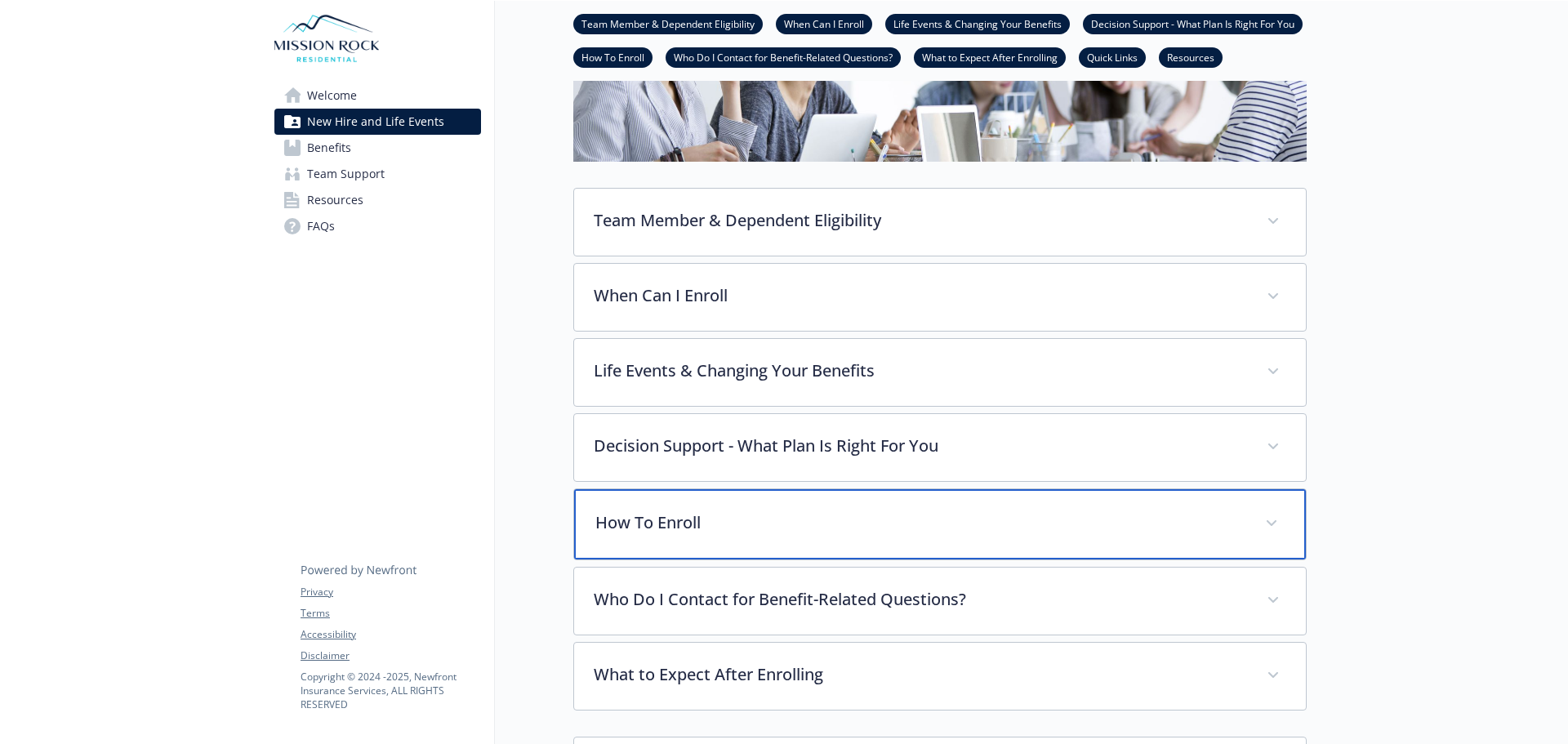
click at [723, 539] on div "How To Enroll" at bounding box center [940, 524] width 732 height 70
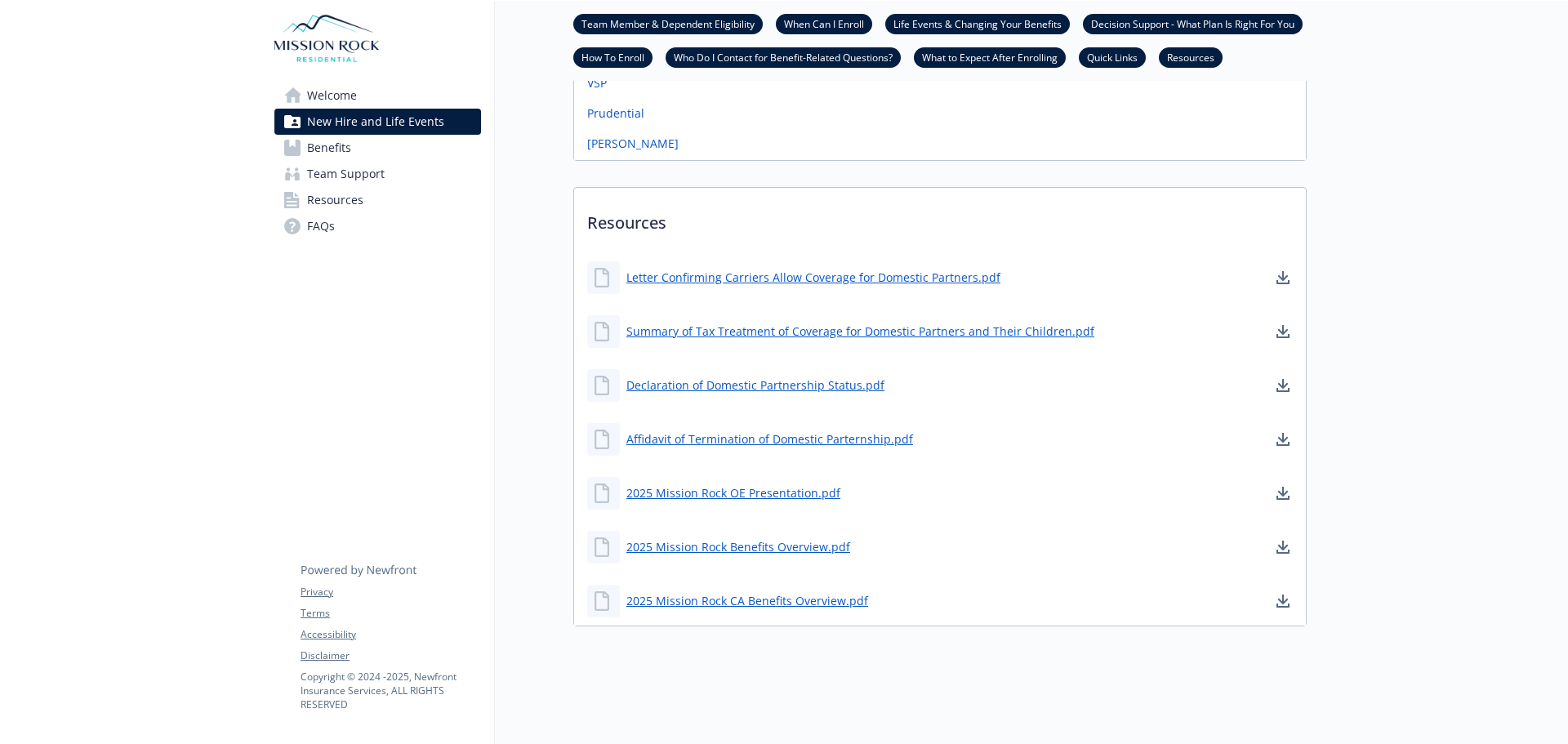
scroll to position [1278, 0]
click at [337, 136] on span "Benefits" at bounding box center [328, 148] width 44 height 26
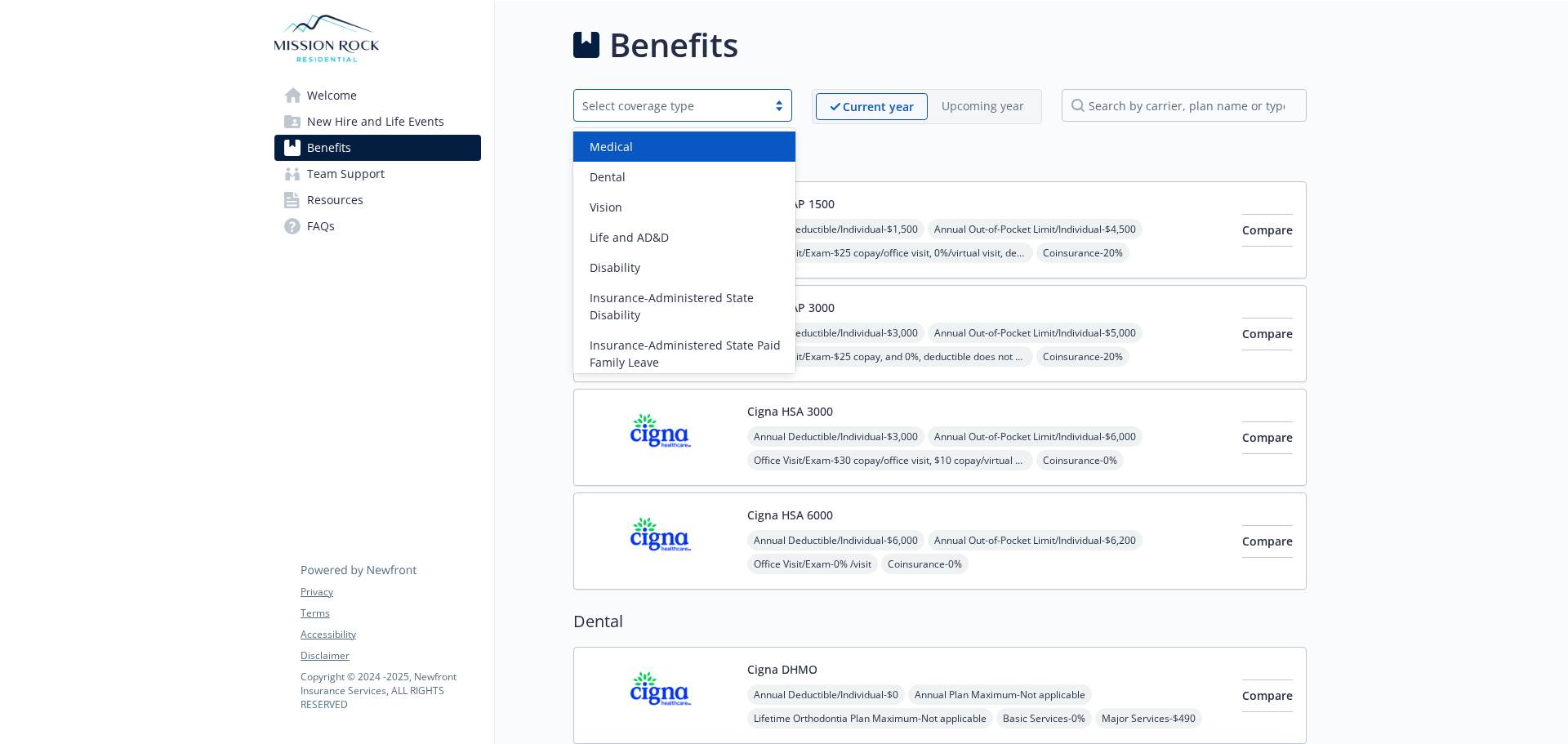
click at [753, 116] on div "Select coverage type" at bounding box center [682, 105] width 219 height 33
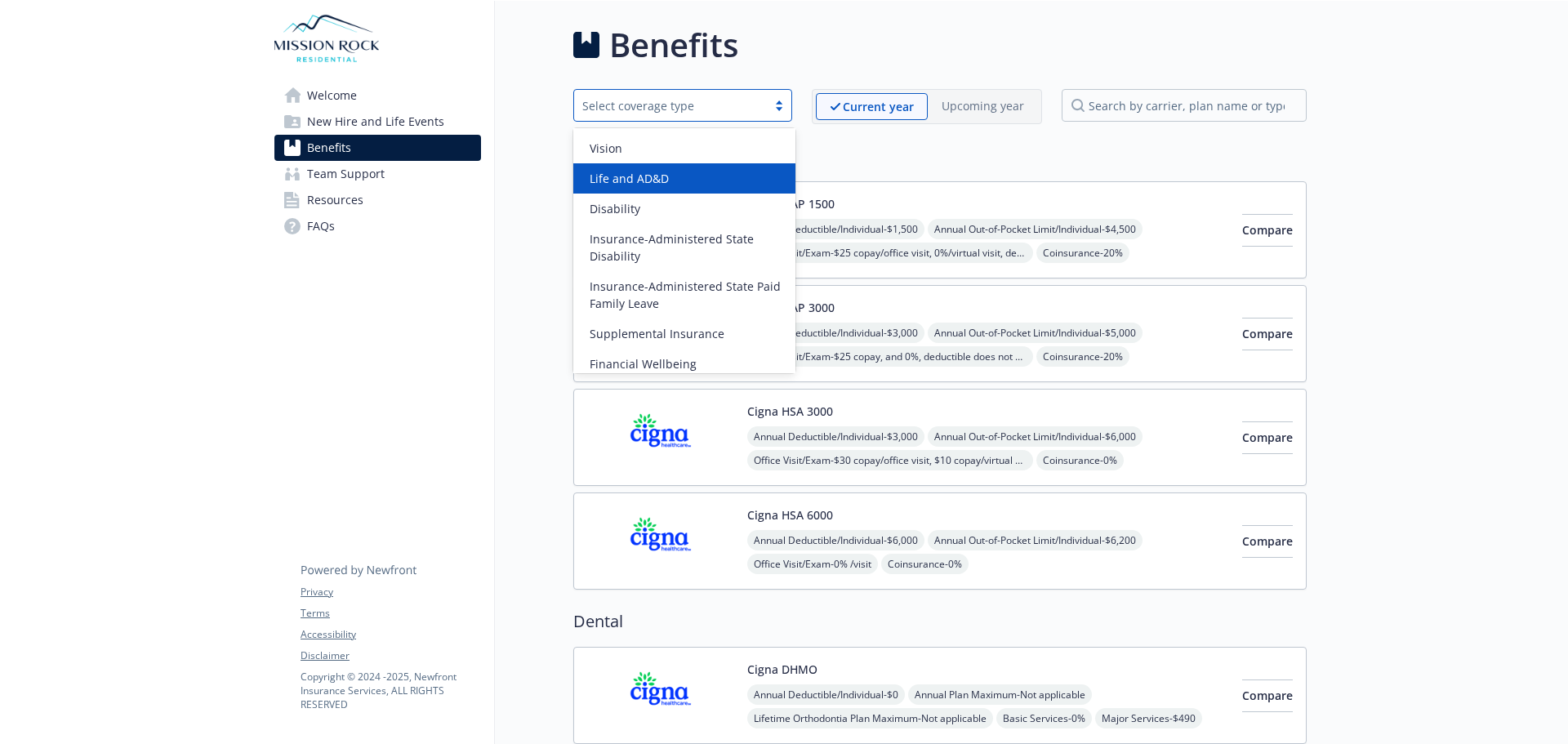
scroll to position [129, 0]
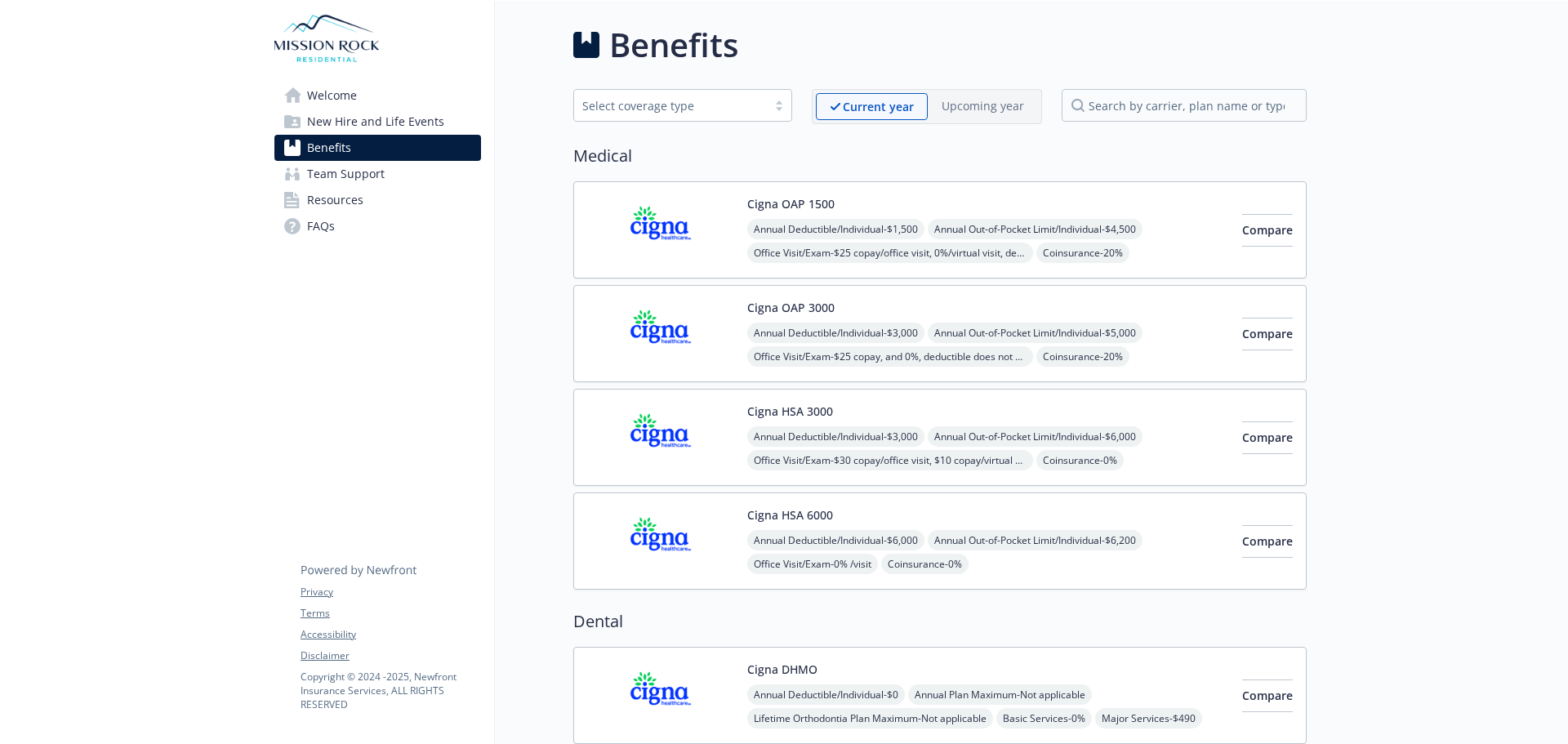
click at [297, 224] on circle at bounding box center [292, 225] width 16 height 16
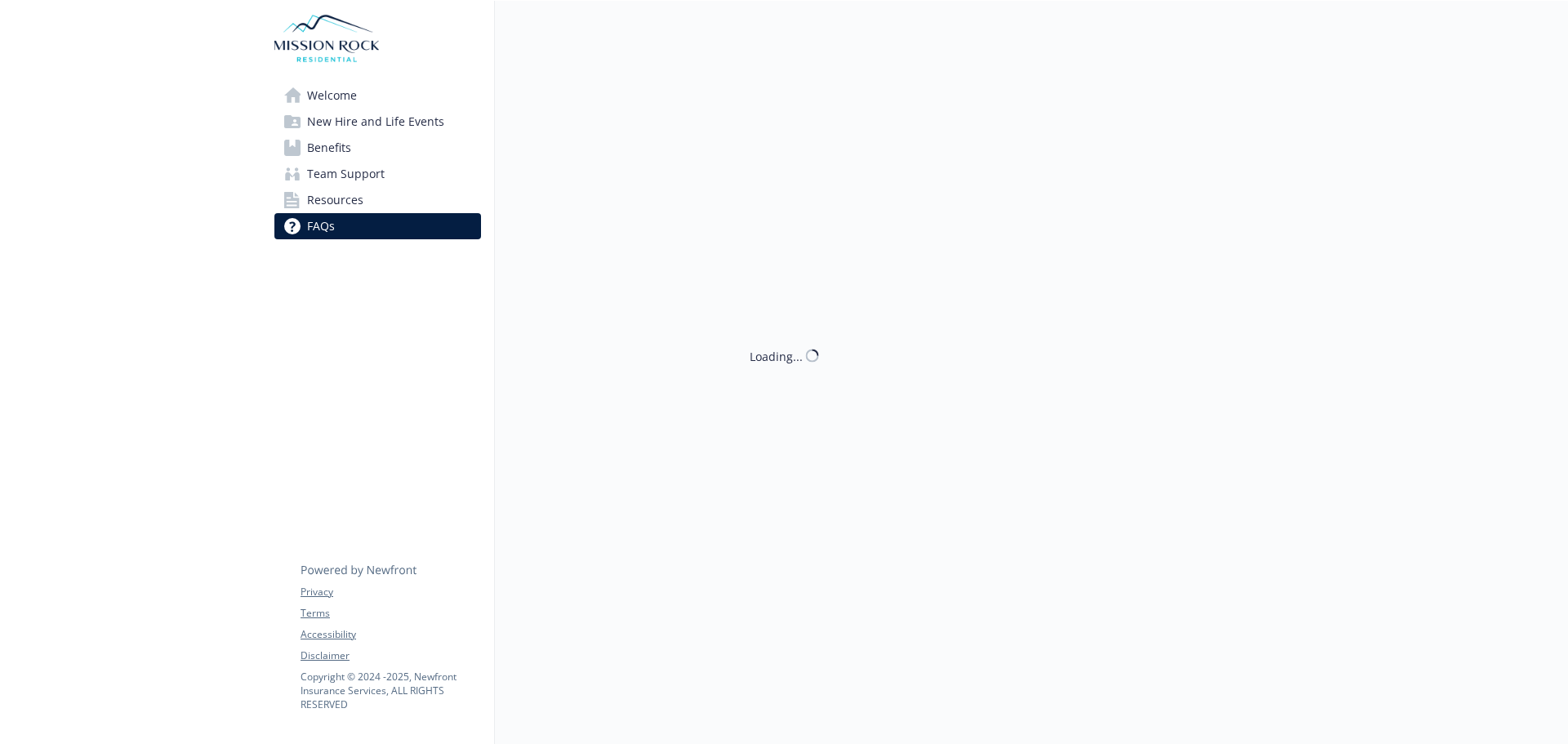
click at [311, 198] on span "Resources" at bounding box center [335, 200] width 56 height 26
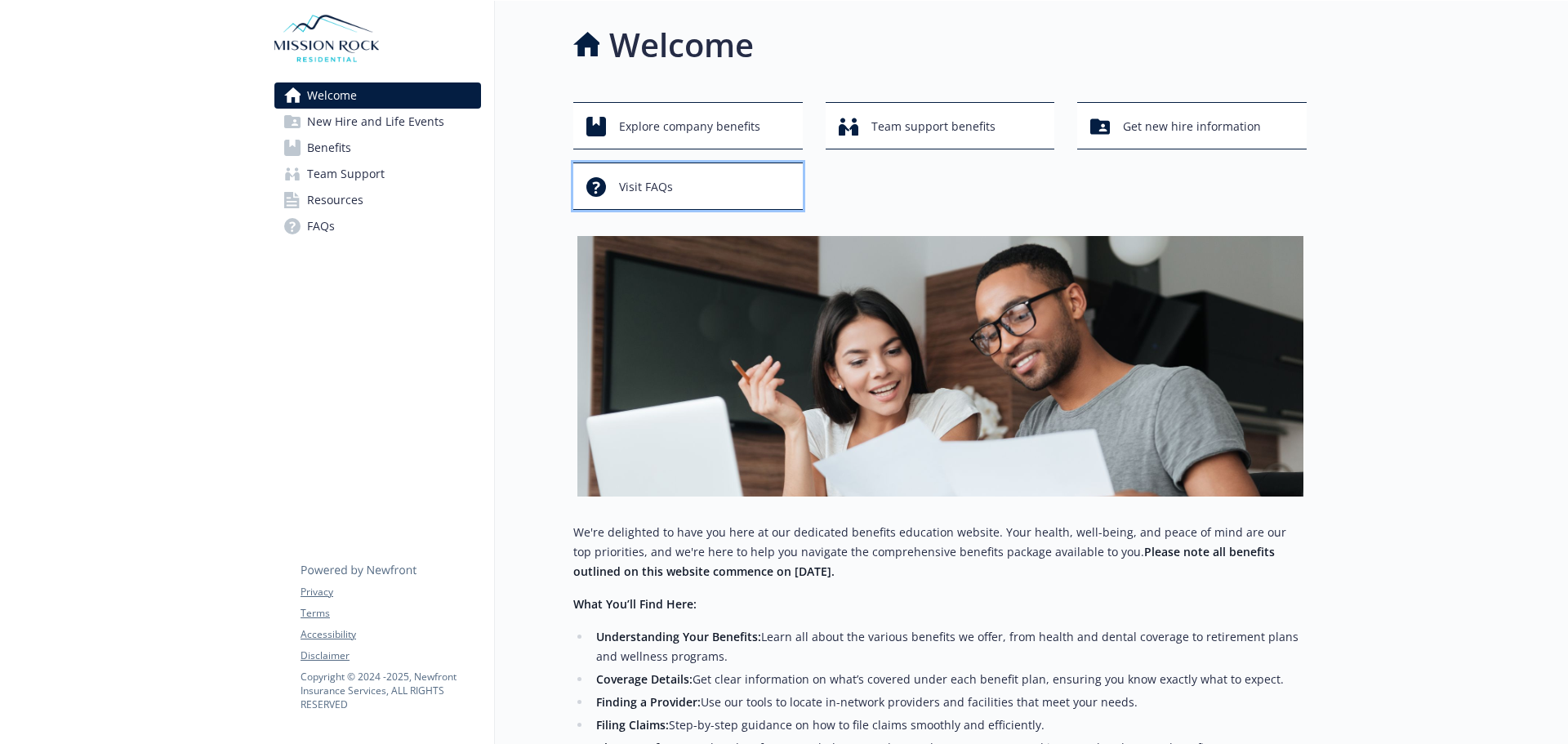
click at [657, 180] on span "Visit FAQs" at bounding box center [646, 187] width 53 height 31
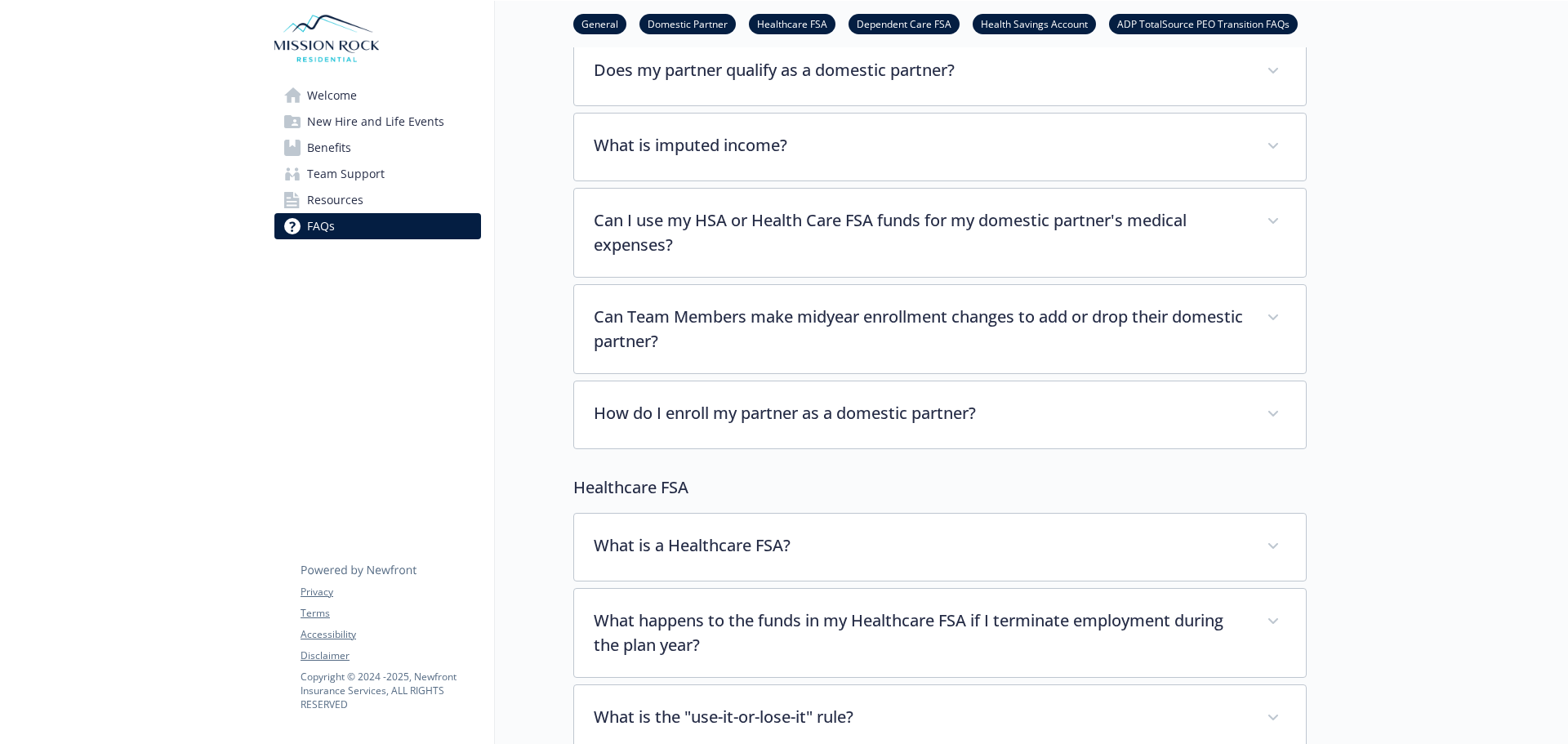
scroll to position [408, 0]
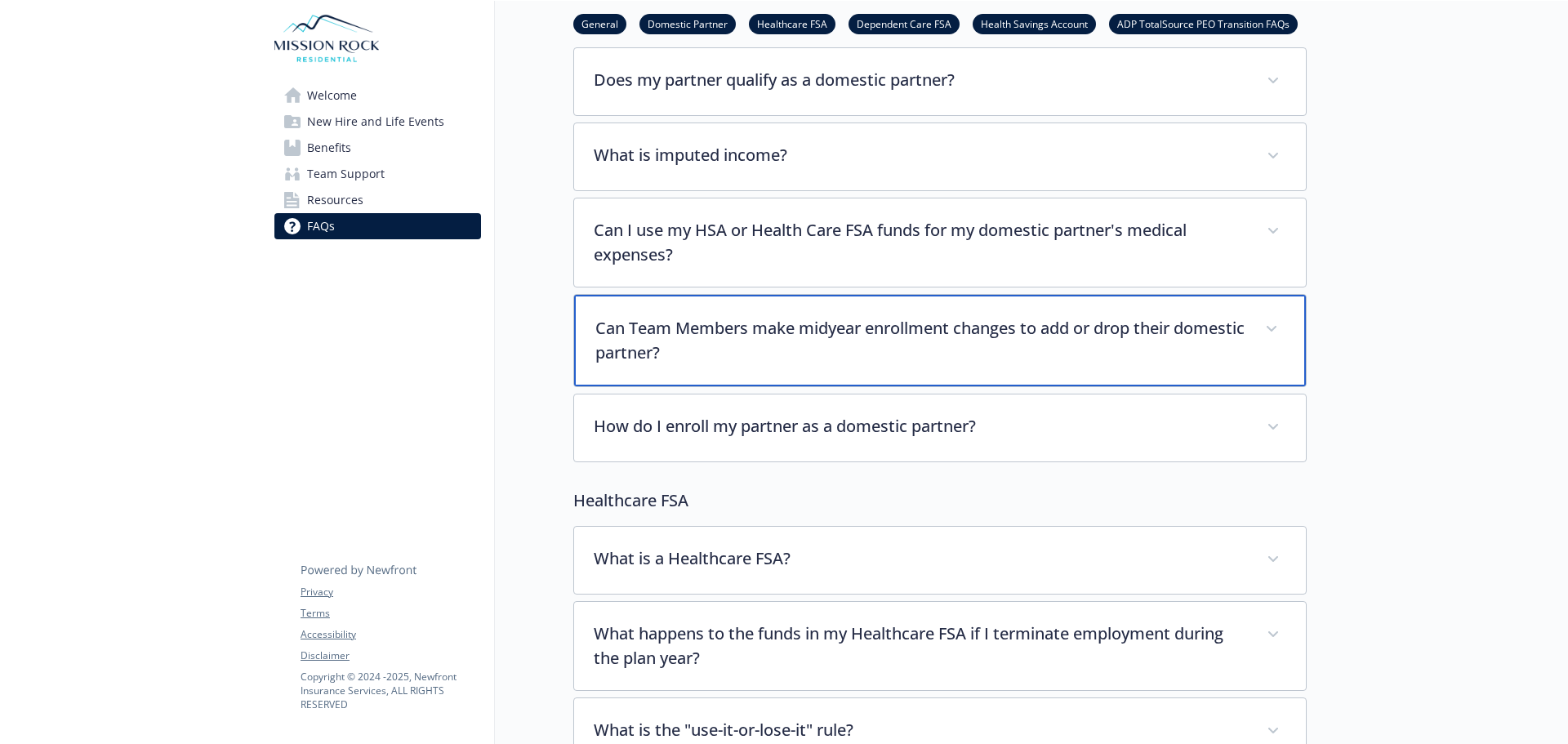
drag, startPoint x: 762, startPoint y: 378, endPoint x: 757, endPoint y: 412, distance: 34.4
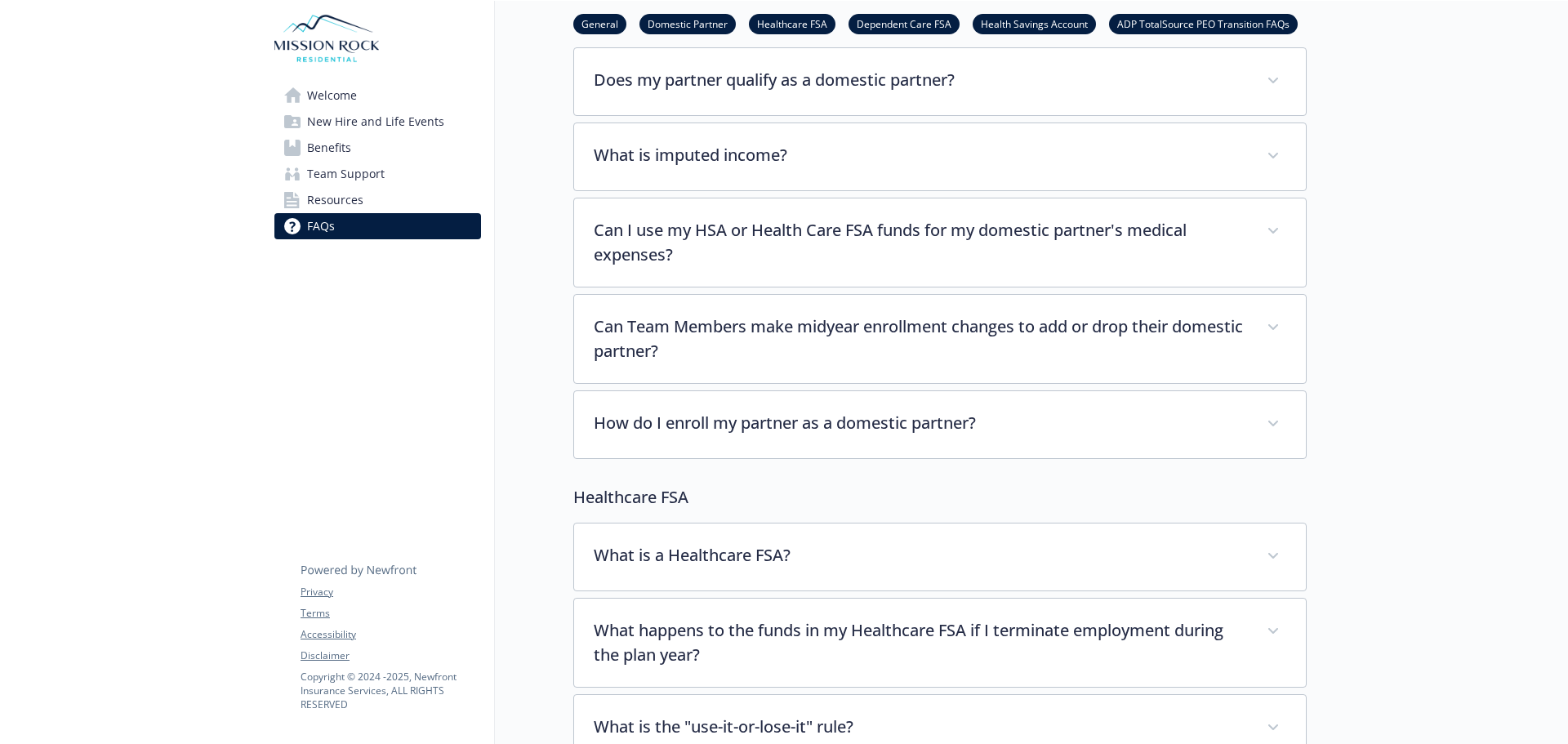
drag, startPoint x: 757, startPoint y: 412, endPoint x: 539, endPoint y: 363, distance: 223.4
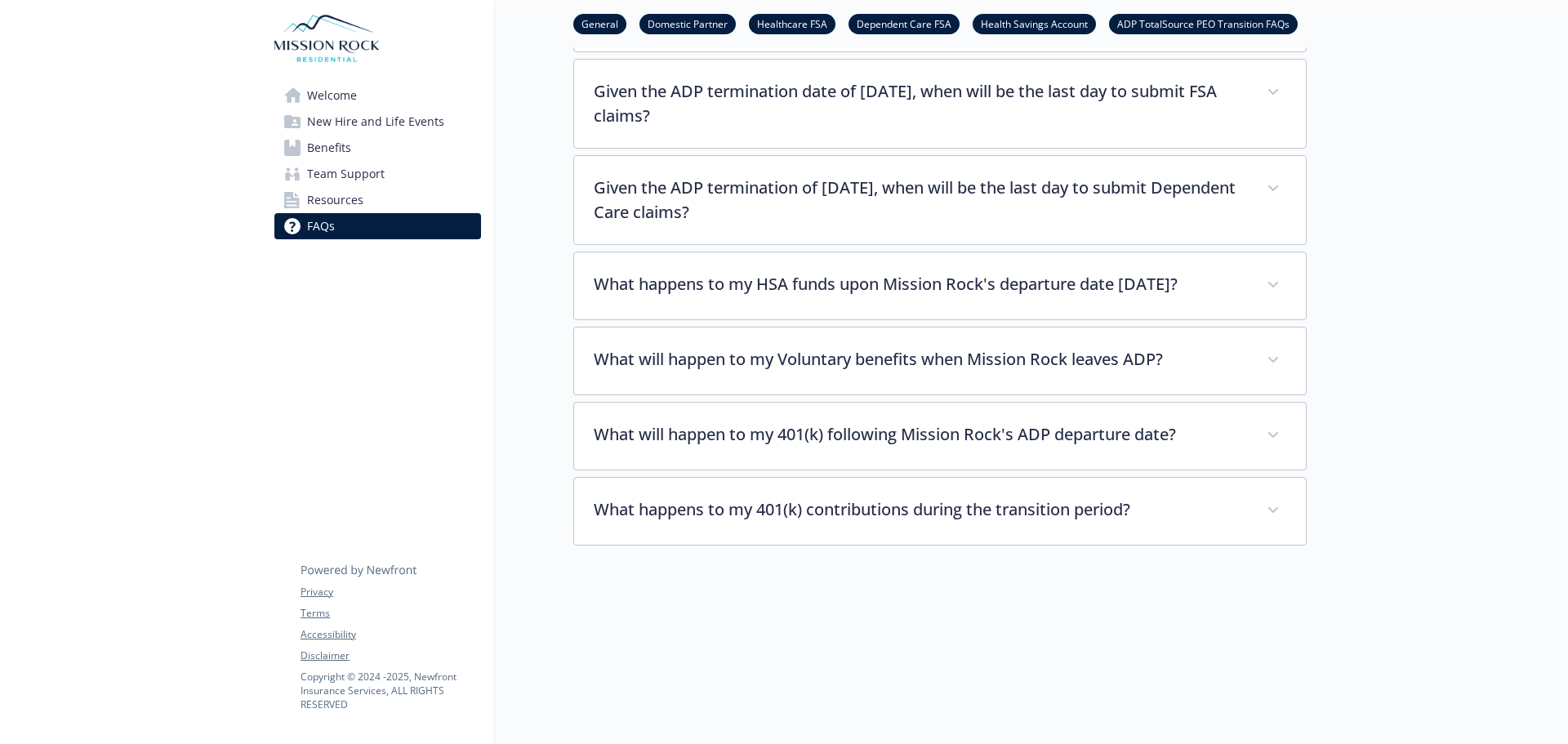
scroll to position [3593, 0]
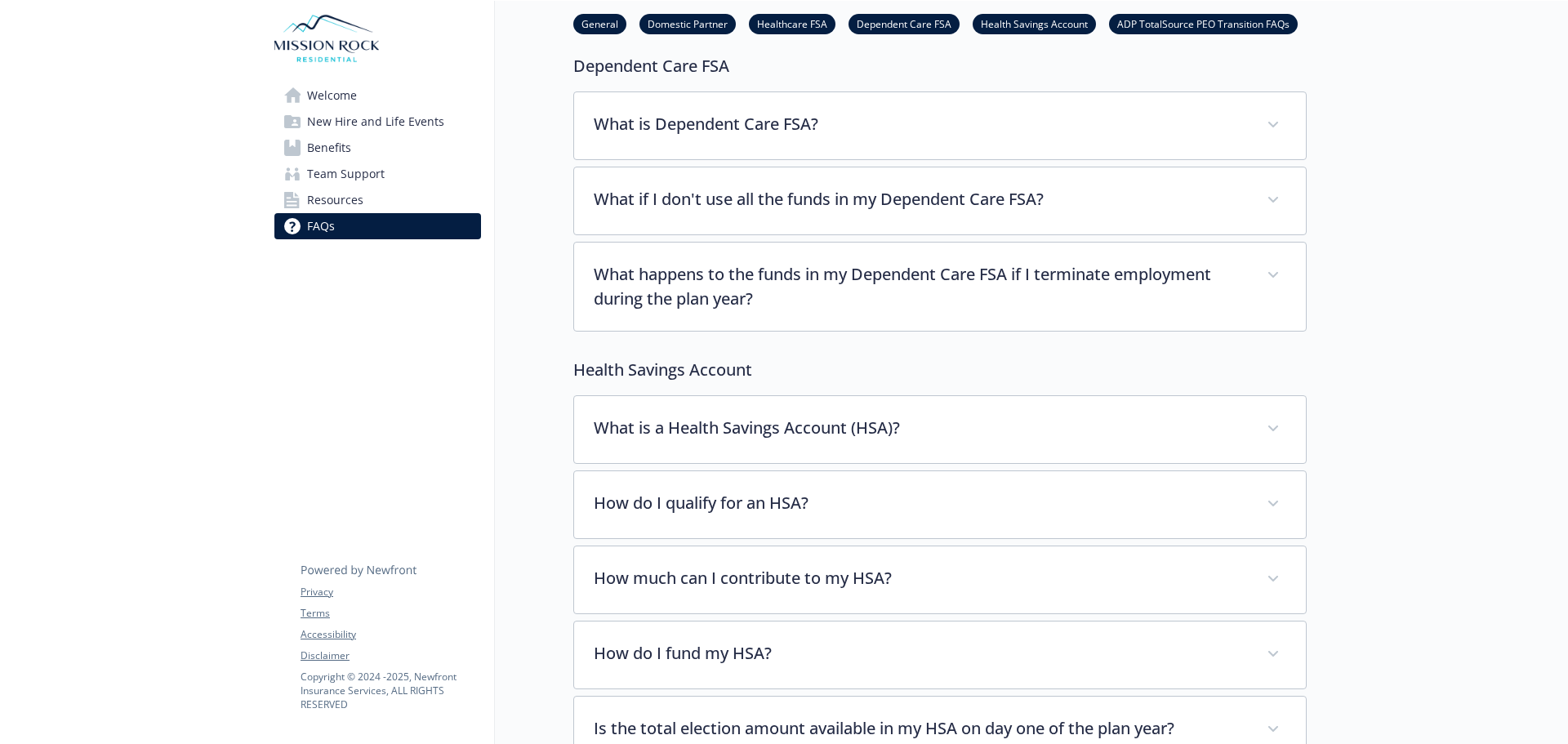
click at [326, 168] on span "Team Support" at bounding box center [345, 174] width 78 height 26
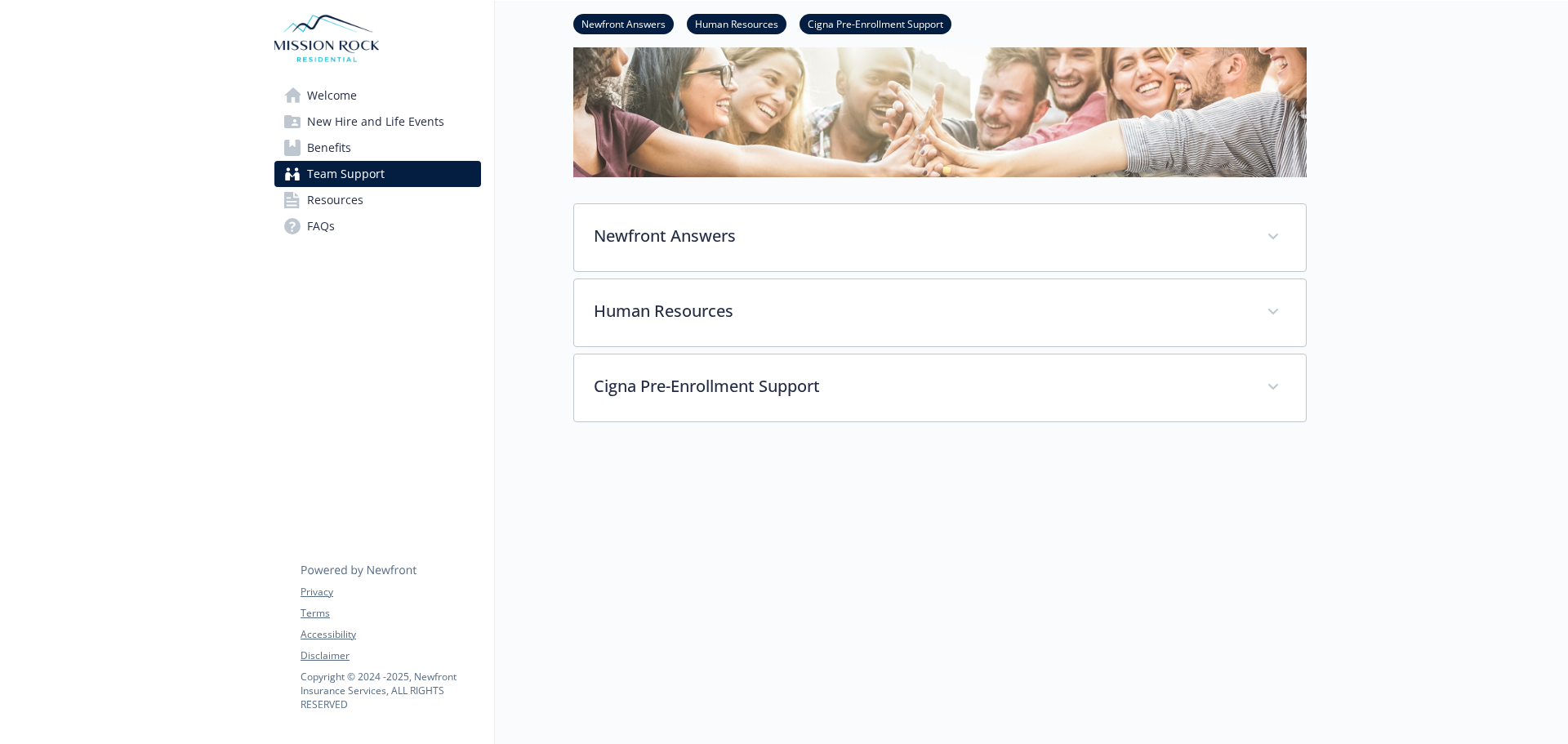
scroll to position [123, 0]
click at [327, 144] on span "Benefits" at bounding box center [328, 148] width 44 height 26
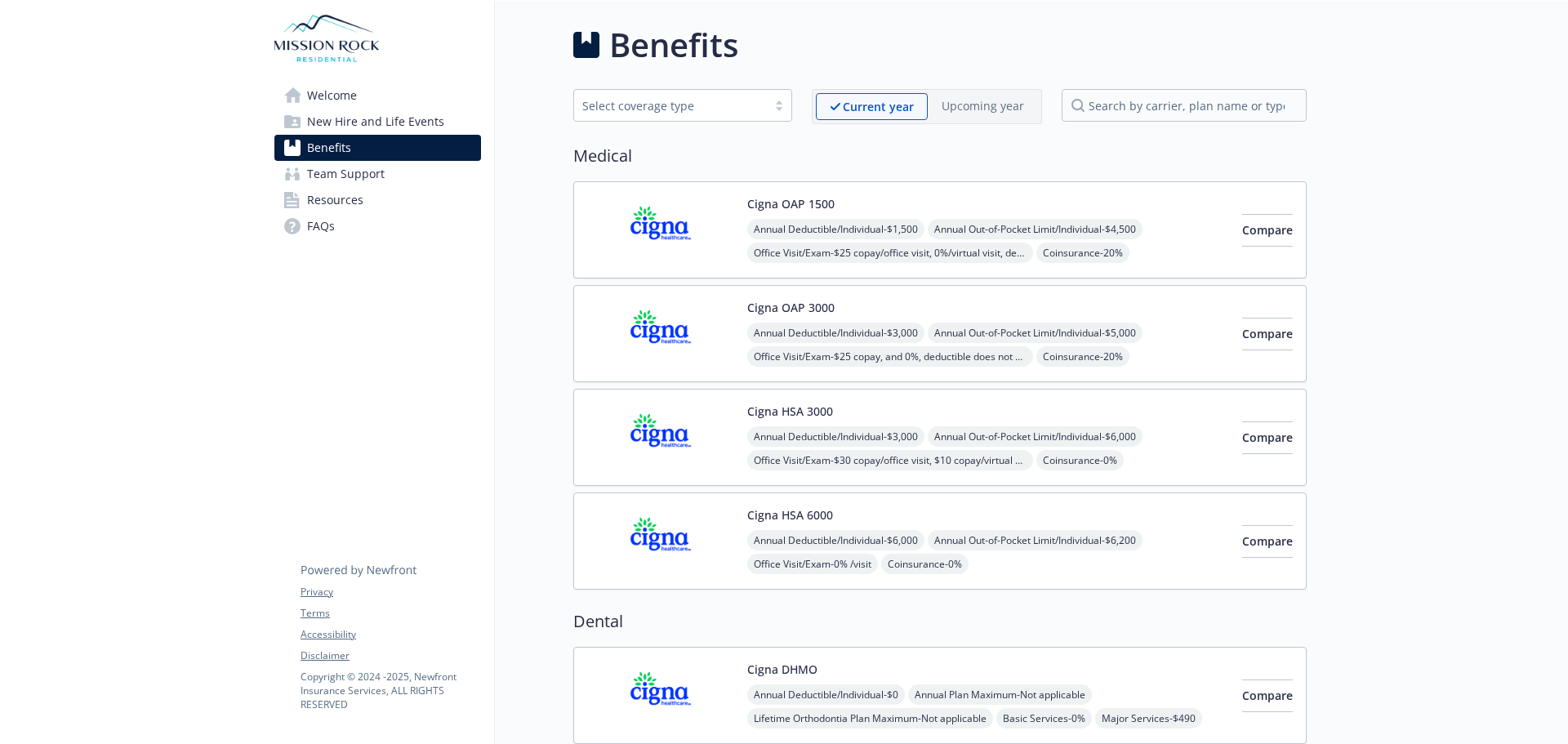
click at [341, 110] on span "New Hire and Life Events" at bounding box center [375, 122] width 137 height 26
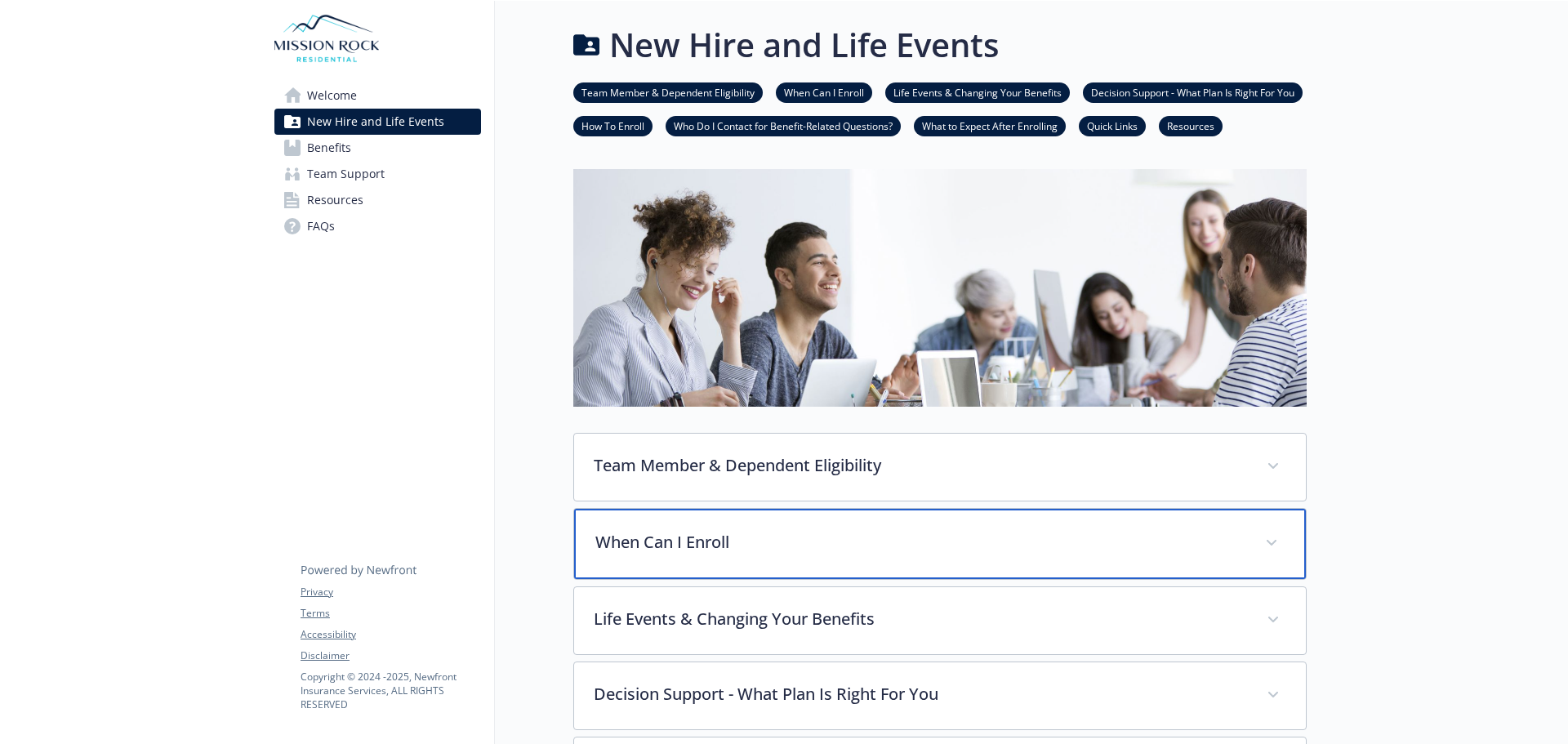
click at [842, 552] on p "When Can I Enroll" at bounding box center [921, 542] width 650 height 24
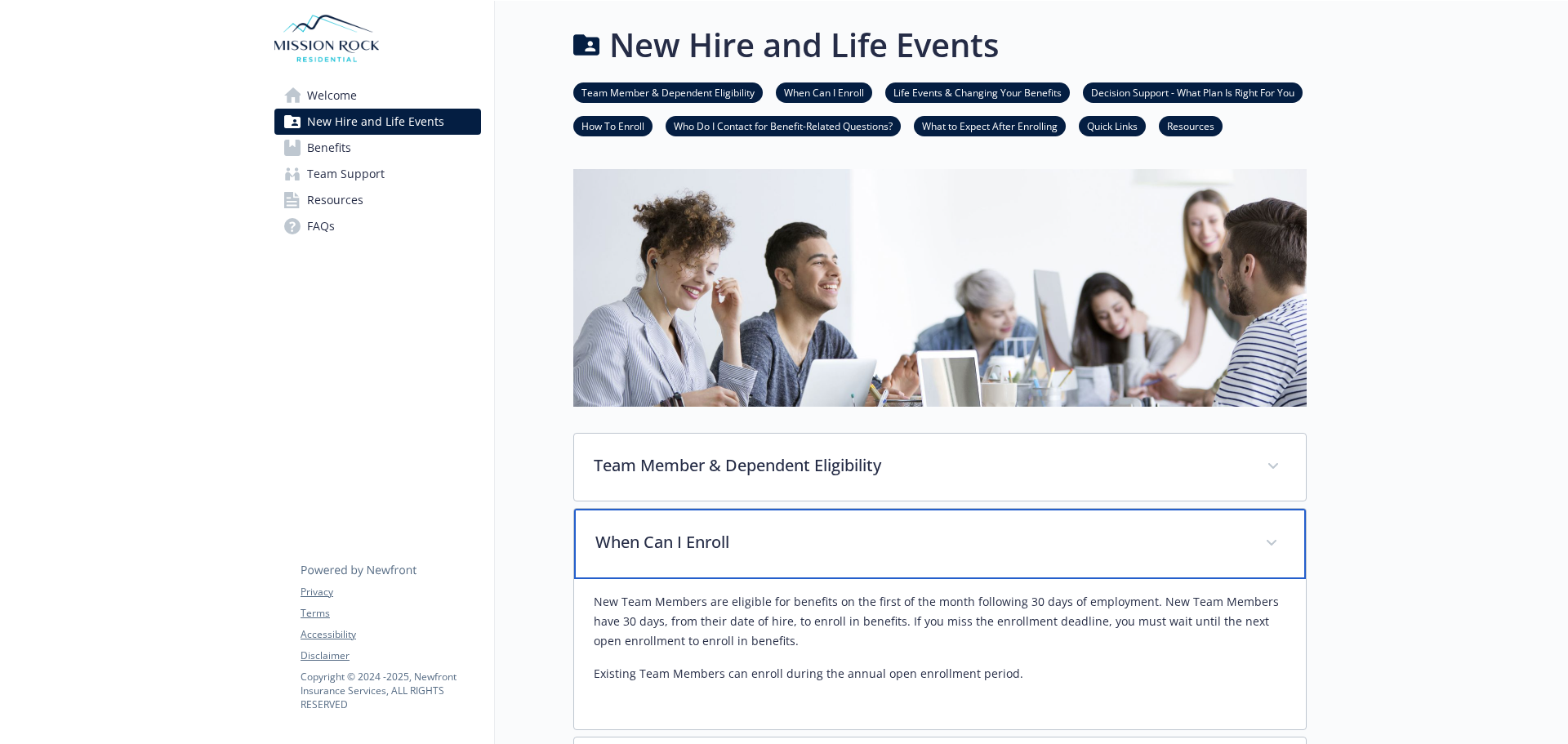
scroll to position [163, 0]
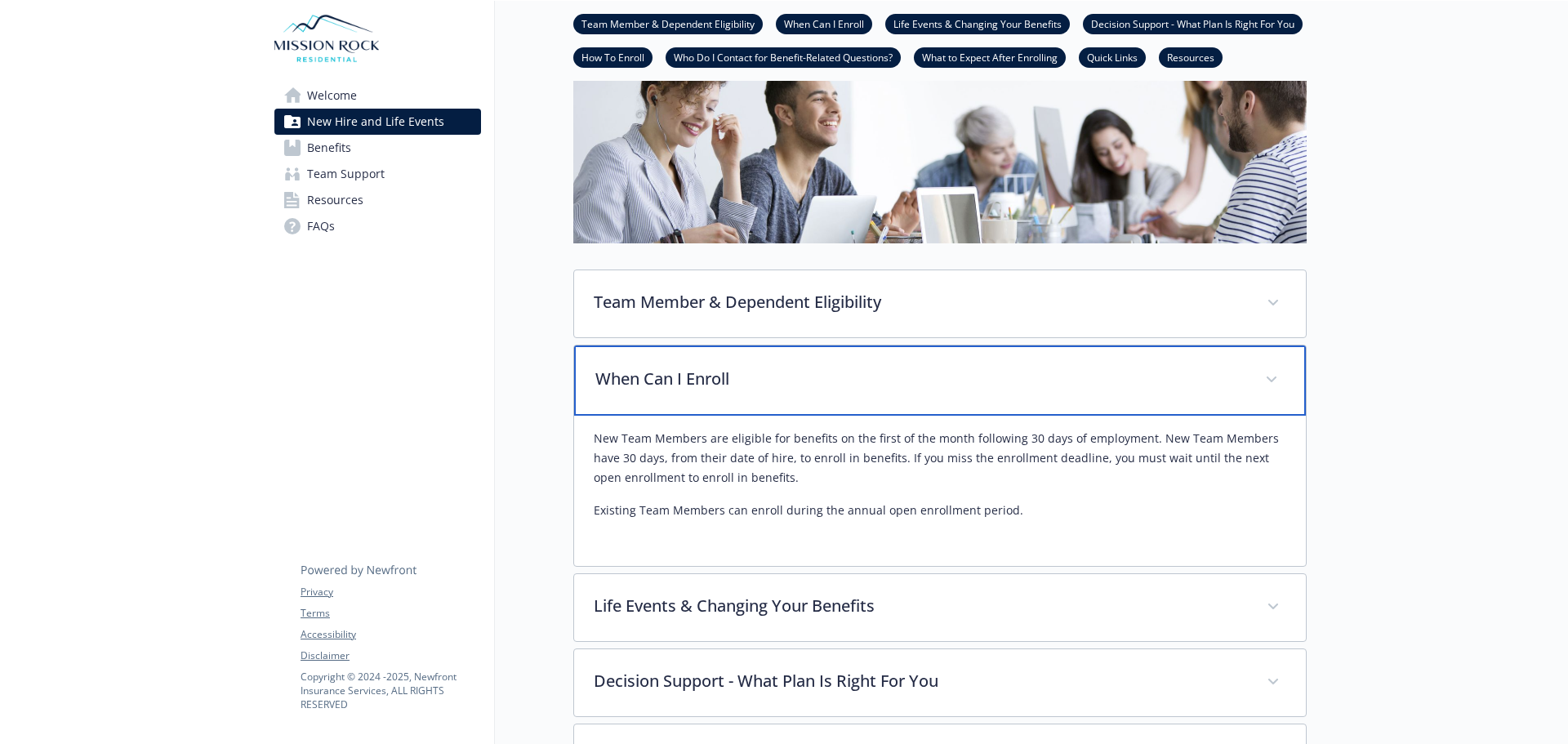
click at [782, 383] on p "When Can I Enroll" at bounding box center [921, 379] width 650 height 24
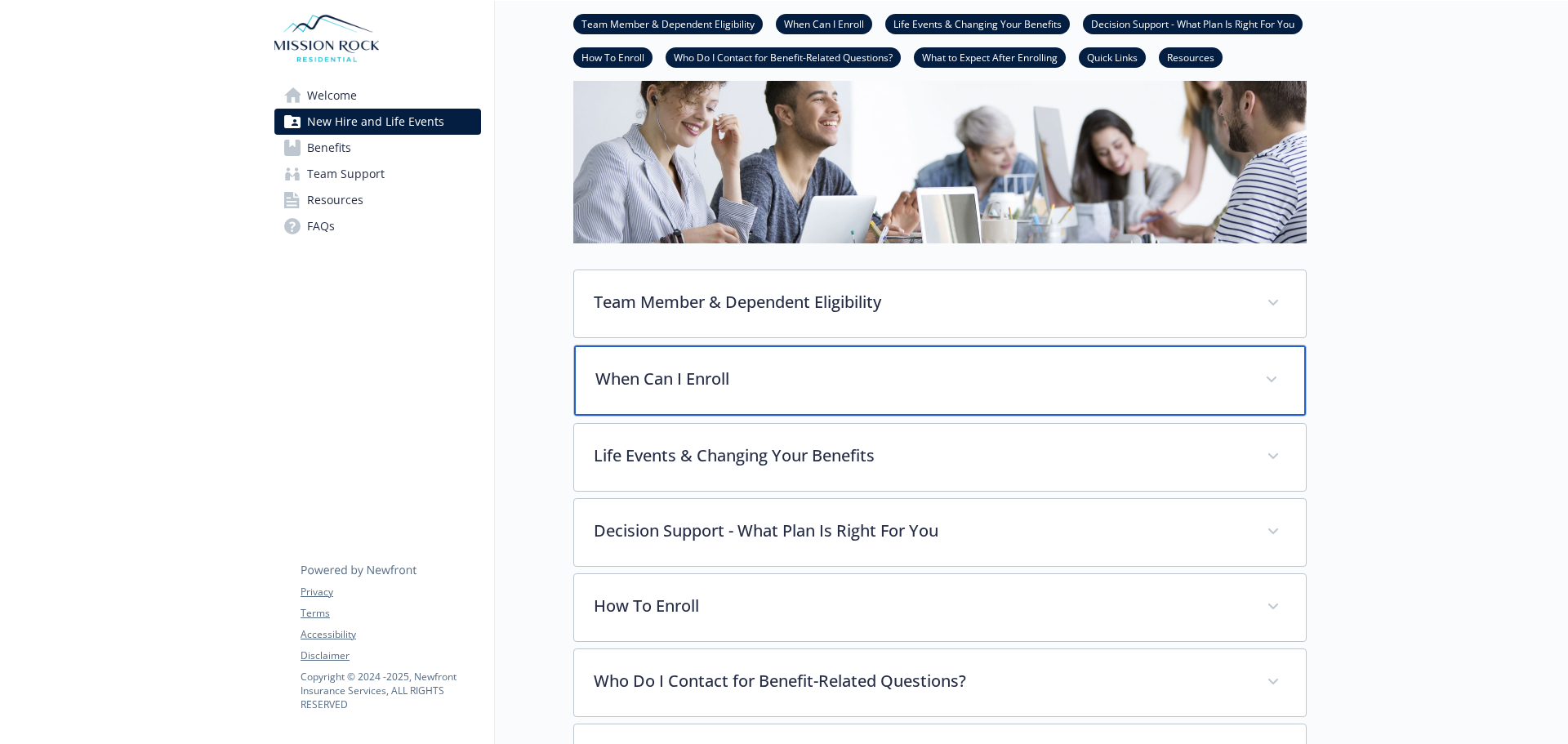
scroll to position [245, 0]
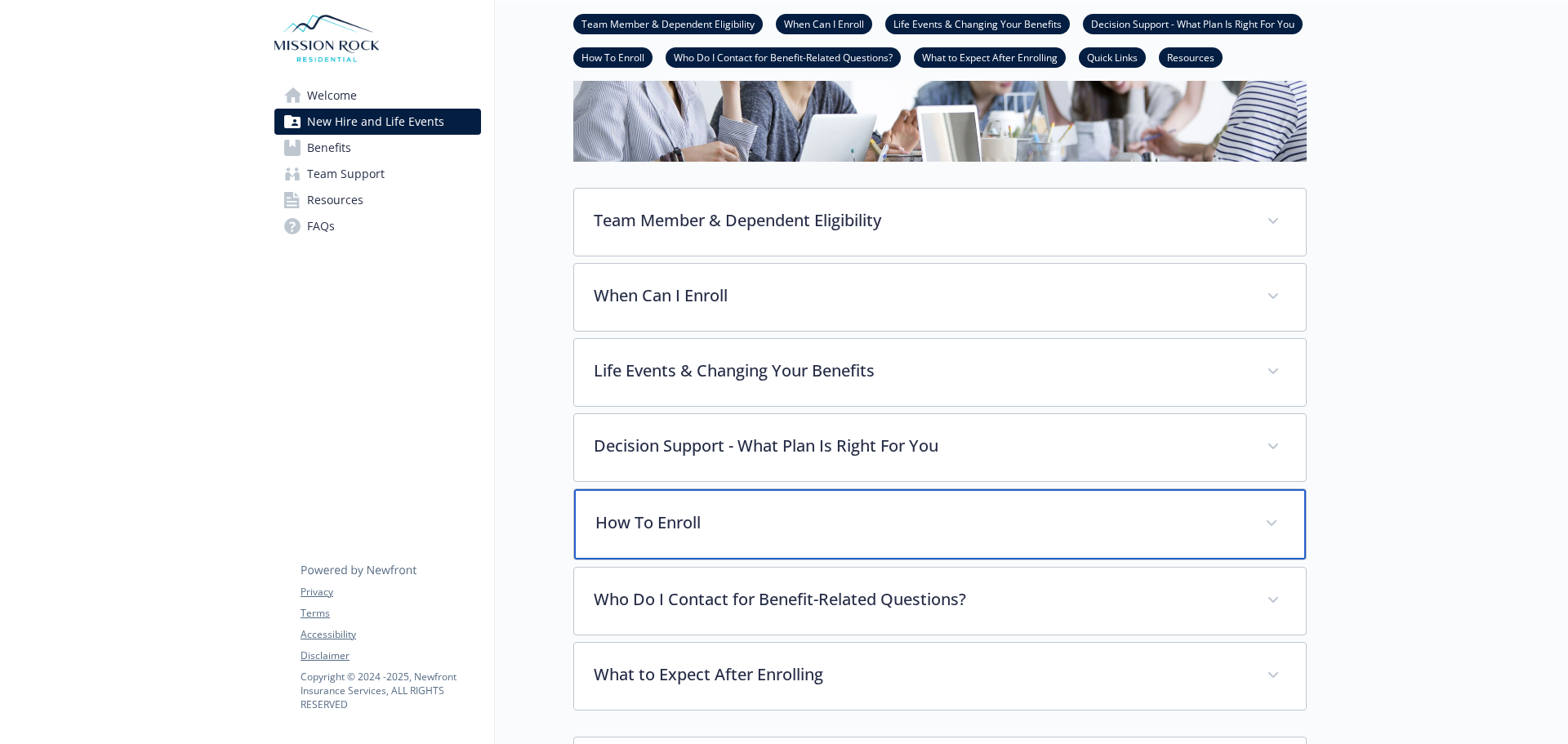
click at [768, 521] on p "How To Enroll" at bounding box center [921, 523] width 650 height 24
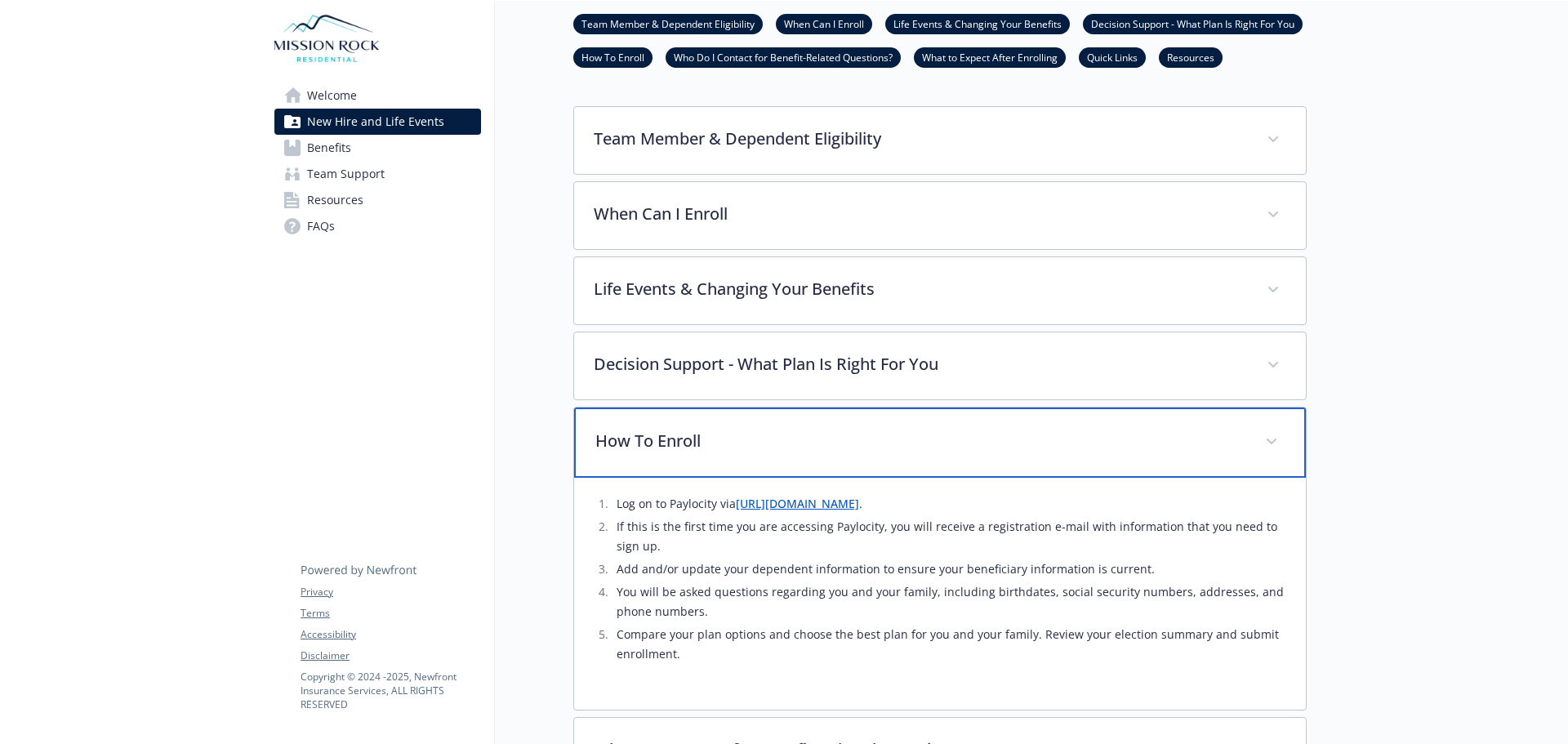
scroll to position [408, 0]
